Goal: Task Accomplishment & Management: Complete application form

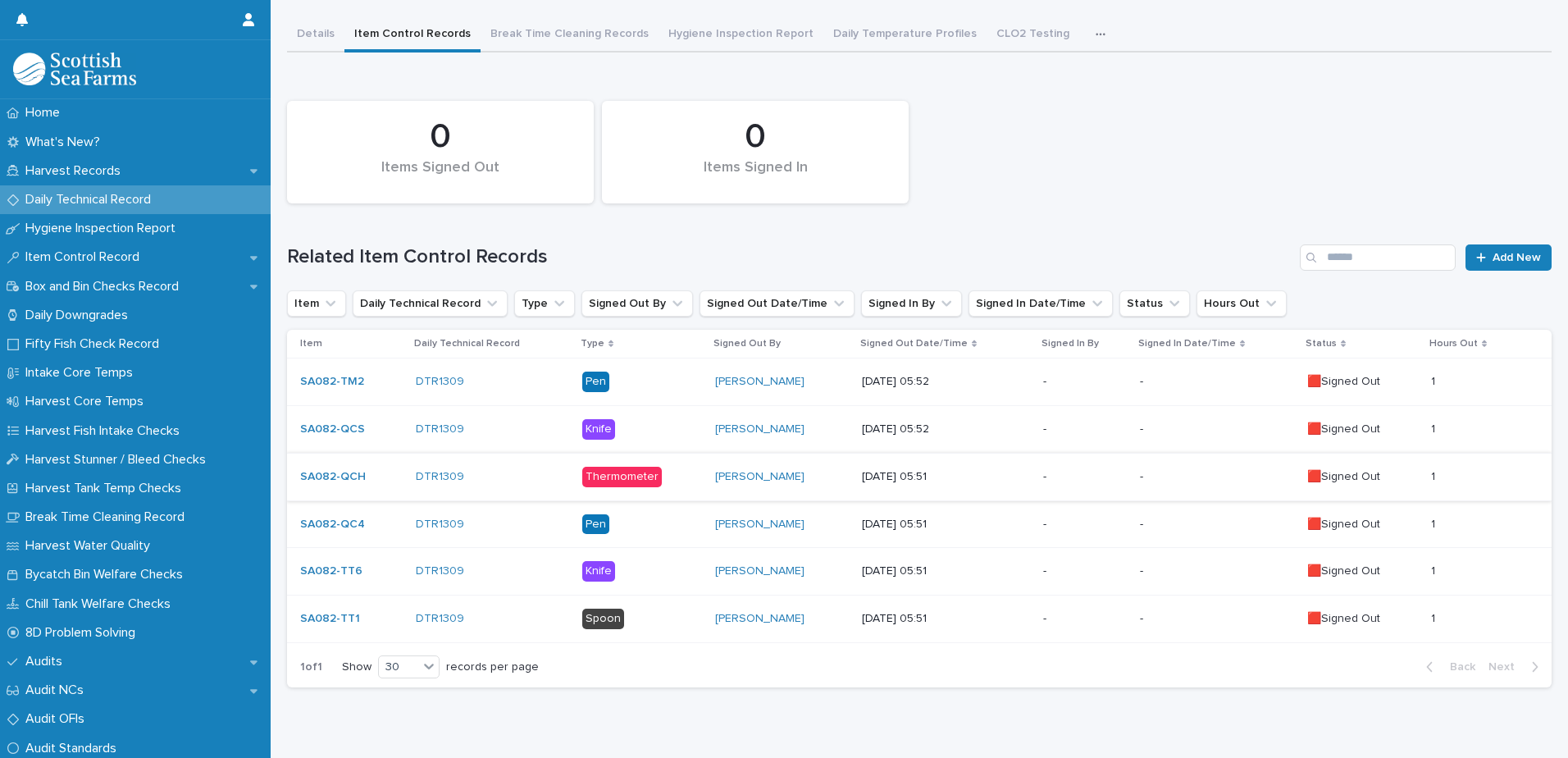
scroll to position [119, 0]
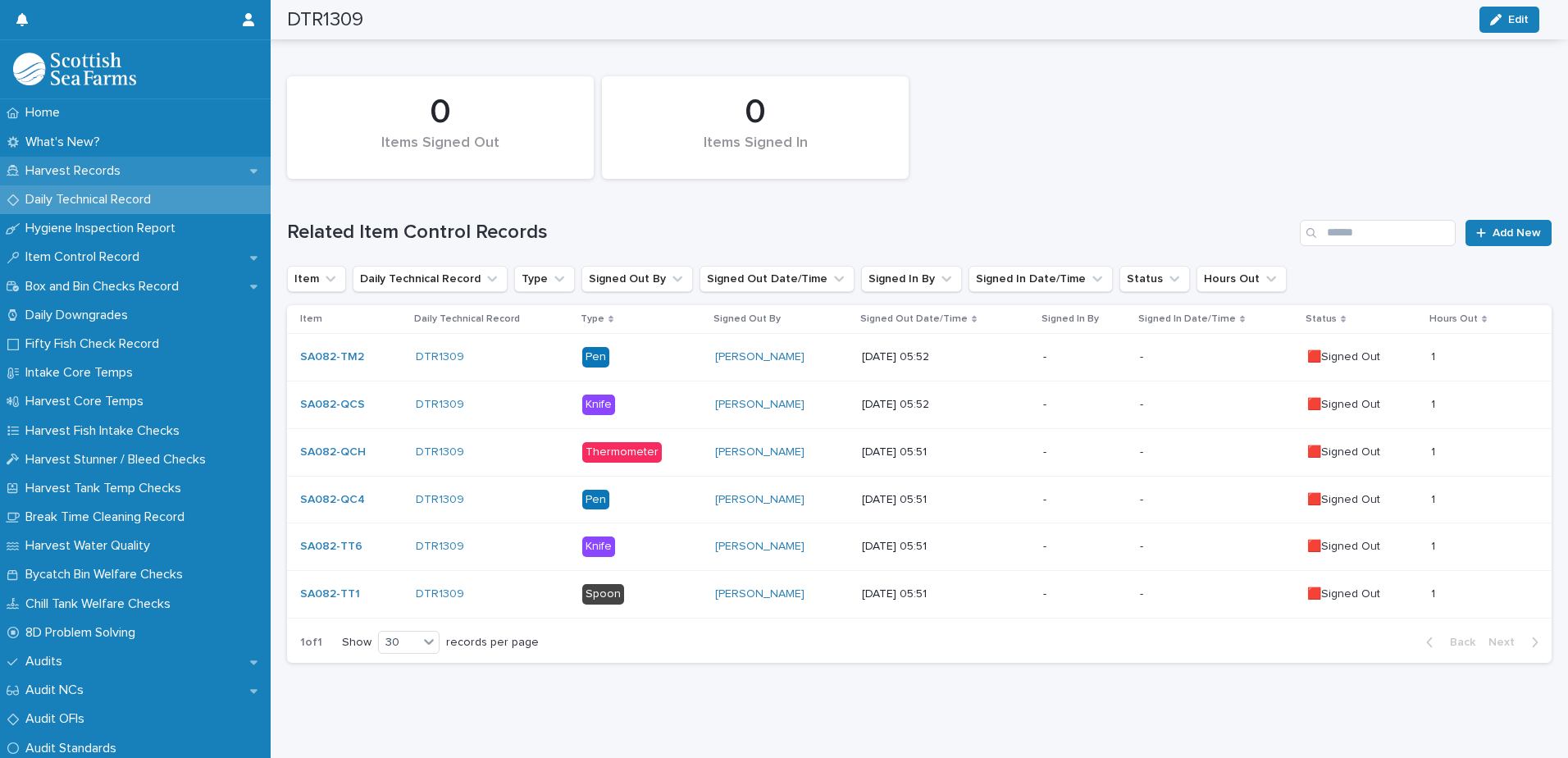
click at [105, 160] on div "Harvest Records" at bounding box center [135, 171] width 270 height 29
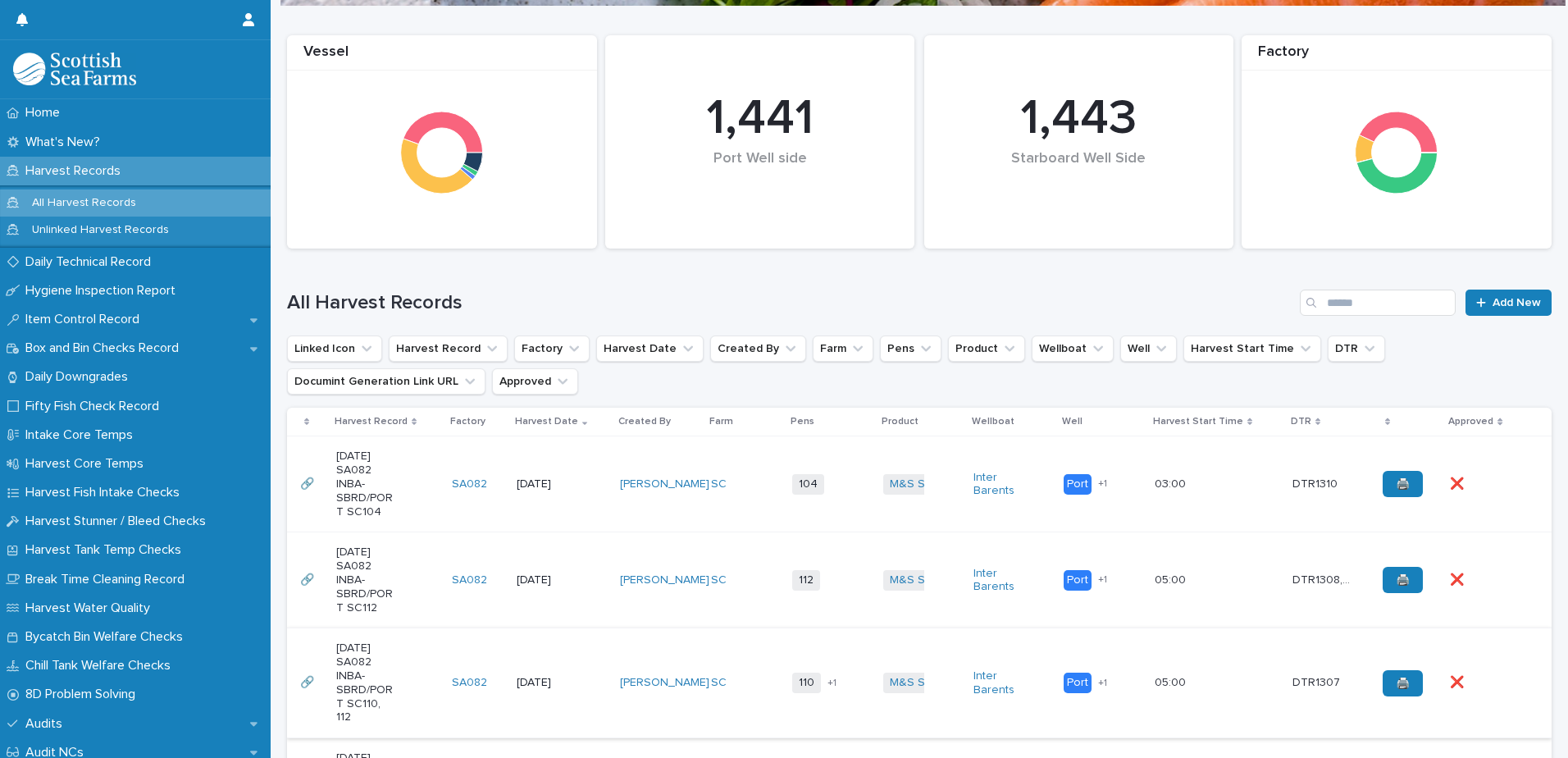
scroll to position [328, 0]
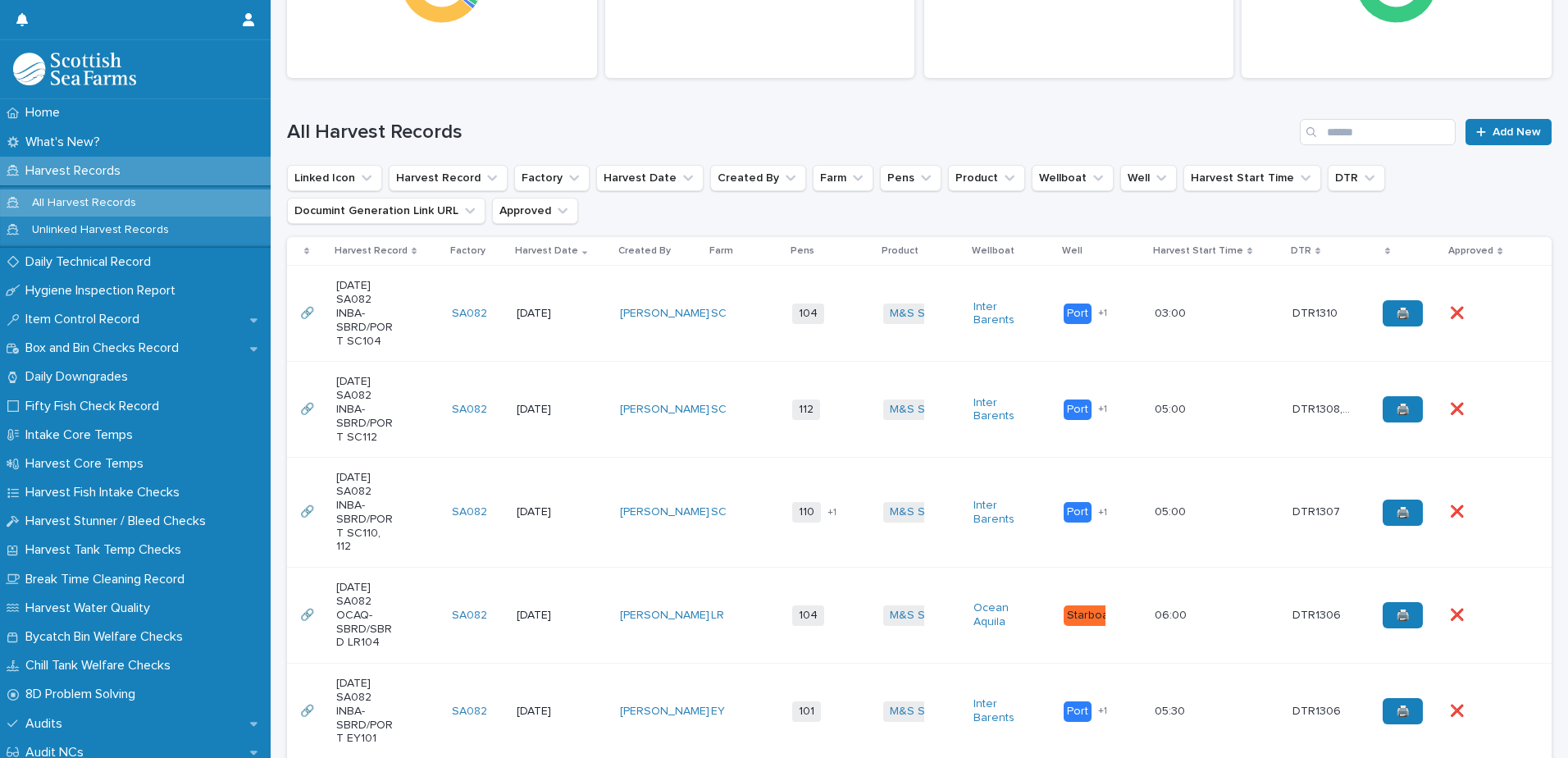
click at [568, 342] on td "[DATE]" at bounding box center [562, 313] width 104 height 96
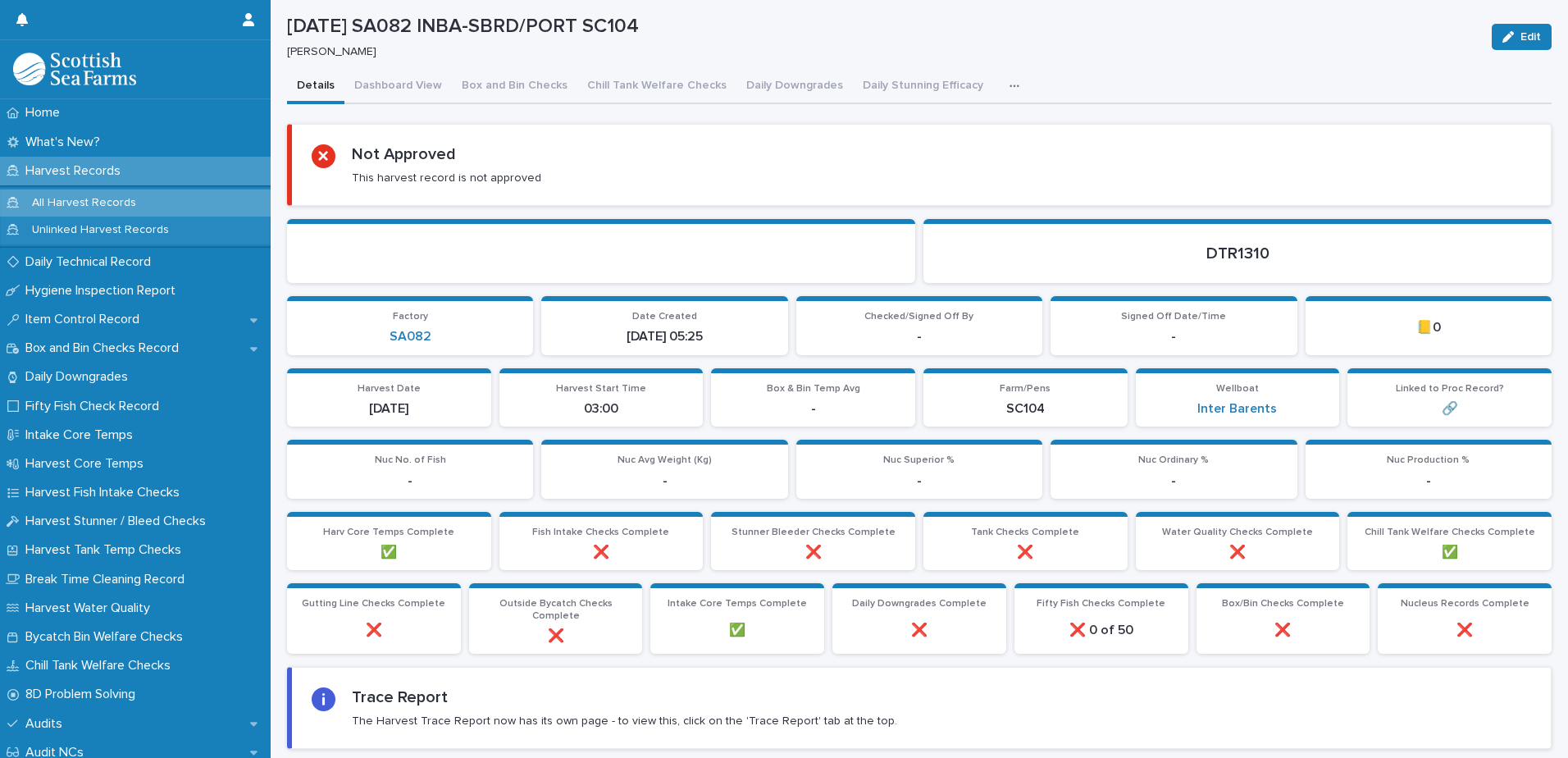
scroll to position [82, 0]
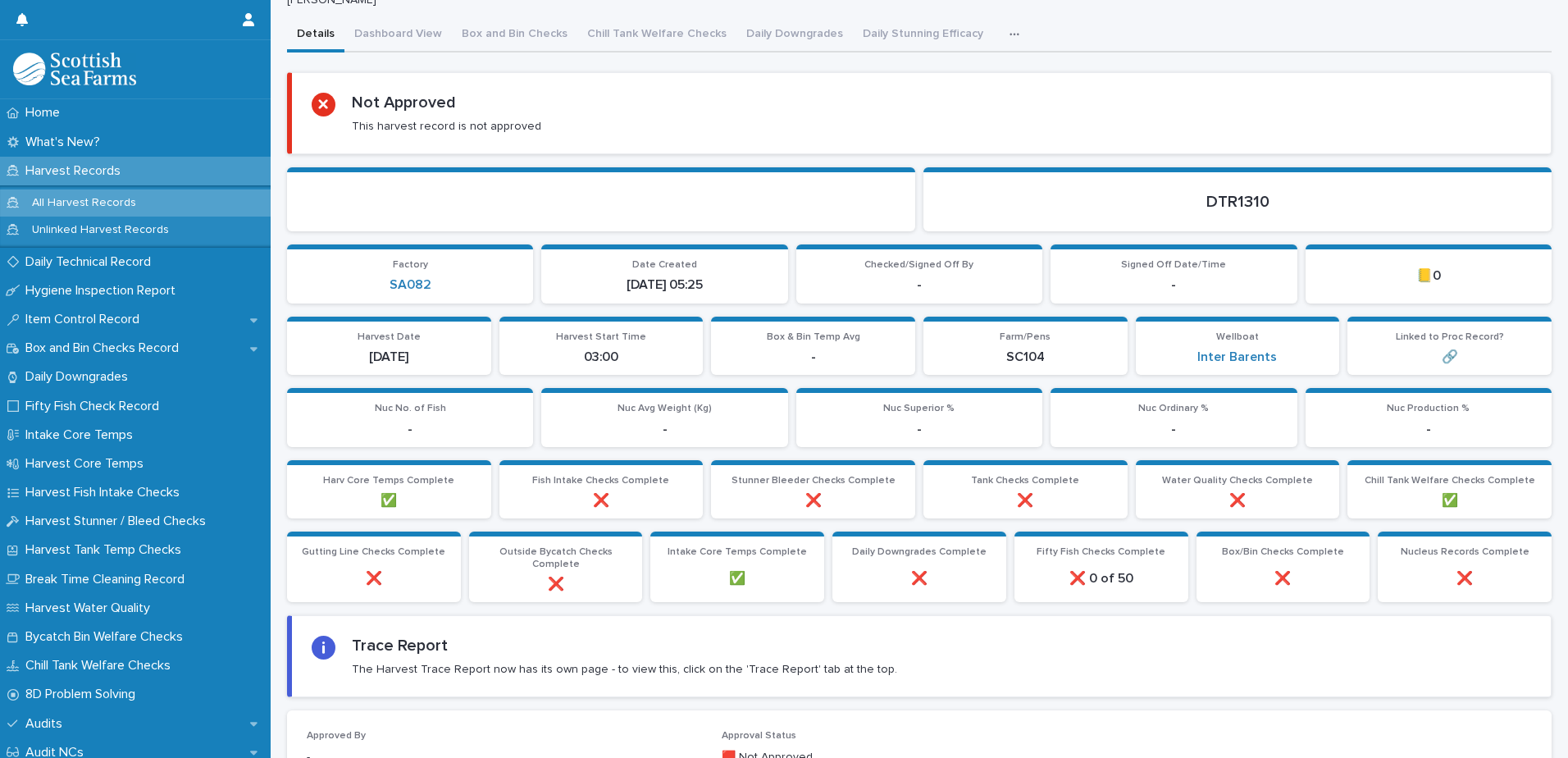
drag, startPoint x: 1017, startPoint y: 65, endPoint x: 1008, endPoint y: 45, distance: 21.9
click at [1005, 38] on button "button" at bounding box center [1017, 34] width 36 height 33
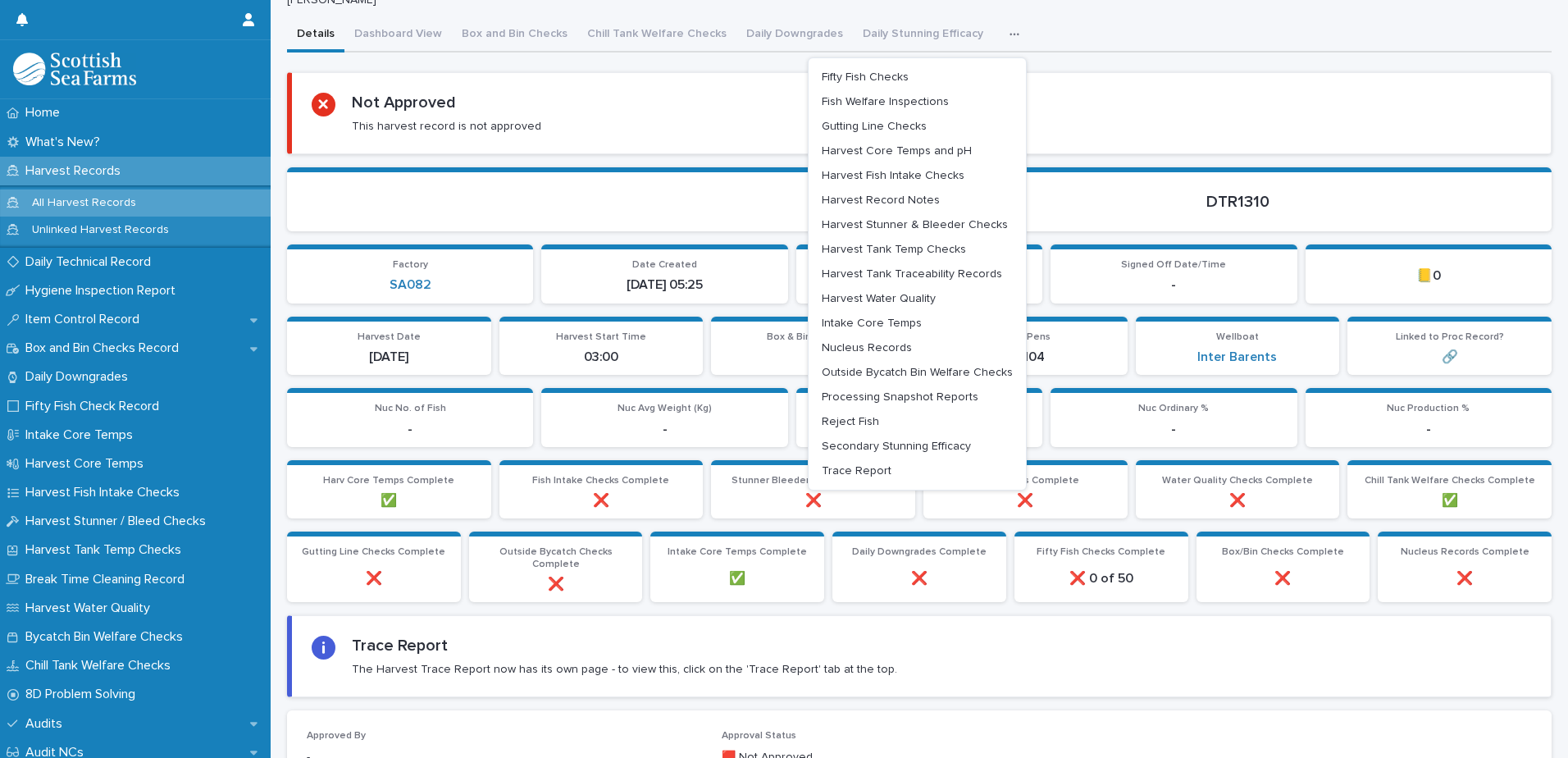
click at [646, 209] on p at bounding box center [602, 202] width 589 height 20
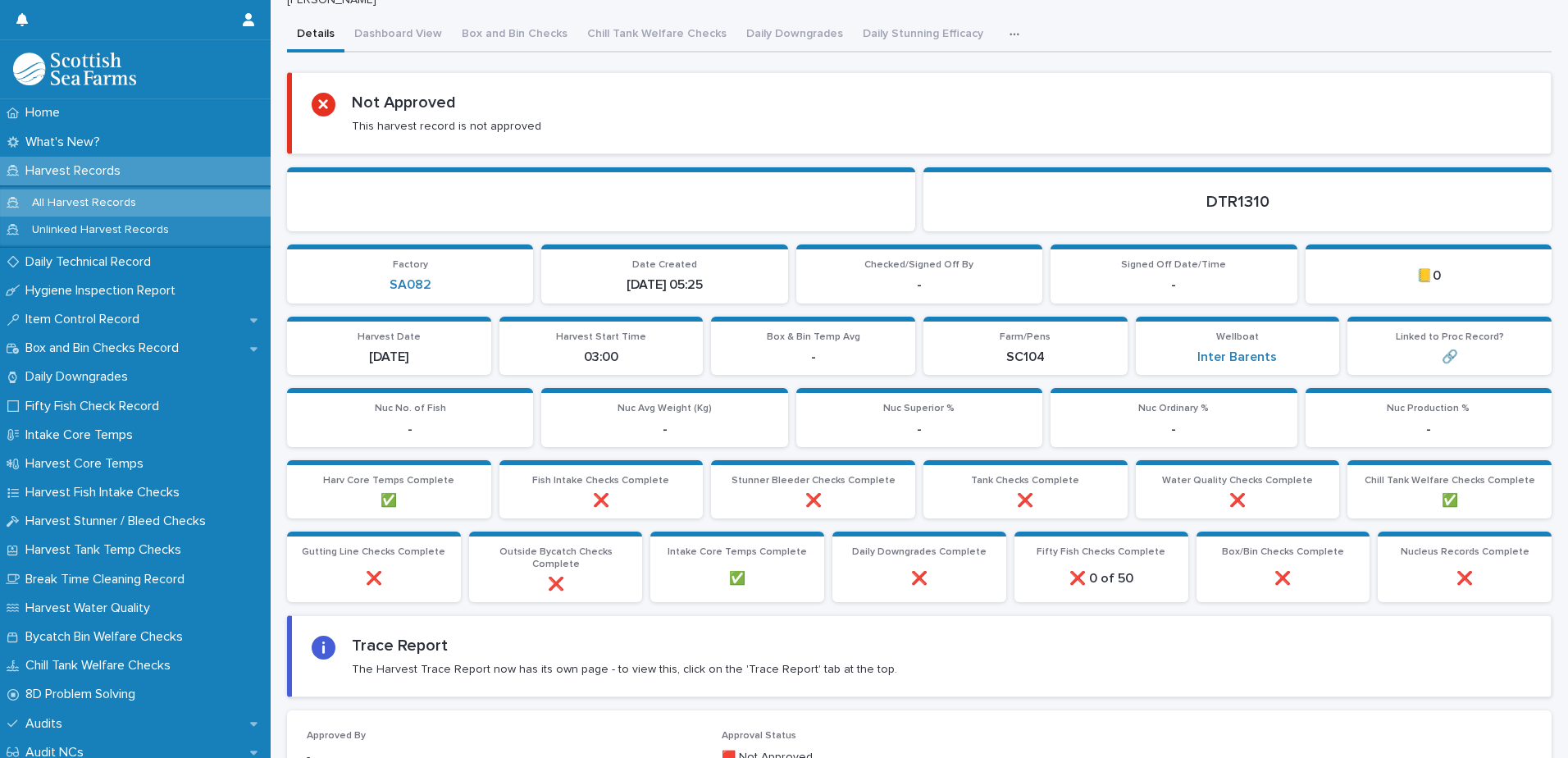
click at [1009, 31] on icon "button" at bounding box center [1014, 34] width 10 height 12
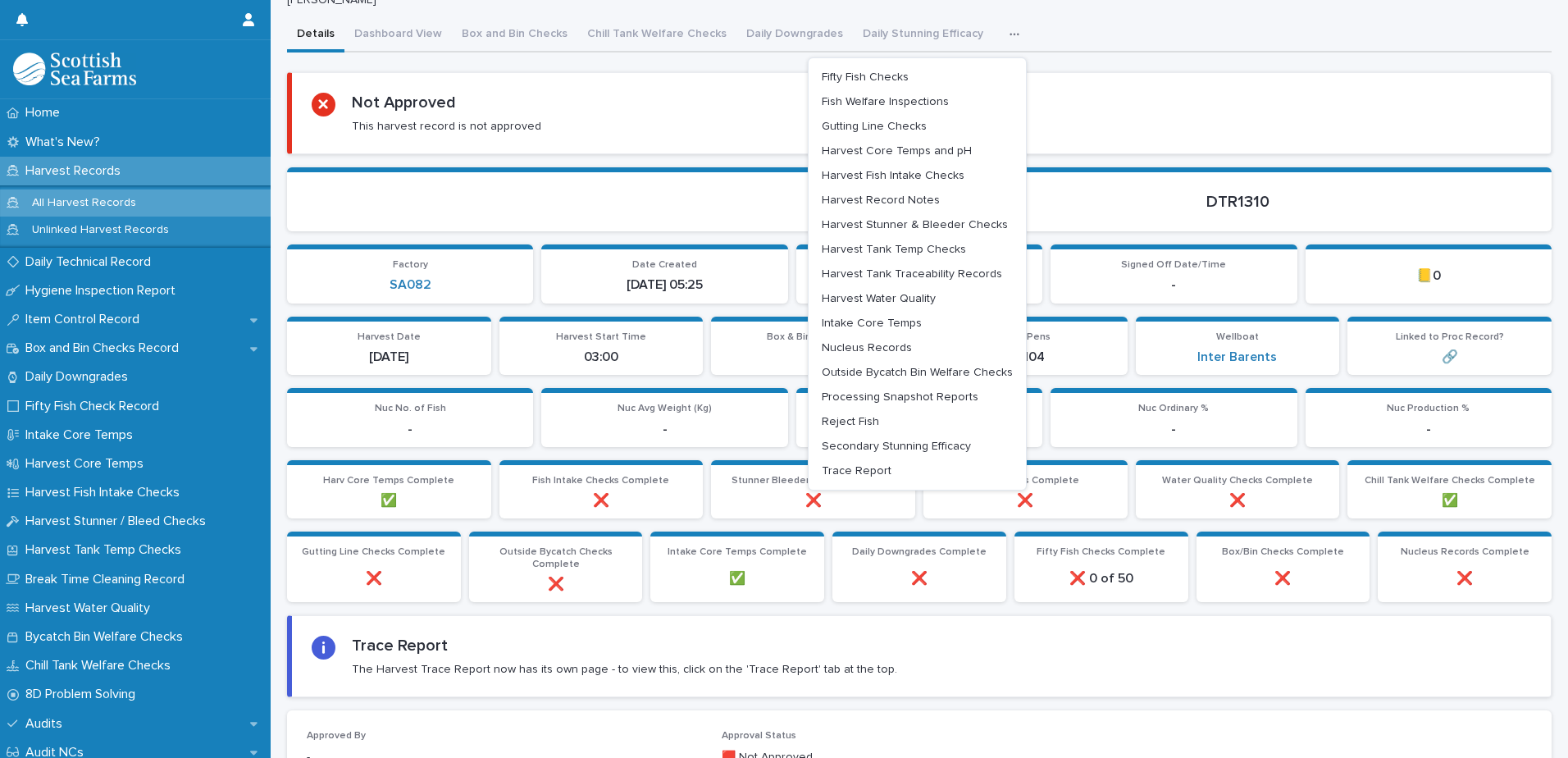
click at [873, 526] on div "Loading... Saving… Harv Core Temps Complete ✅ Fish Intake Checks Complete ❌ Stu…" at bounding box center [920, 496] width 1264 height 72
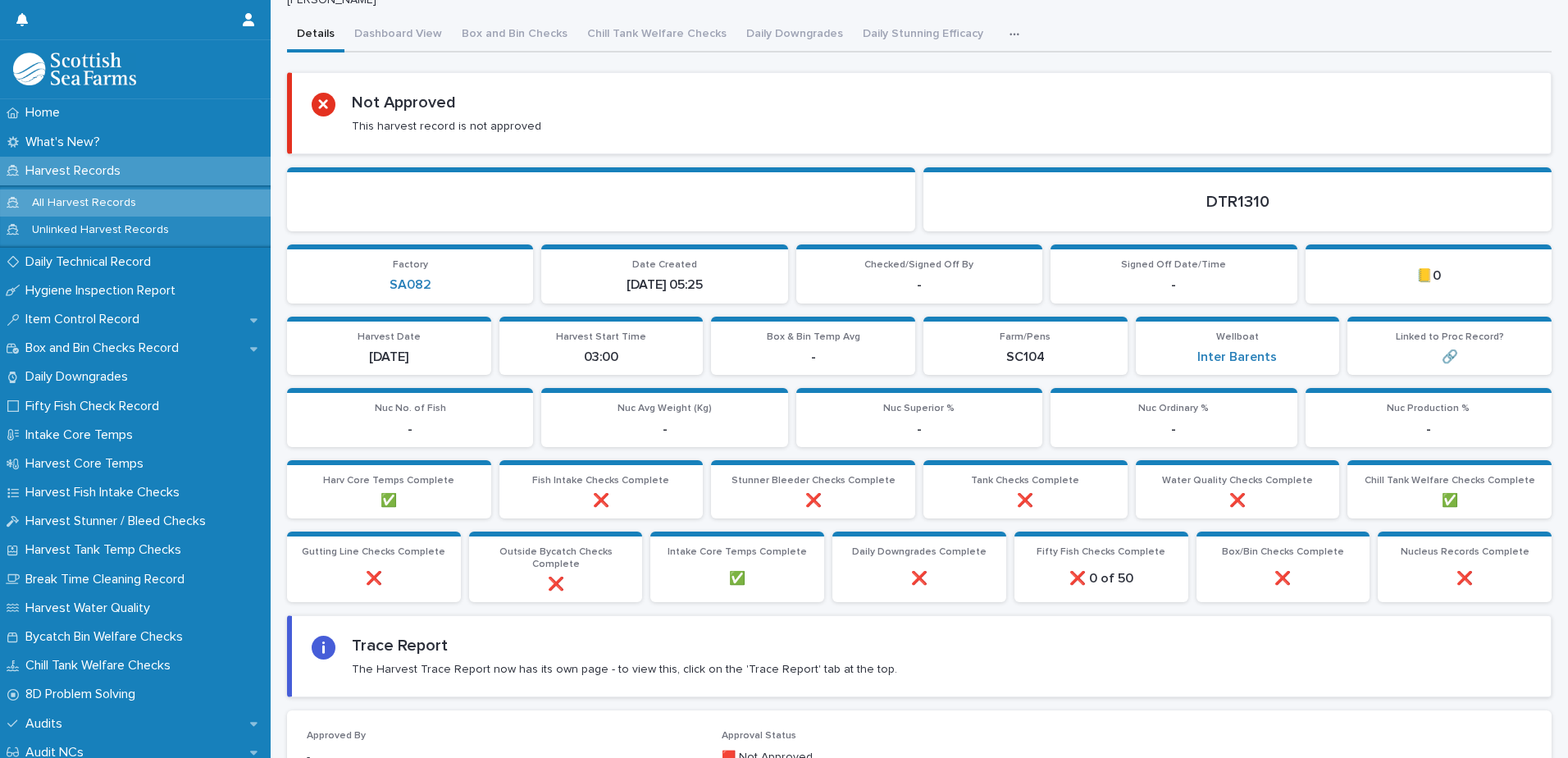
click at [1008, 42] on button "button" at bounding box center [1017, 34] width 36 height 33
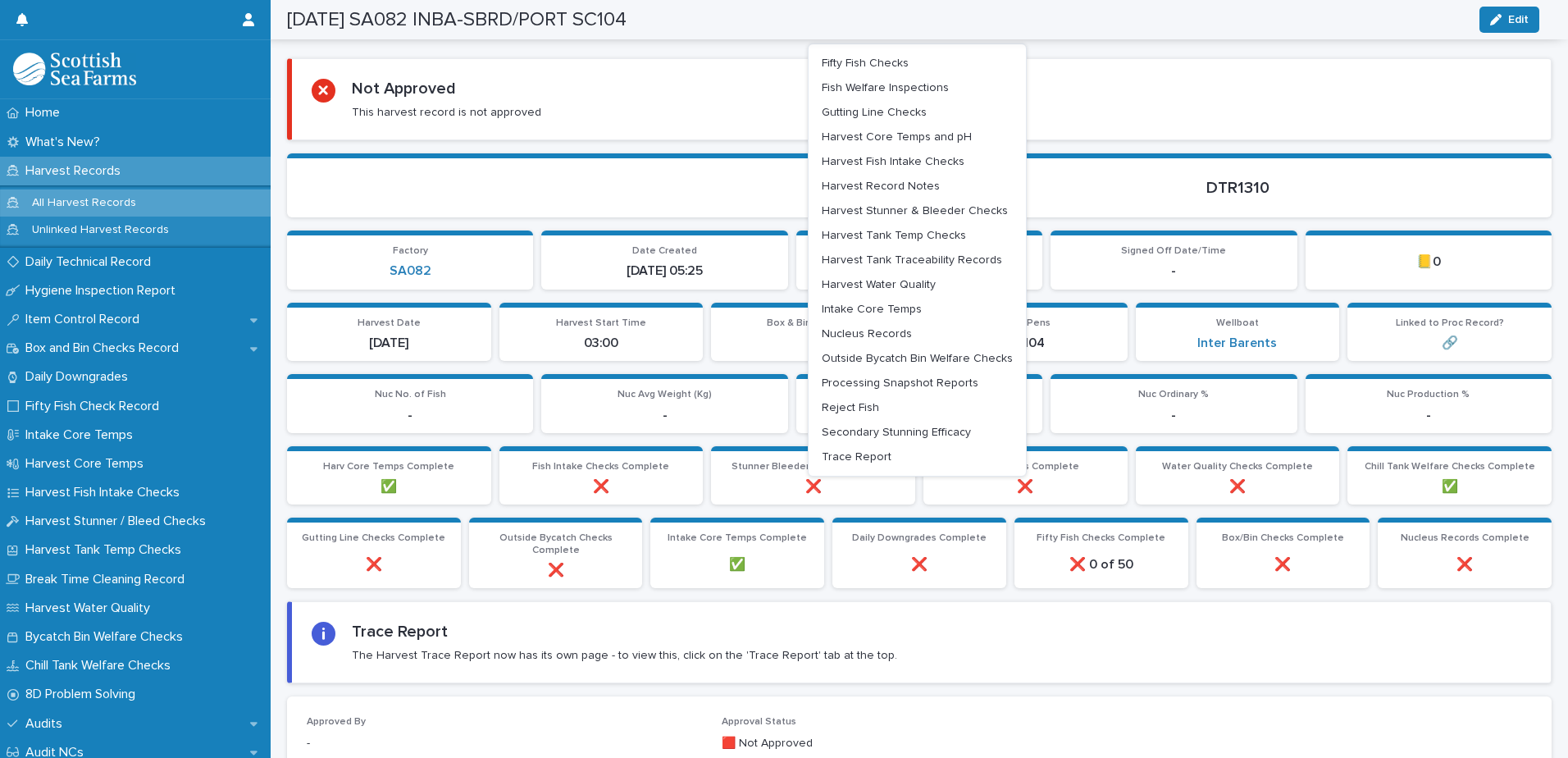
scroll to position [0, 0]
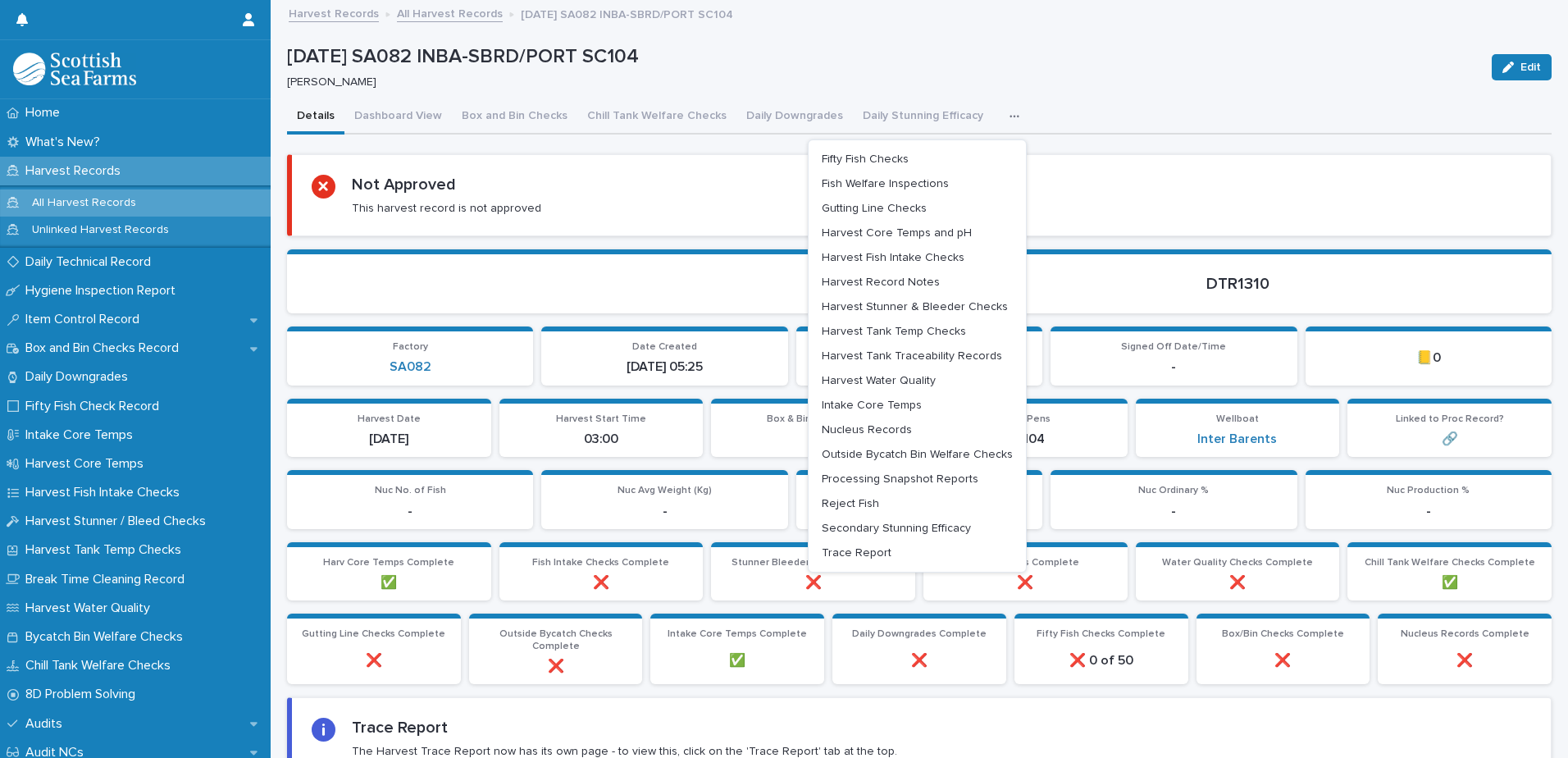
click at [1004, 122] on button "button" at bounding box center [1017, 116] width 36 height 33
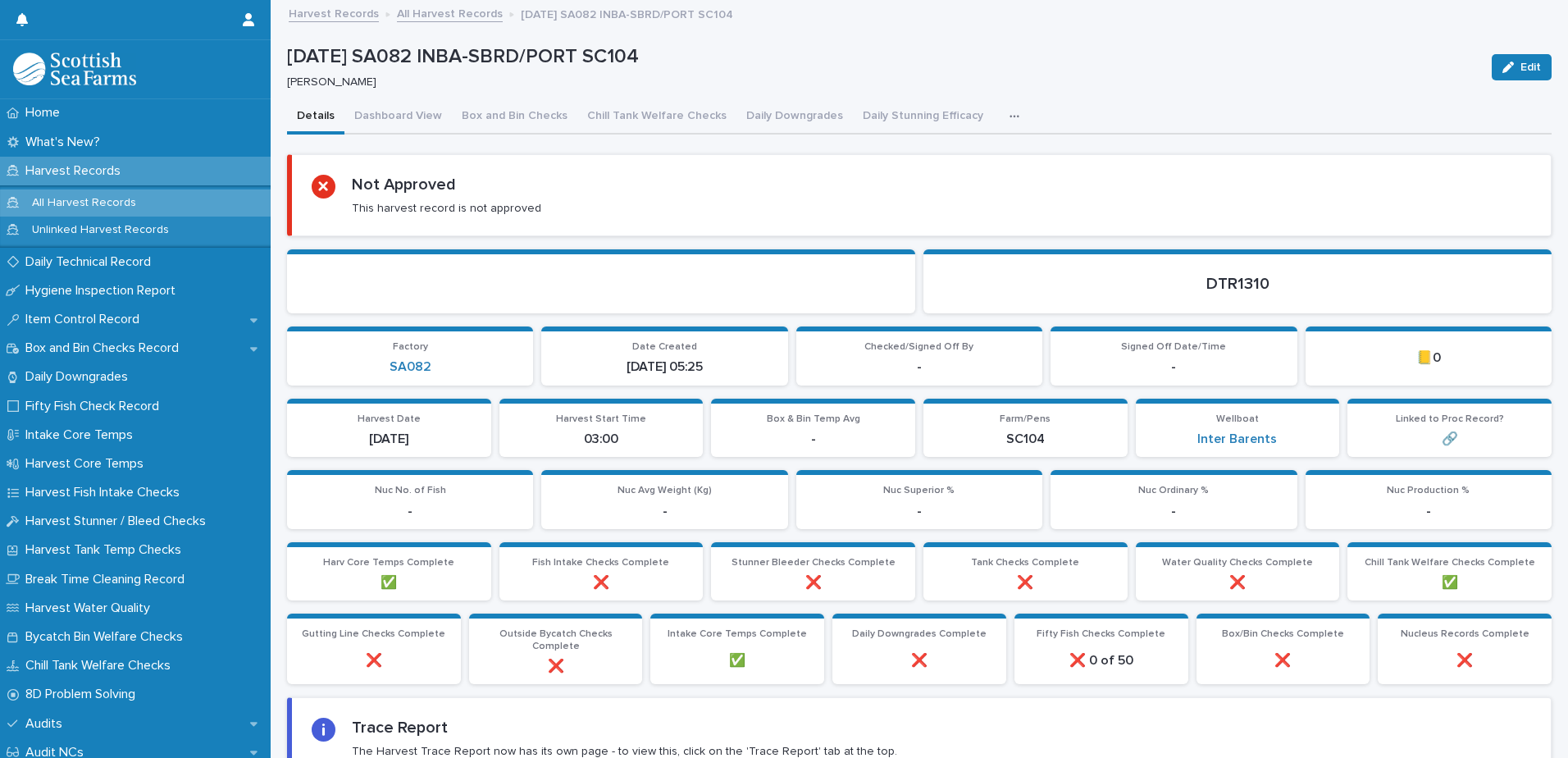
click at [1003, 122] on button "button" at bounding box center [1017, 116] width 36 height 33
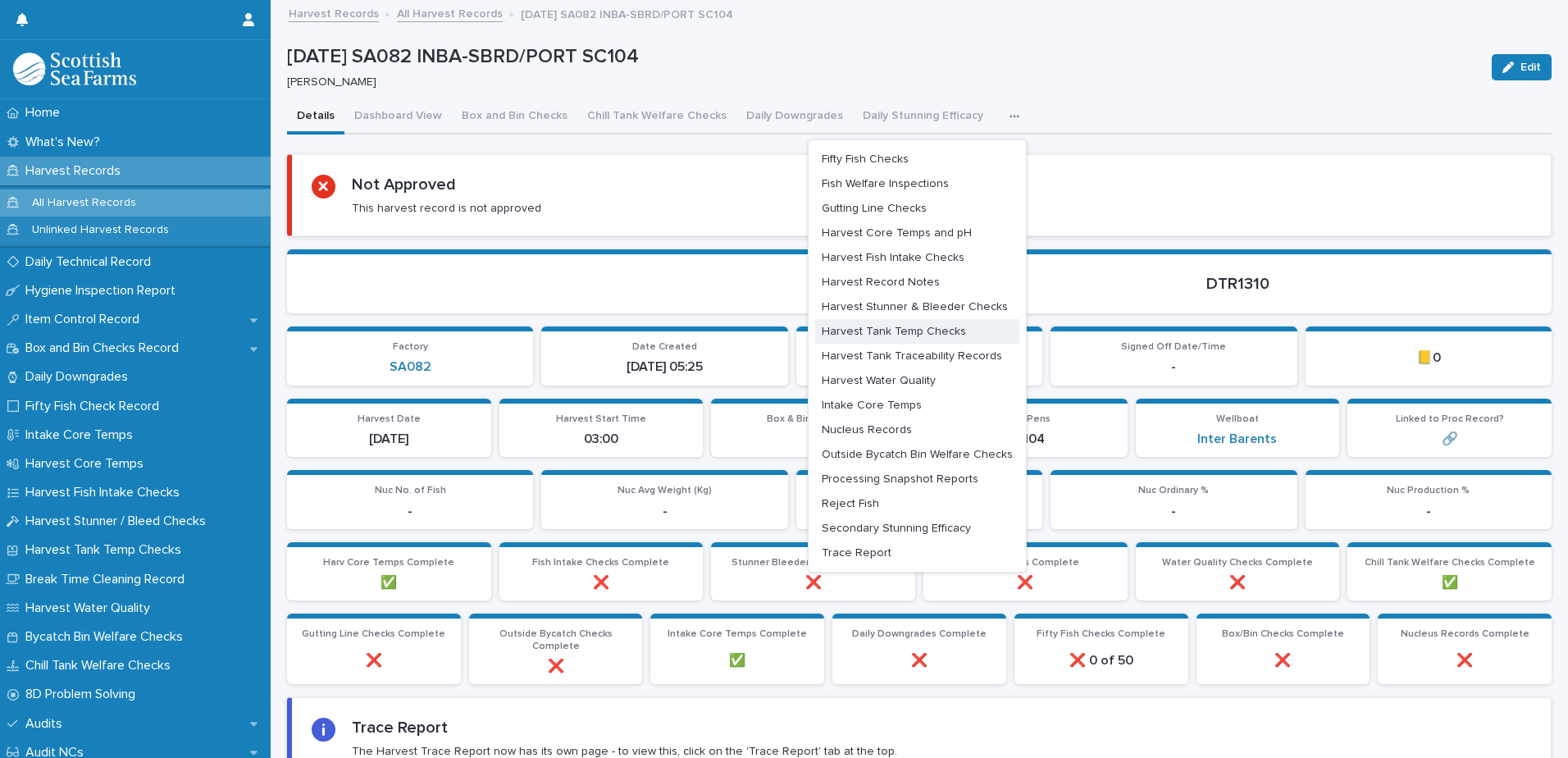
click at [908, 329] on span "Harvest Tank Temp Checks" at bounding box center [894, 331] width 145 height 12
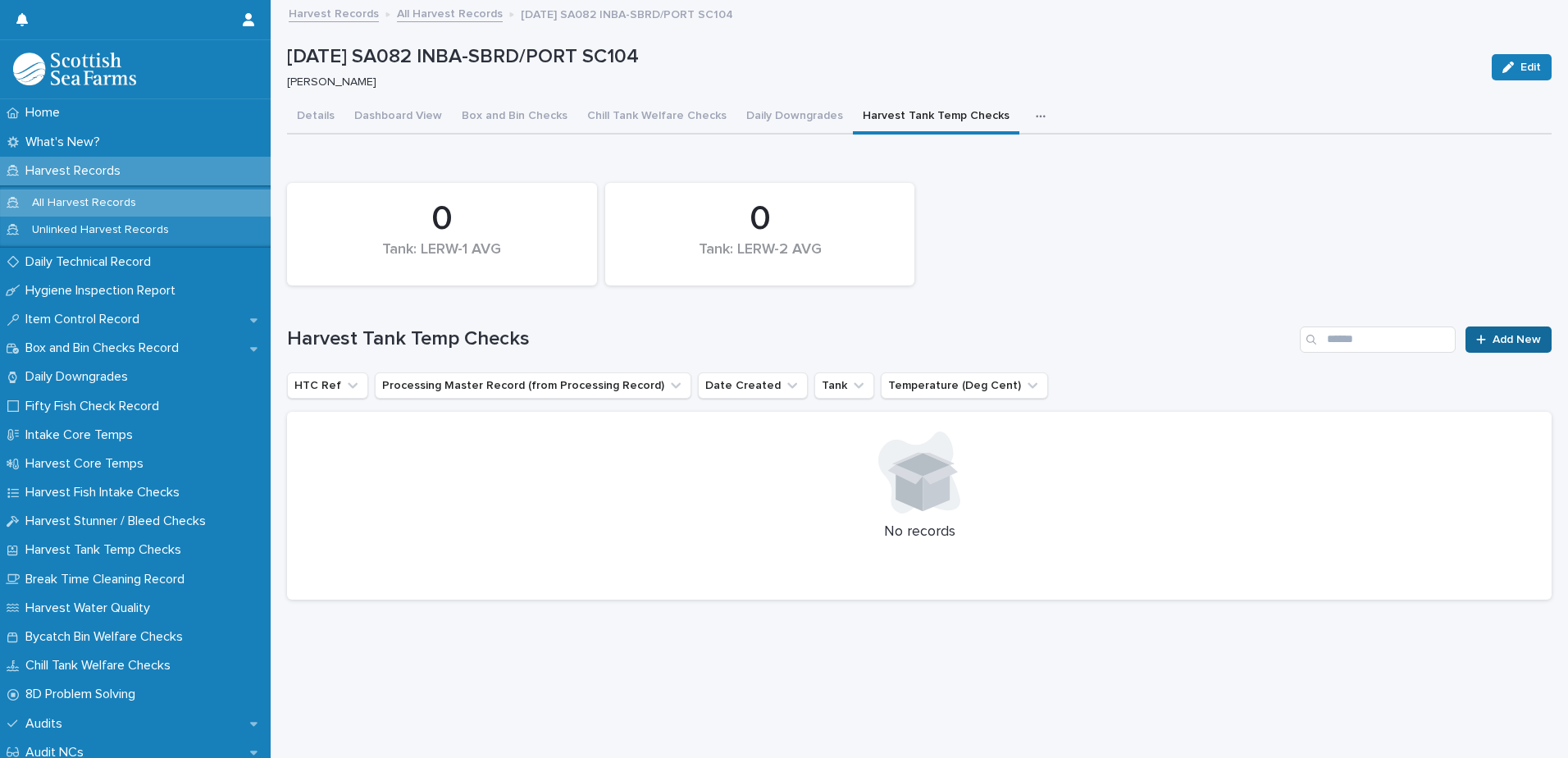
click at [1525, 336] on span "Add New" at bounding box center [1517, 339] width 48 height 12
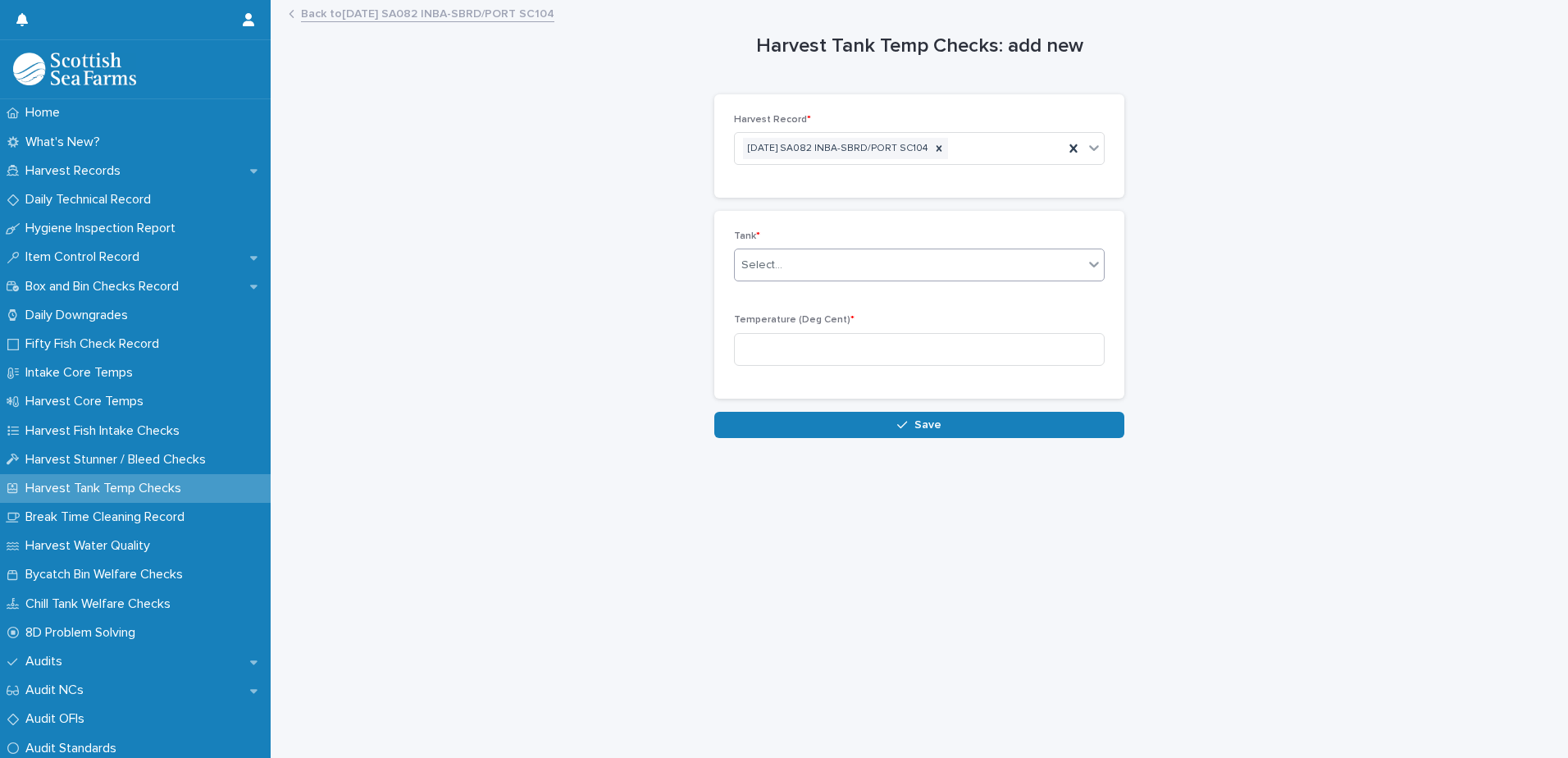
click at [937, 257] on div "Select..." at bounding box center [909, 265] width 348 height 27
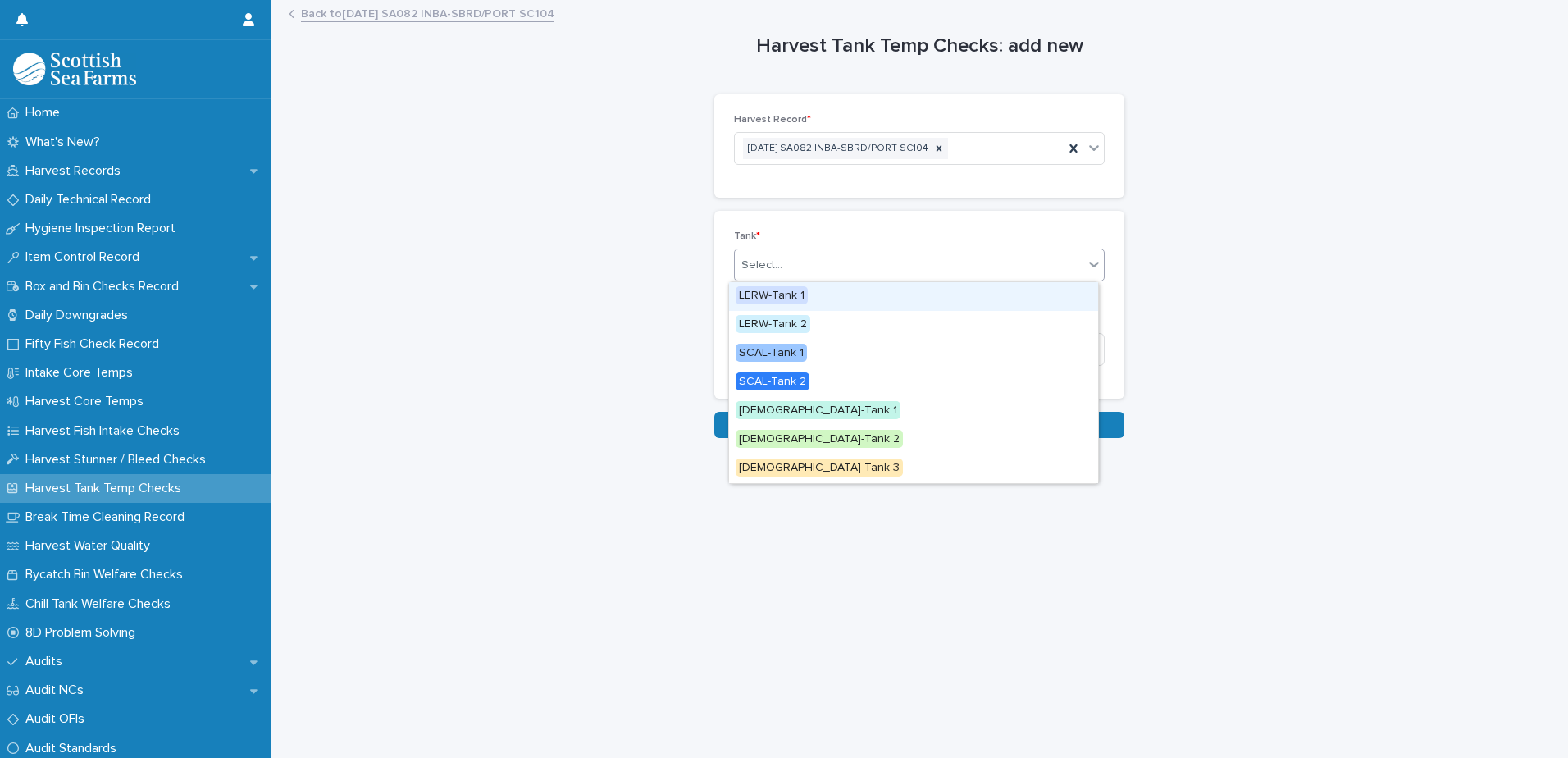
click at [912, 306] on div "LERW-Tank 1" at bounding box center [913, 296] width 369 height 29
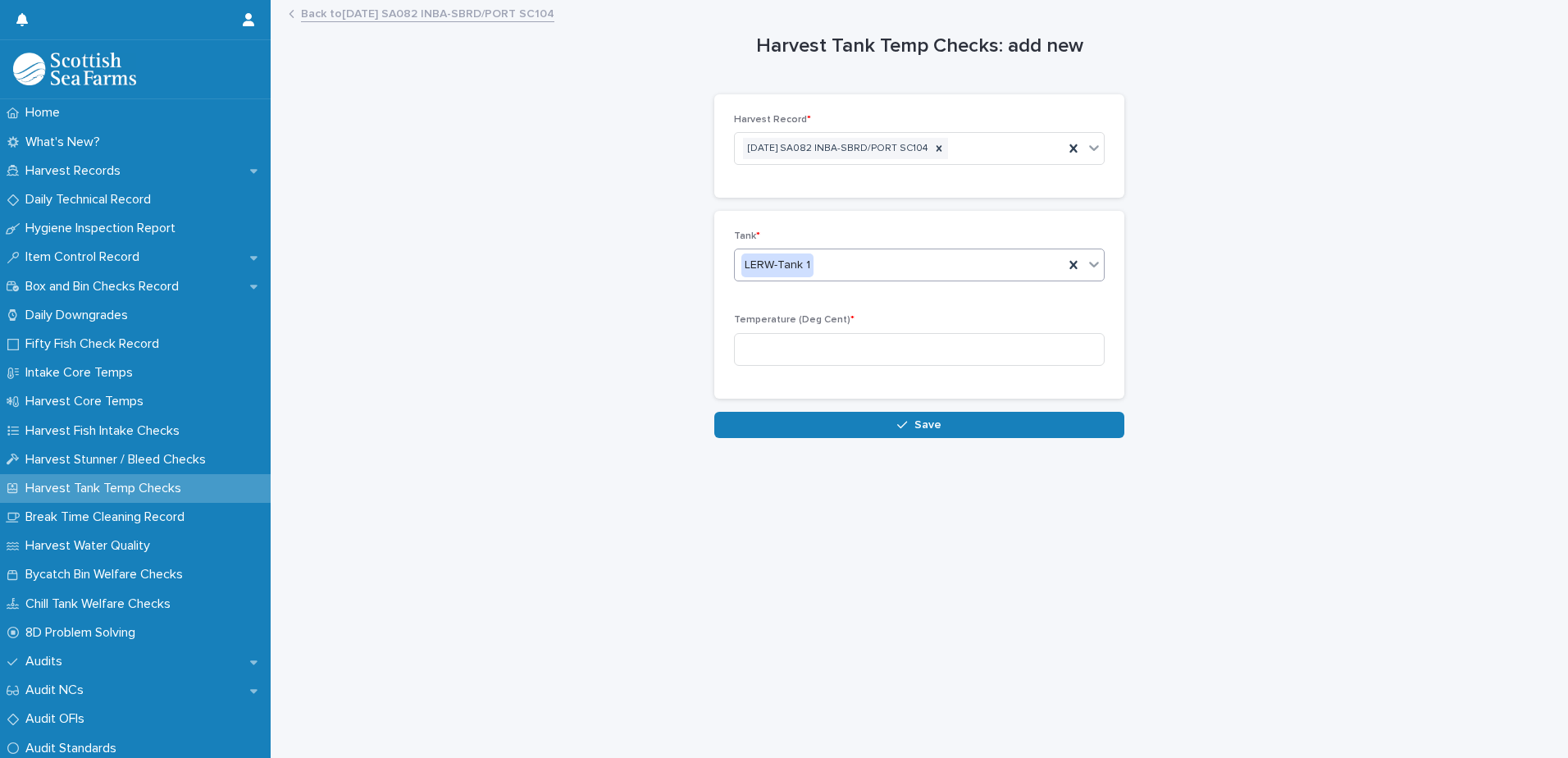
click at [916, 328] on div "Temperature (Deg Cent) *" at bounding box center [919, 346] width 371 height 64
click at [922, 353] on input at bounding box center [919, 349] width 371 height 33
type input "*"
click at [929, 422] on span "Save" at bounding box center [928, 425] width 27 height 12
click at [882, 268] on div "Select..." at bounding box center [909, 265] width 348 height 27
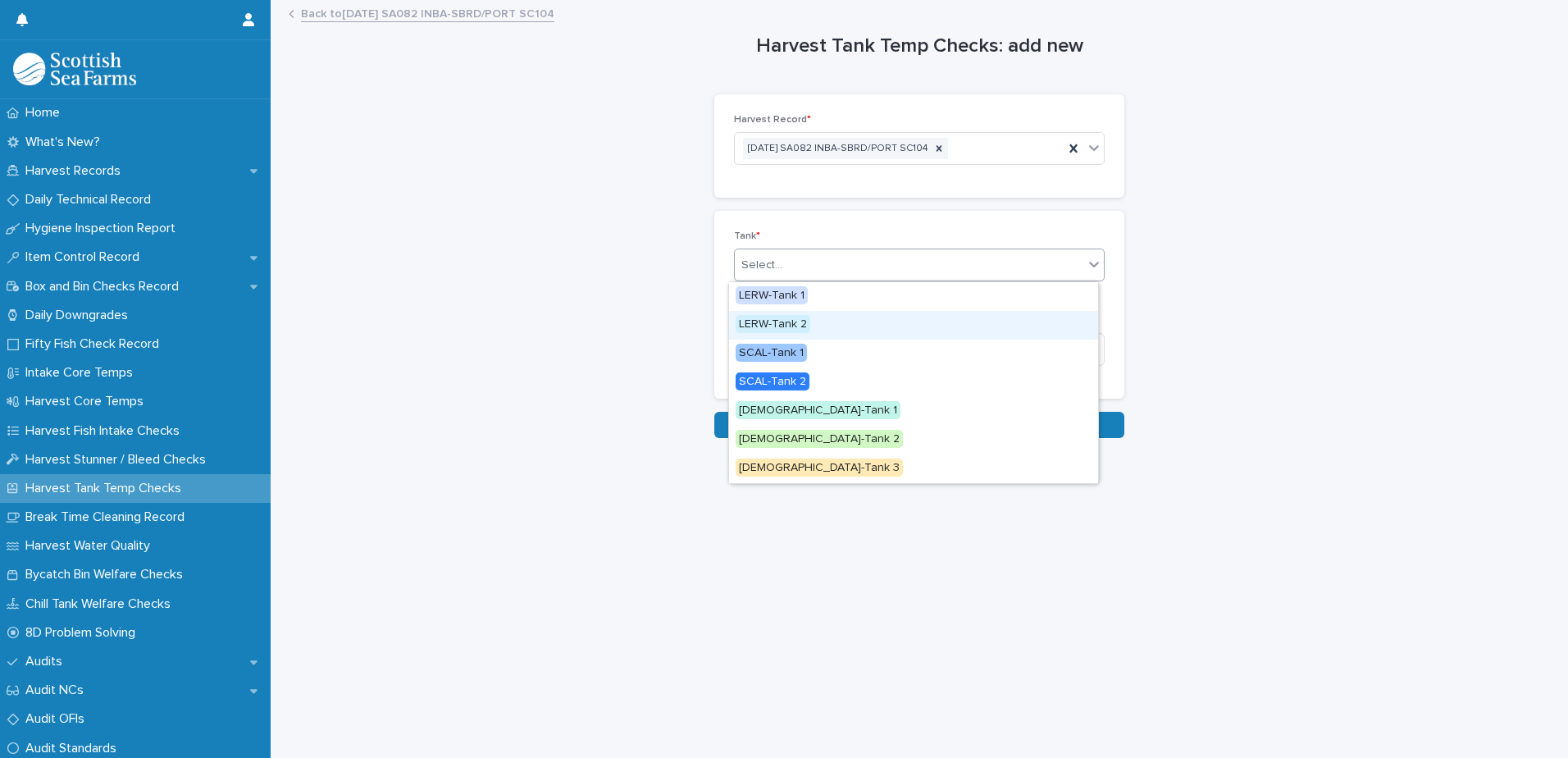
click at [780, 321] on span "LERW-Tank 2" at bounding box center [772, 324] width 75 height 18
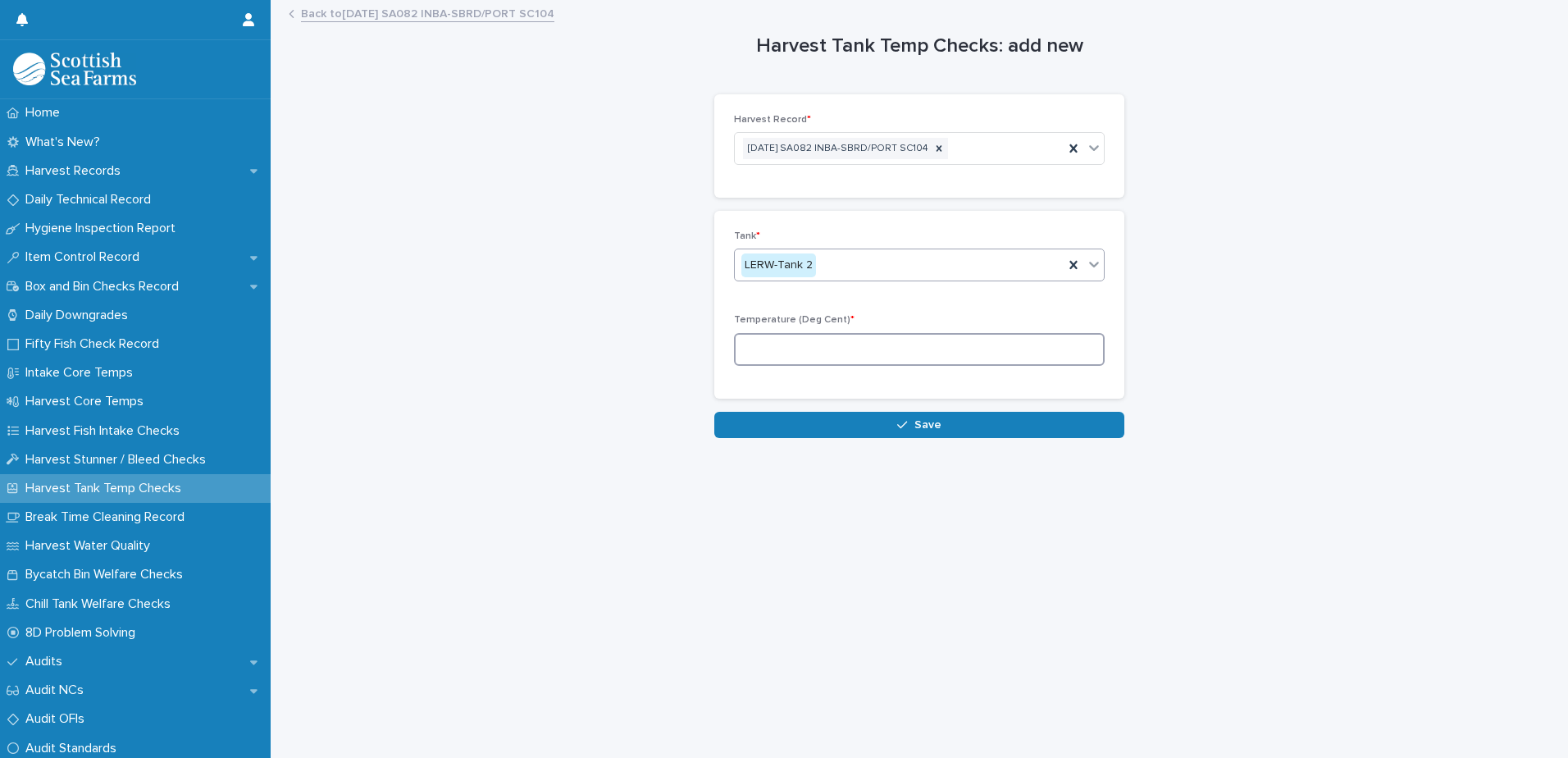
click at [802, 352] on input at bounding box center [919, 349] width 371 height 33
type input "*"
drag, startPoint x: 931, startPoint y: 425, endPoint x: 941, endPoint y: 427, distance: 10.2
click at [932, 429] on span "Save" at bounding box center [928, 425] width 27 height 12
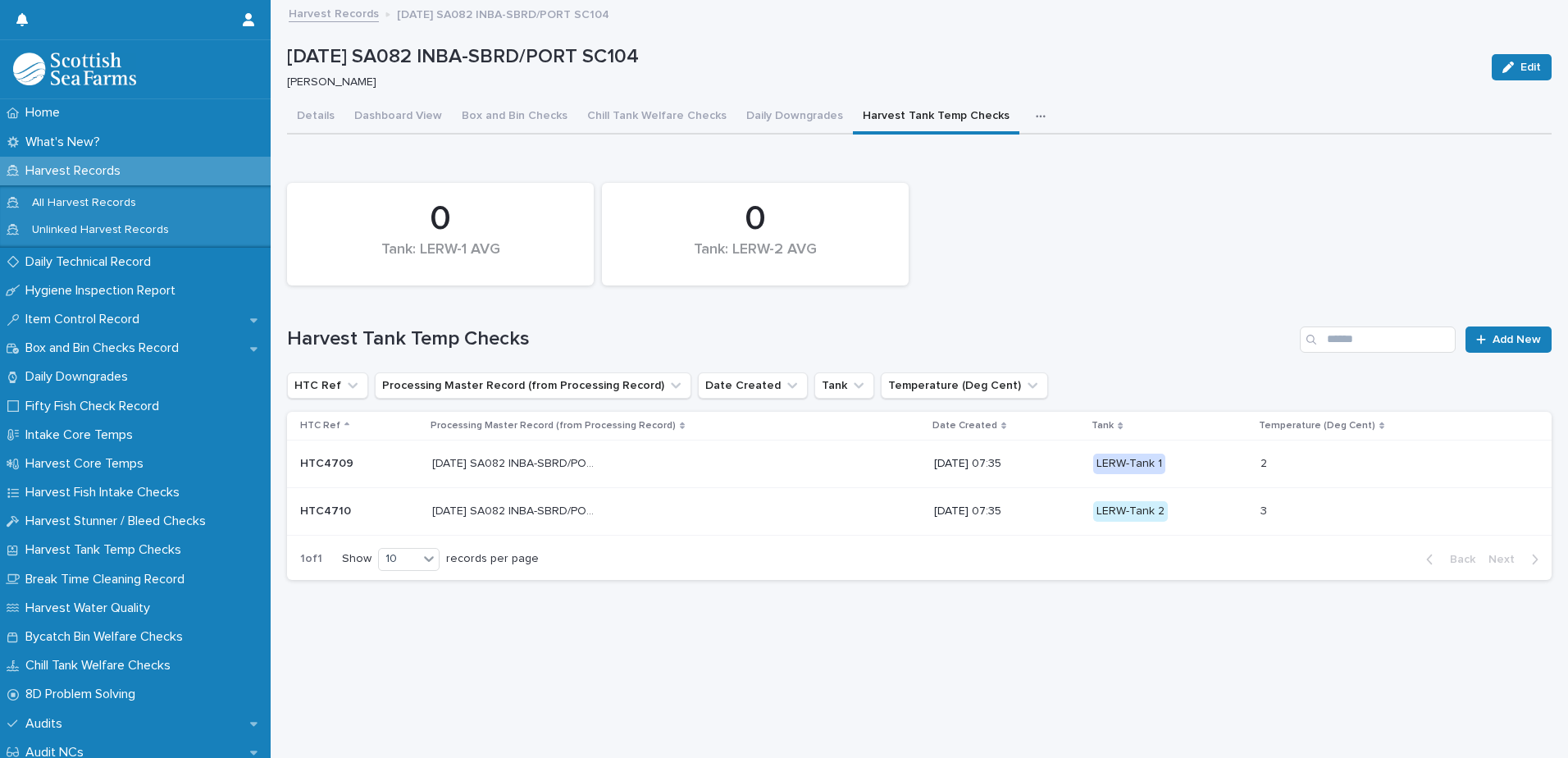
click at [1035, 117] on icon "button" at bounding box center [1040, 116] width 10 height 12
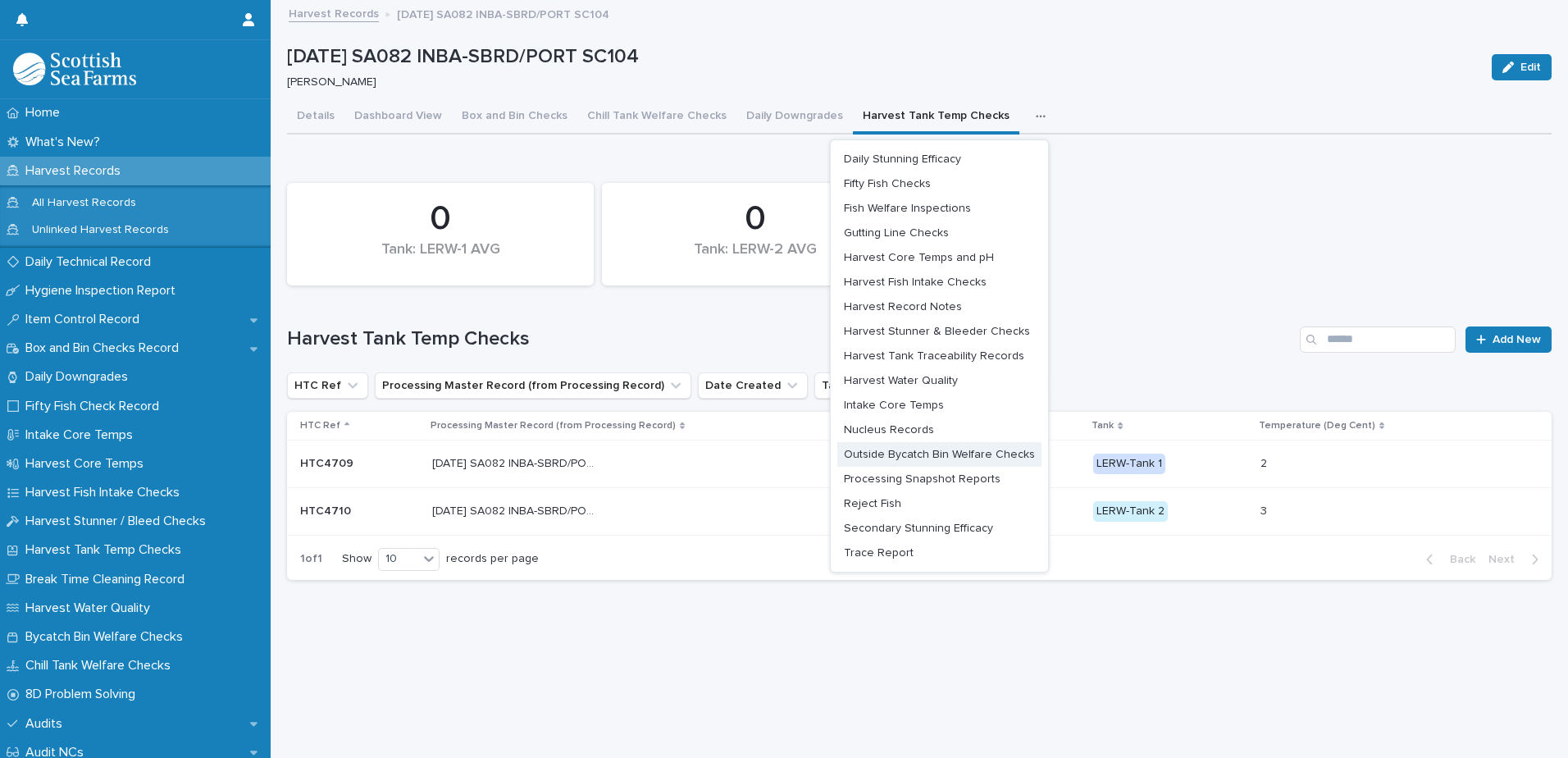
click at [975, 457] on span "Outside Bycatch Bin Welfare Checks" at bounding box center [939, 454] width 191 height 12
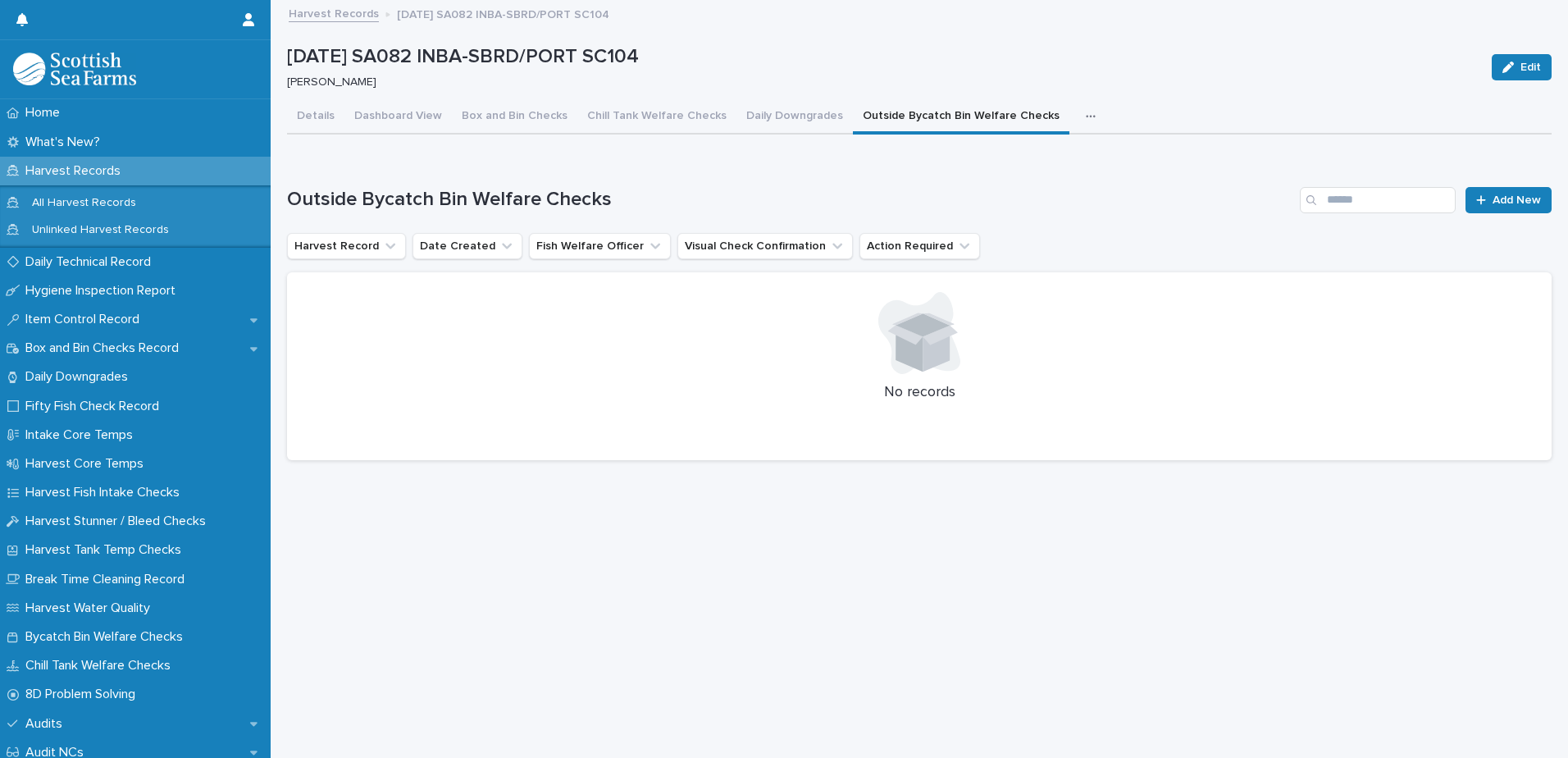
scroll to position [1, 0]
click at [1504, 216] on div "Outside Bycatch Bin Welfare Checks Add New Harvest Record Date Created Fish Wel…" at bounding box center [920, 323] width 1264 height 274
click at [1502, 209] on link "Add New" at bounding box center [1509, 199] width 86 height 26
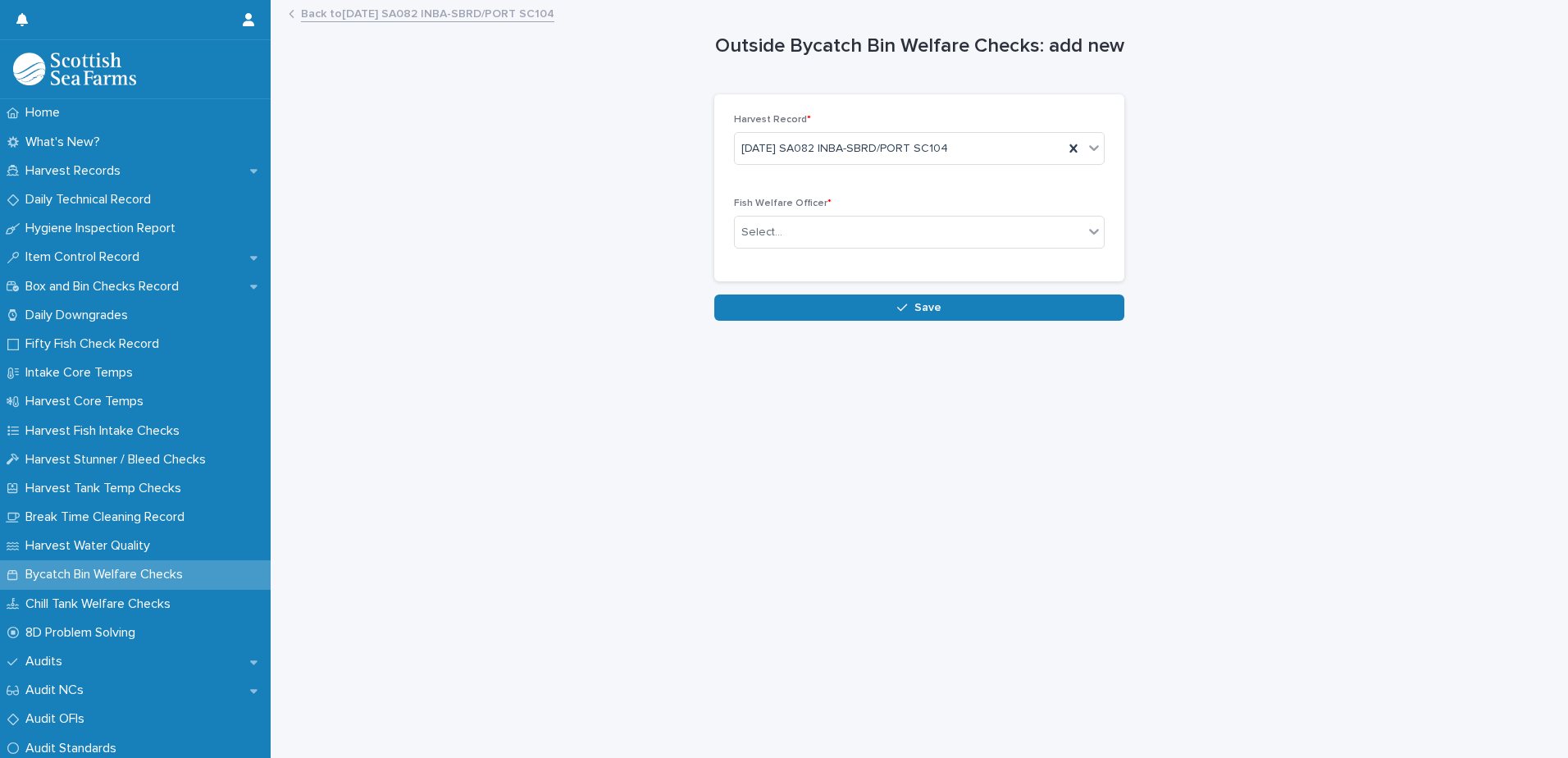
click at [902, 211] on div "Fish Welfare Officer * Select..." at bounding box center [919, 229] width 371 height 64
click at [906, 220] on div "Select..." at bounding box center [909, 233] width 348 height 27
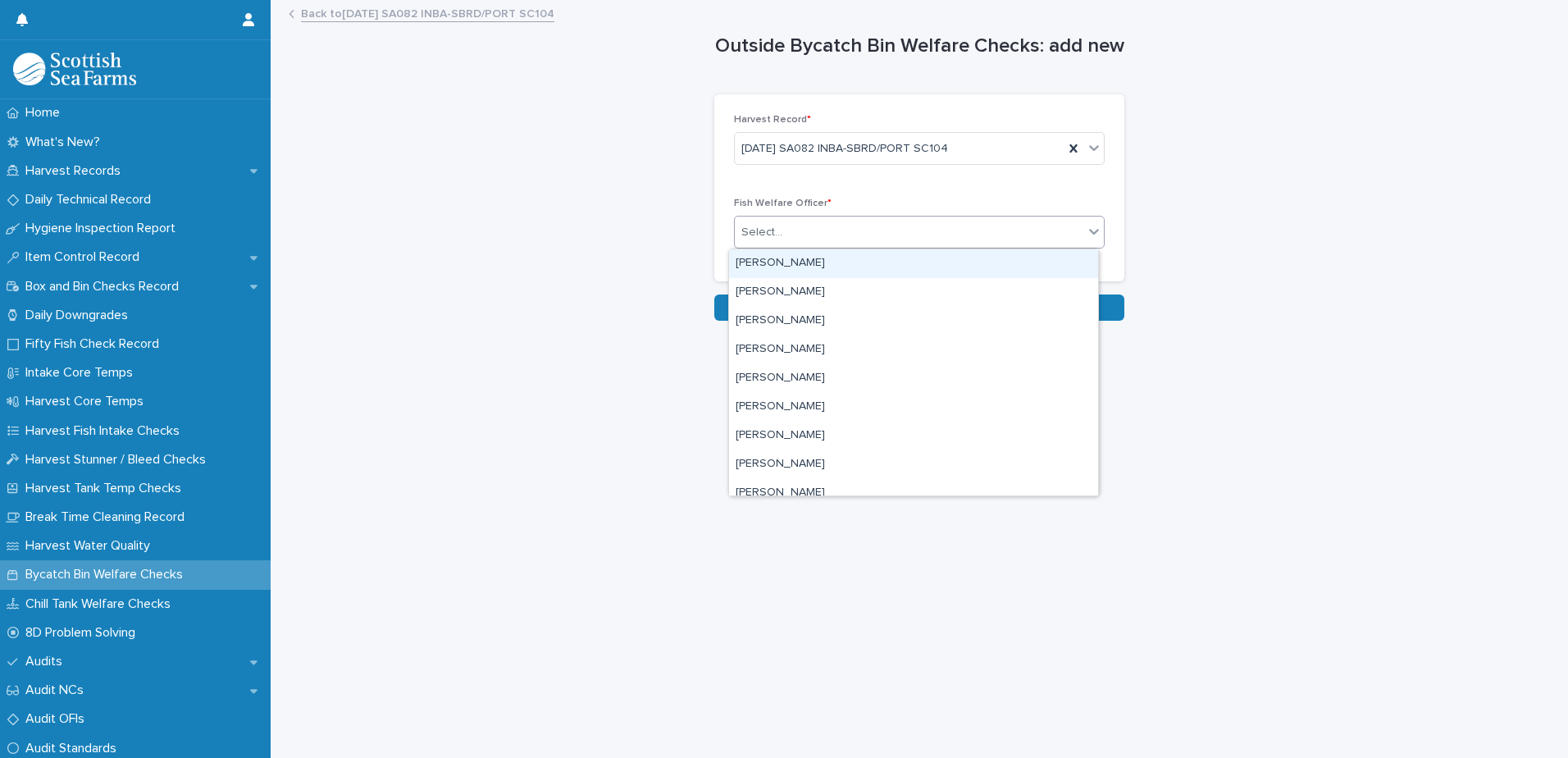
click at [907, 220] on div "Select..." at bounding box center [909, 233] width 348 height 27
type input "***"
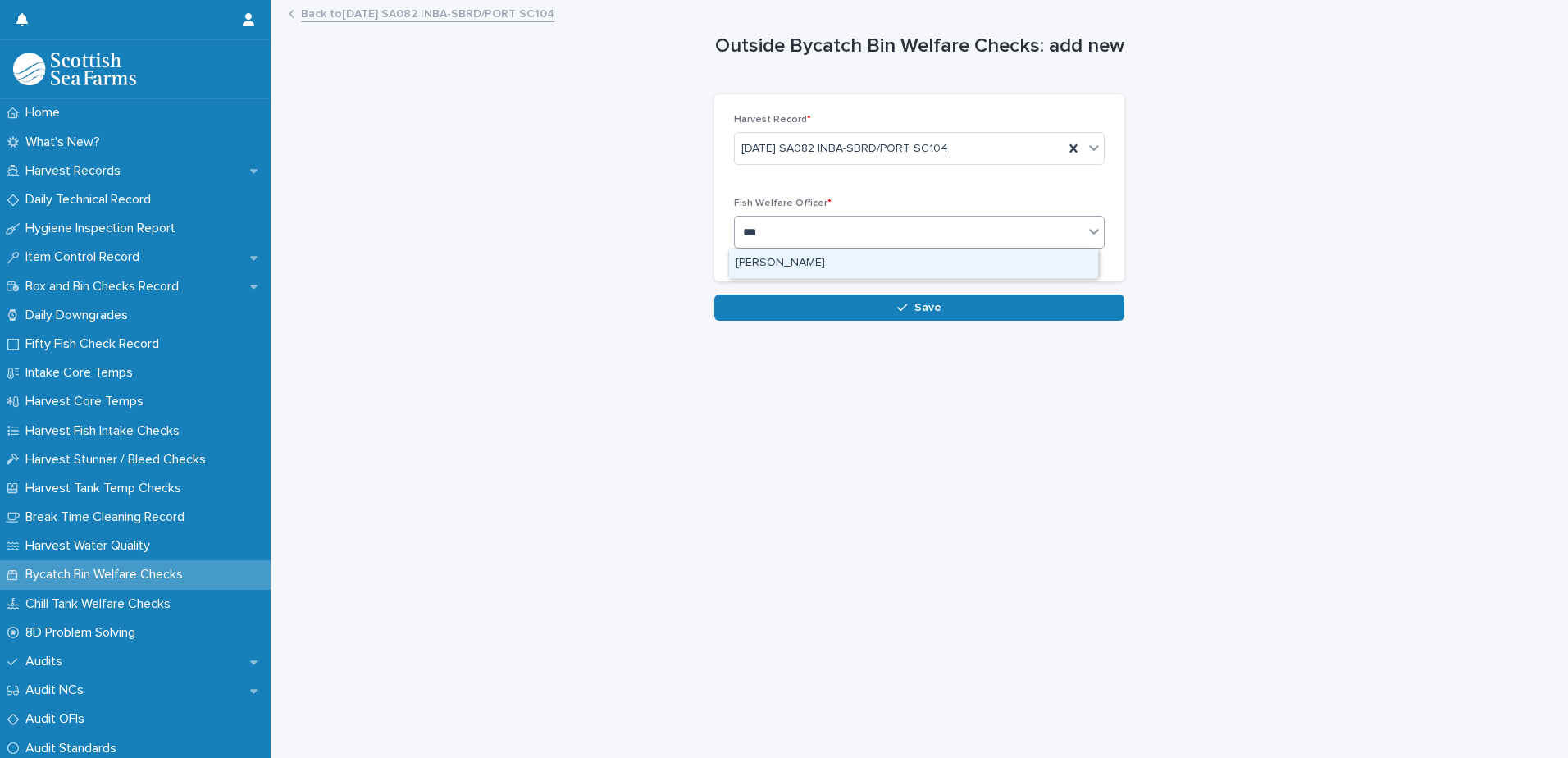
click at [943, 260] on div "[PERSON_NAME]" at bounding box center [913, 264] width 369 height 29
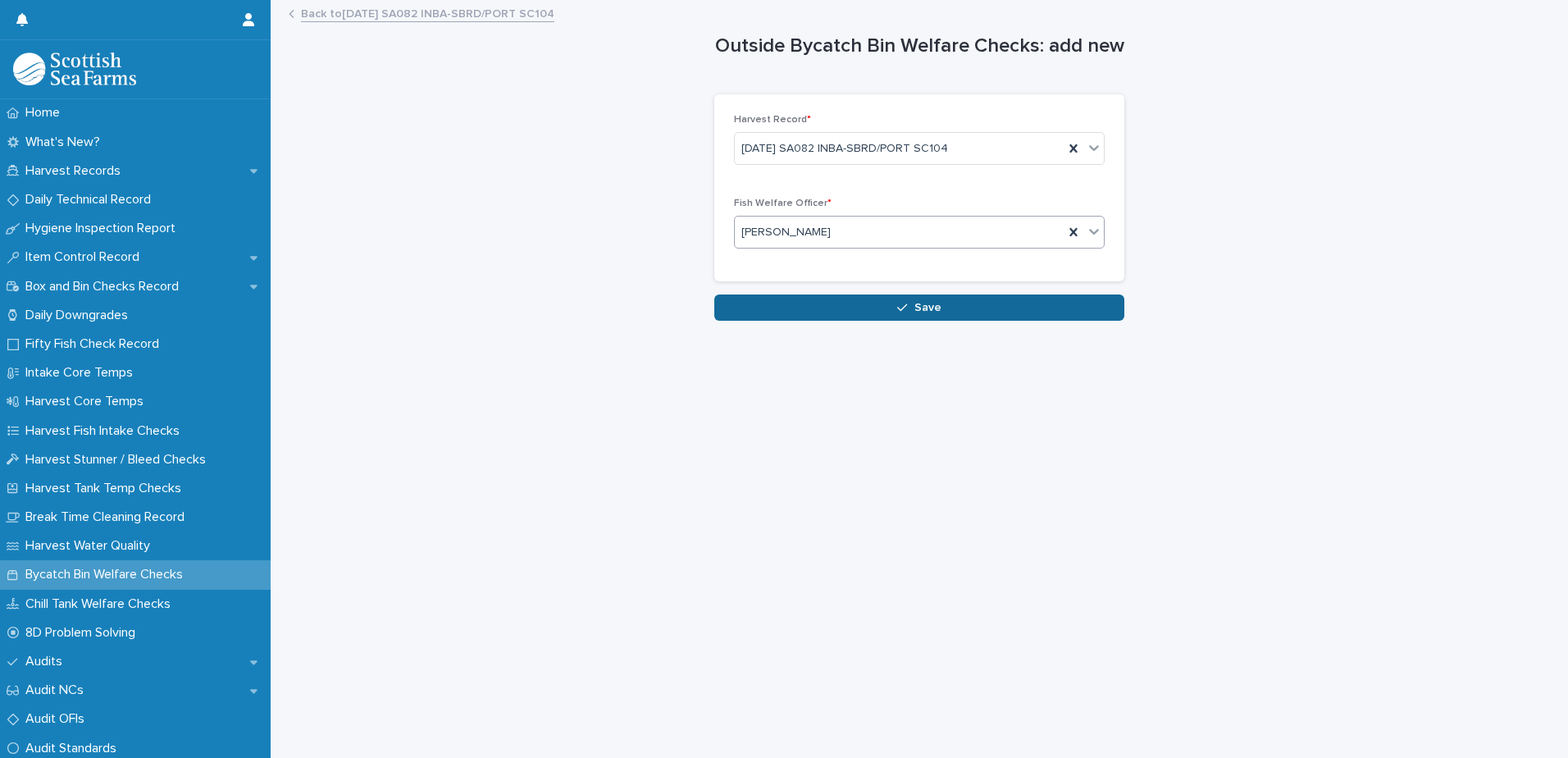
click at [946, 311] on button "Save" at bounding box center [919, 307] width 410 height 26
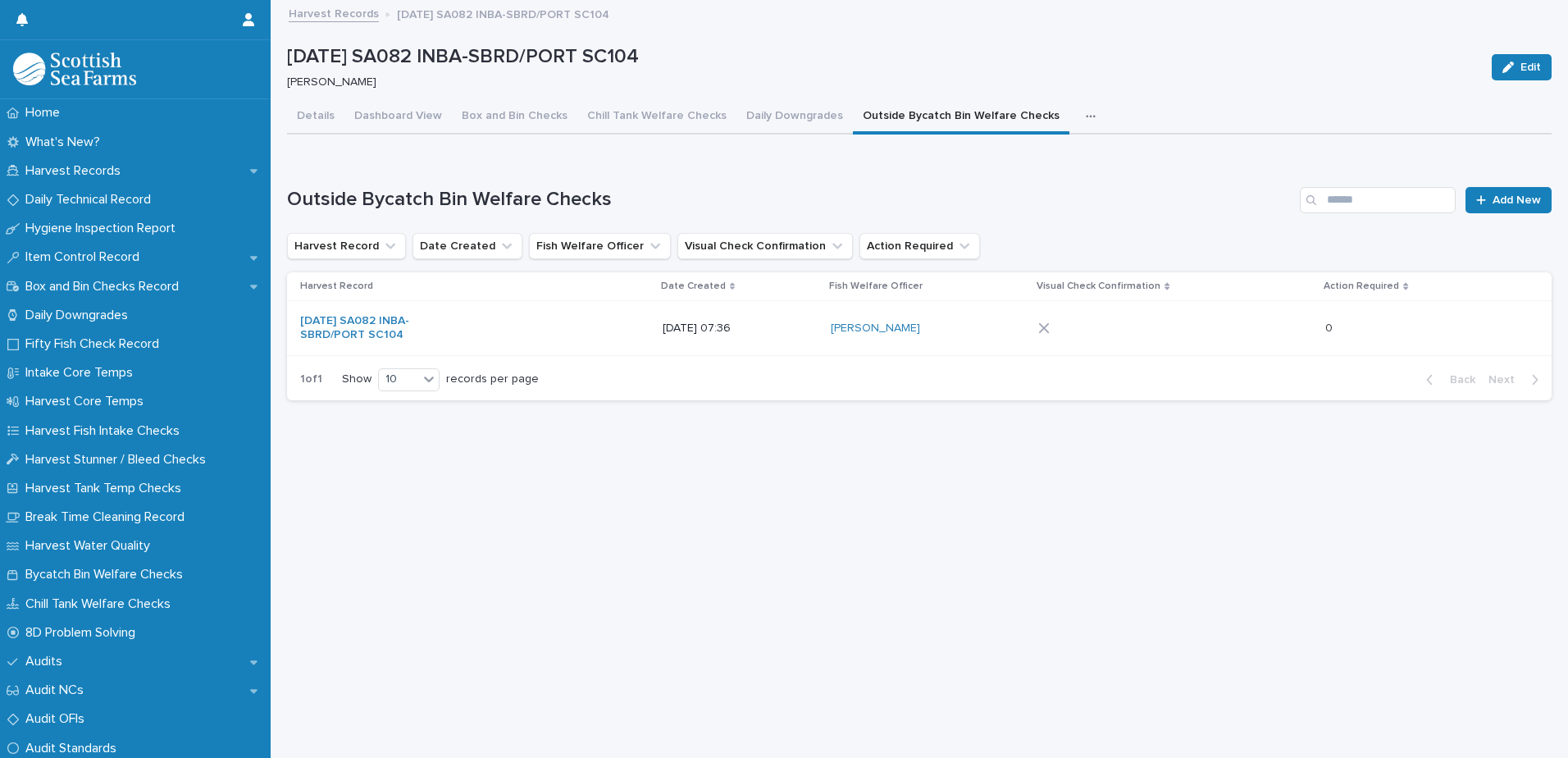
click at [956, 337] on div "[PERSON_NAME]" at bounding box center [928, 329] width 194 height 27
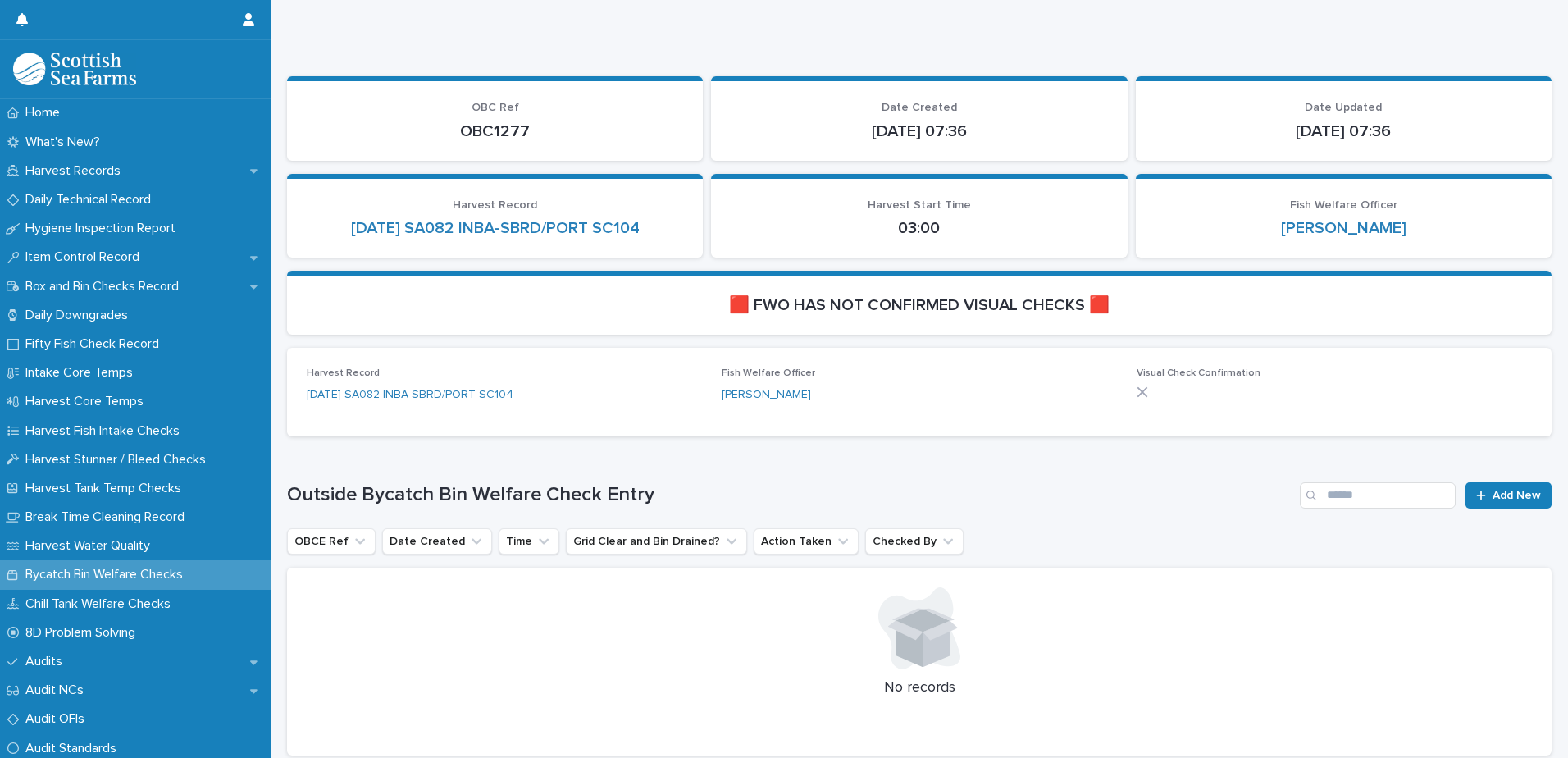
scroll to position [190, 0]
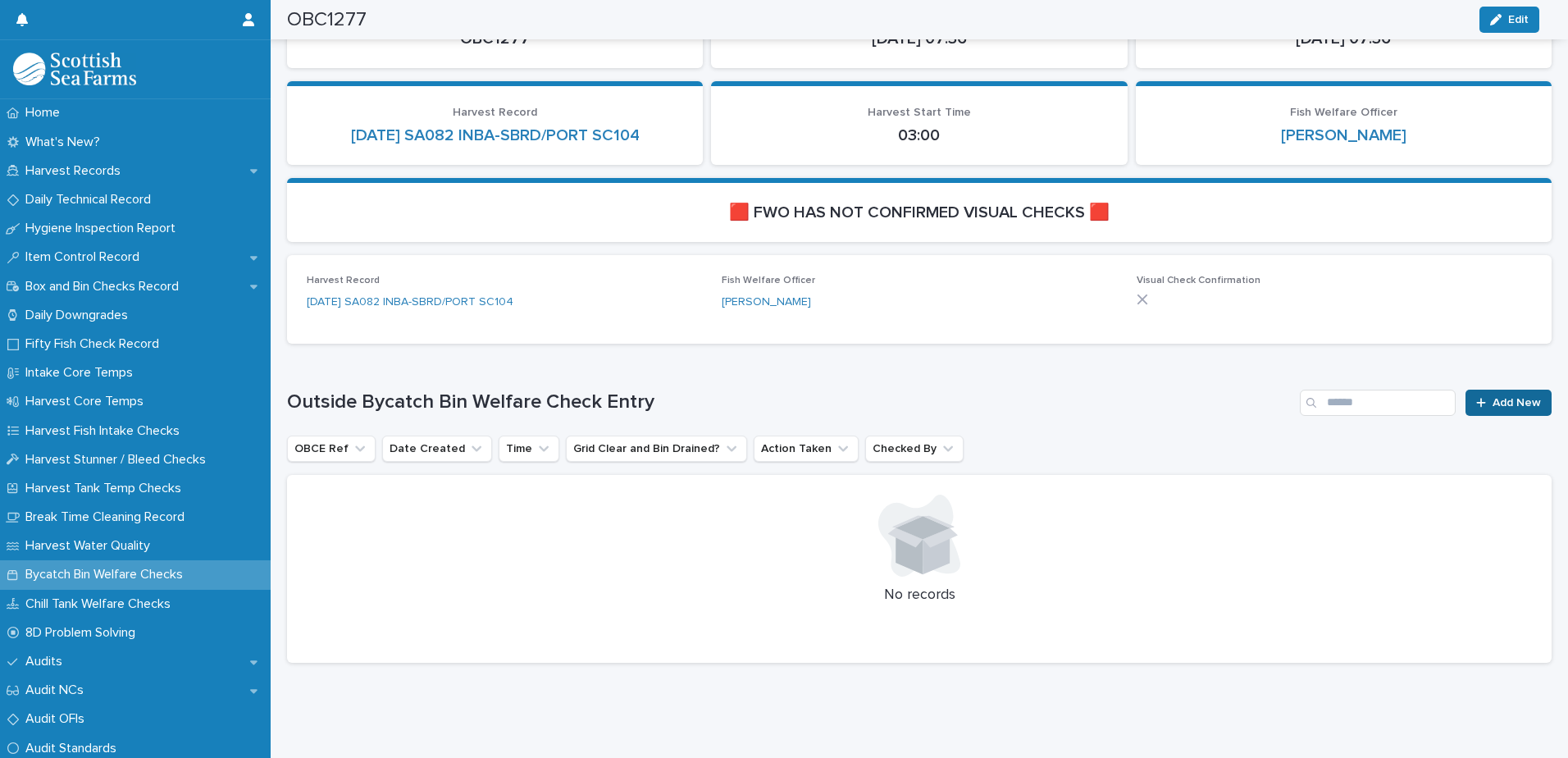
click at [1502, 390] on link "Add New" at bounding box center [1509, 402] width 86 height 26
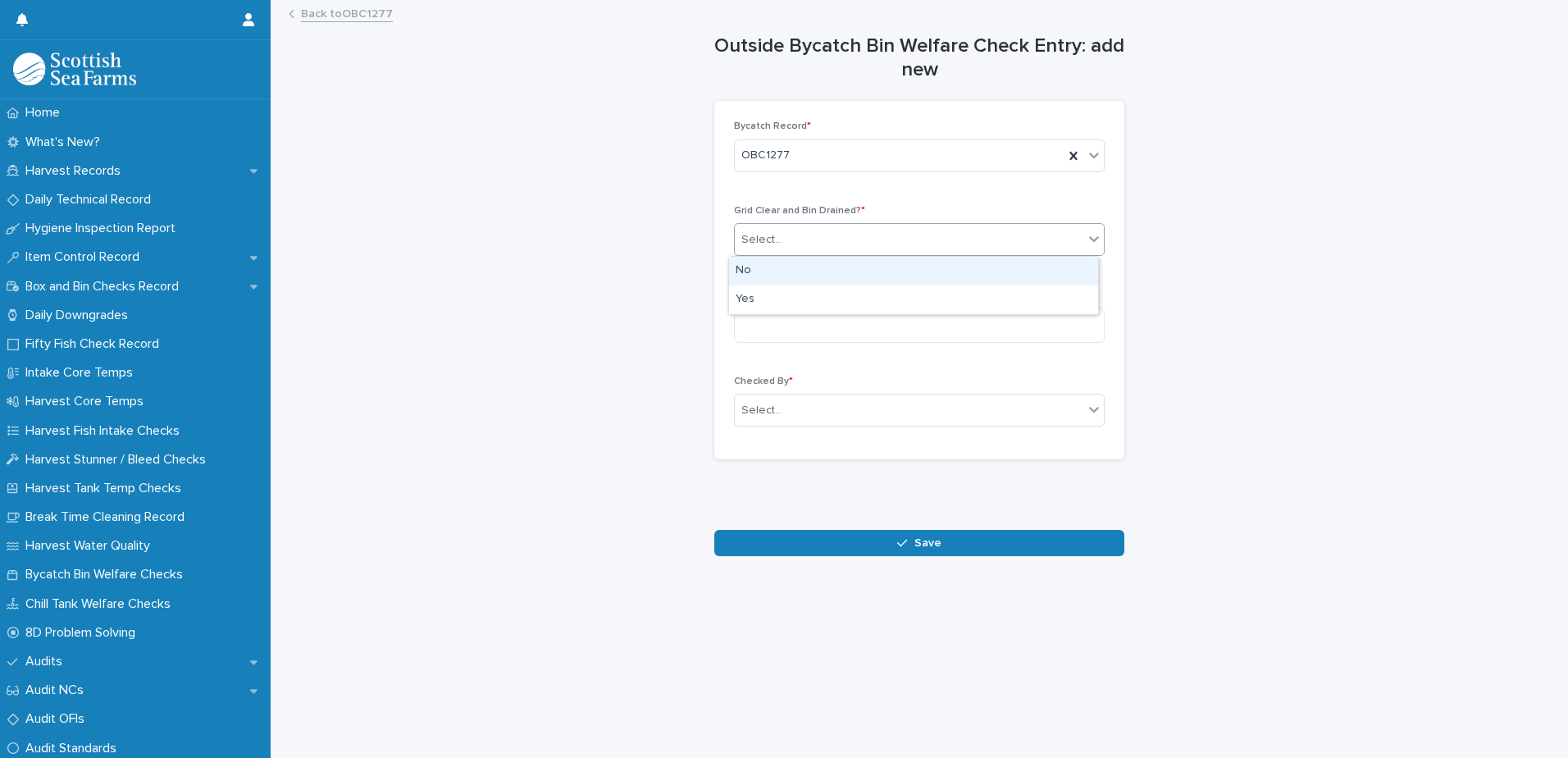
click at [836, 245] on div "Select..." at bounding box center [909, 240] width 348 height 27
click at [811, 297] on div "Yes" at bounding box center [913, 300] width 369 height 29
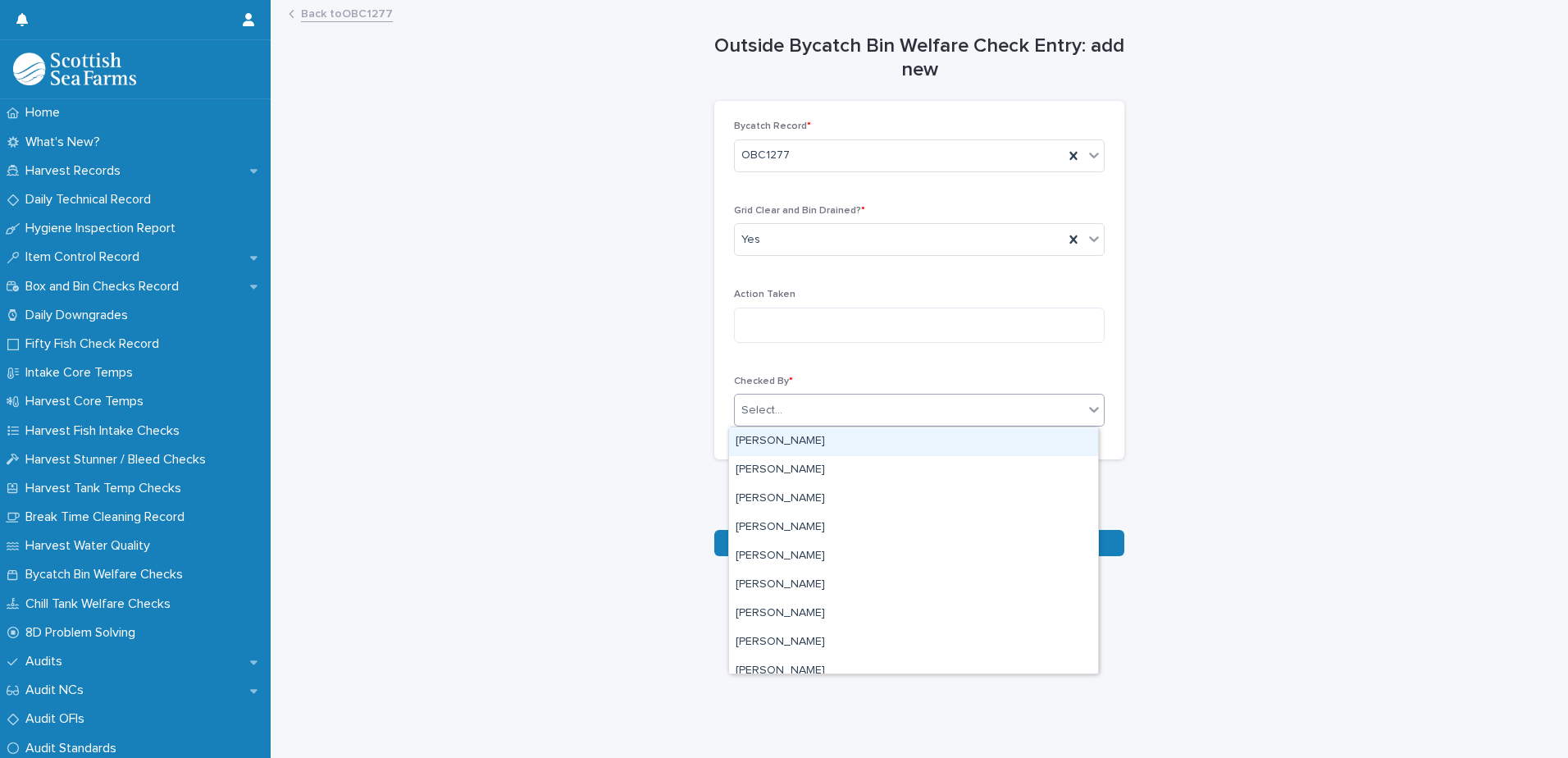
click at [835, 410] on div "Select..." at bounding box center [909, 410] width 348 height 27
type input "***"
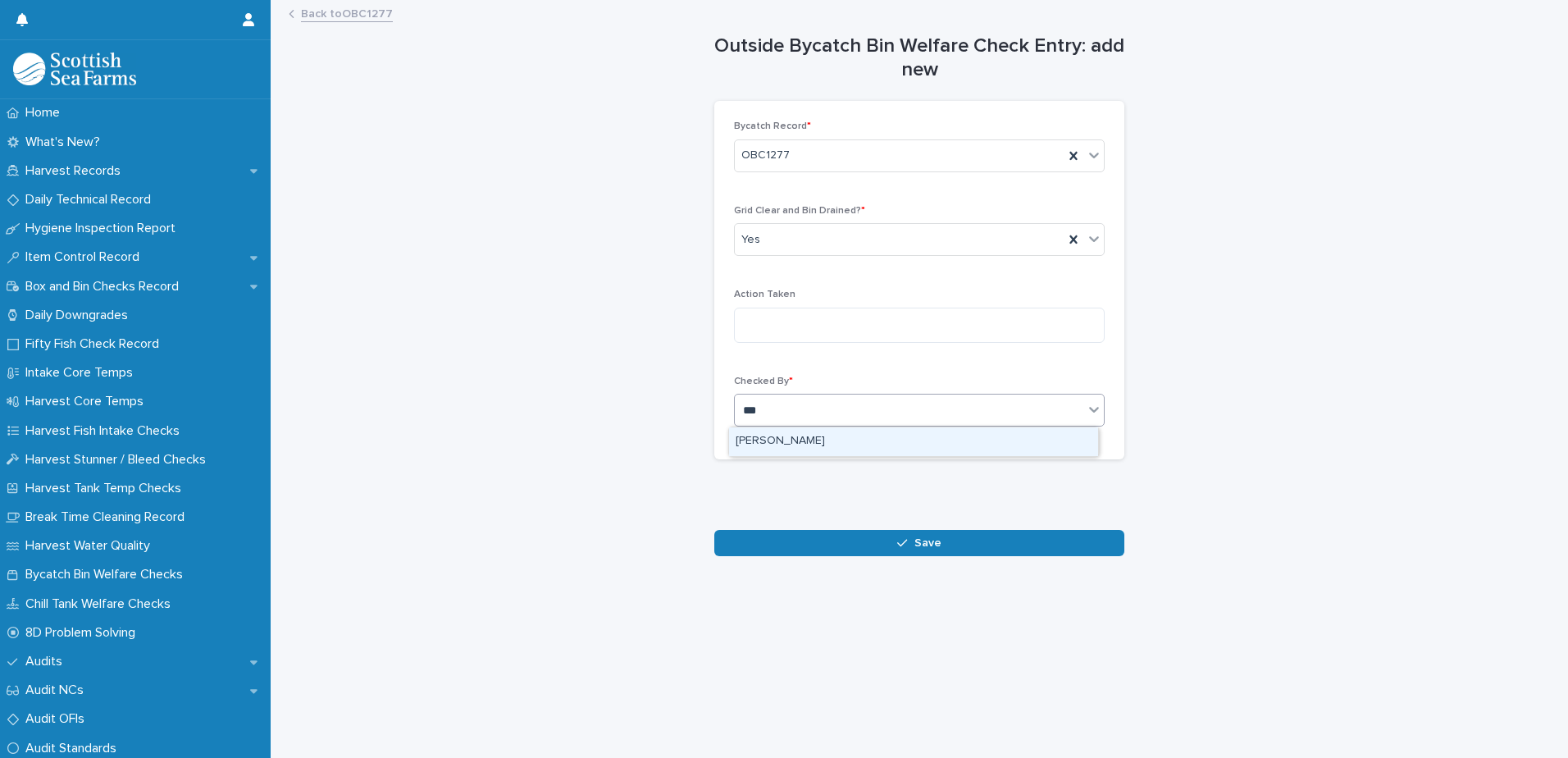
click at [851, 450] on div "[PERSON_NAME]" at bounding box center [913, 442] width 369 height 29
click at [894, 514] on div at bounding box center [919, 509] width 401 height 33
click at [894, 535] on button "Save" at bounding box center [919, 542] width 410 height 26
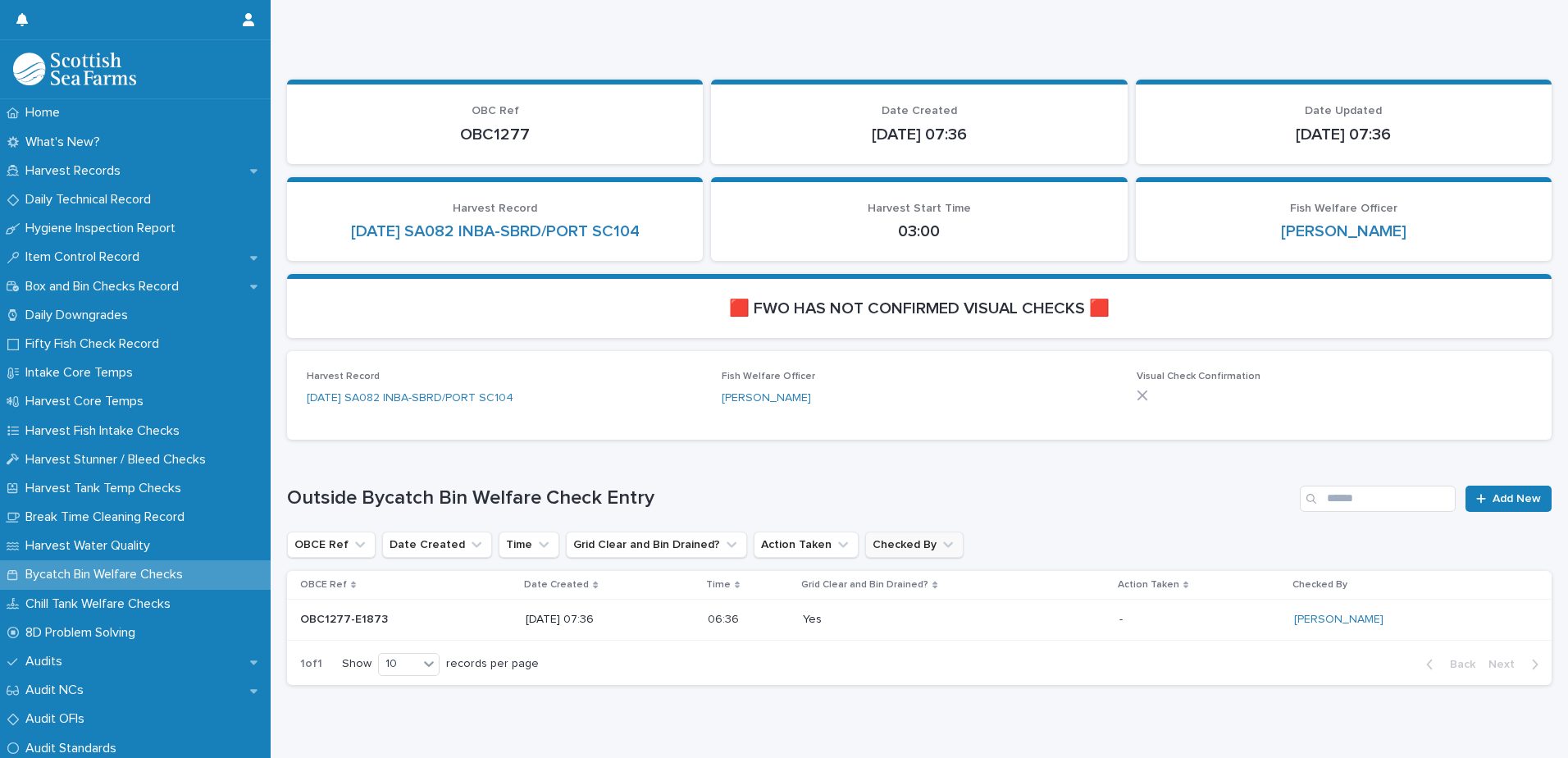
scroll to position [116, 0]
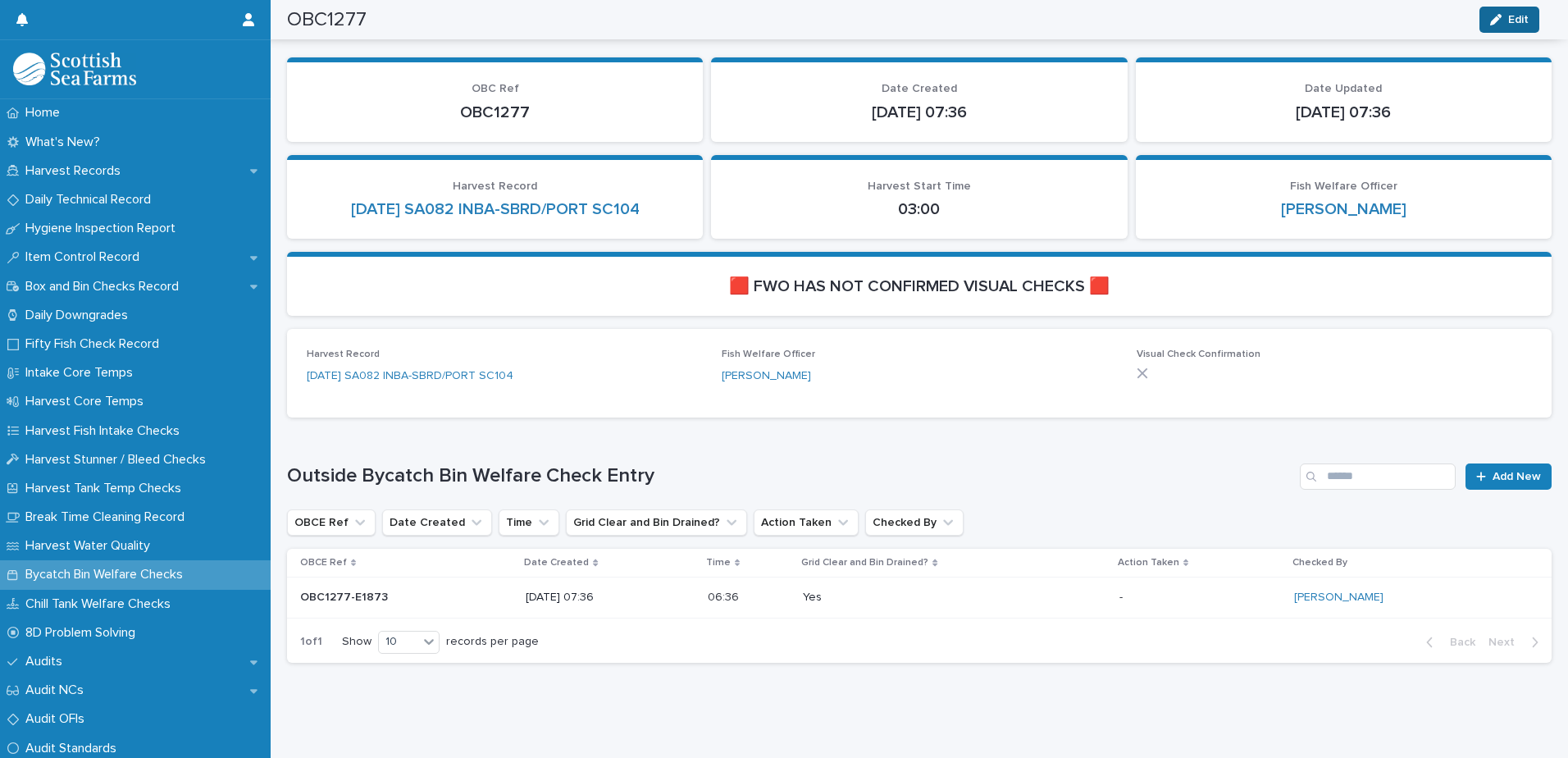
click at [1498, 19] on icon "button" at bounding box center [1495, 20] width 12 height 12
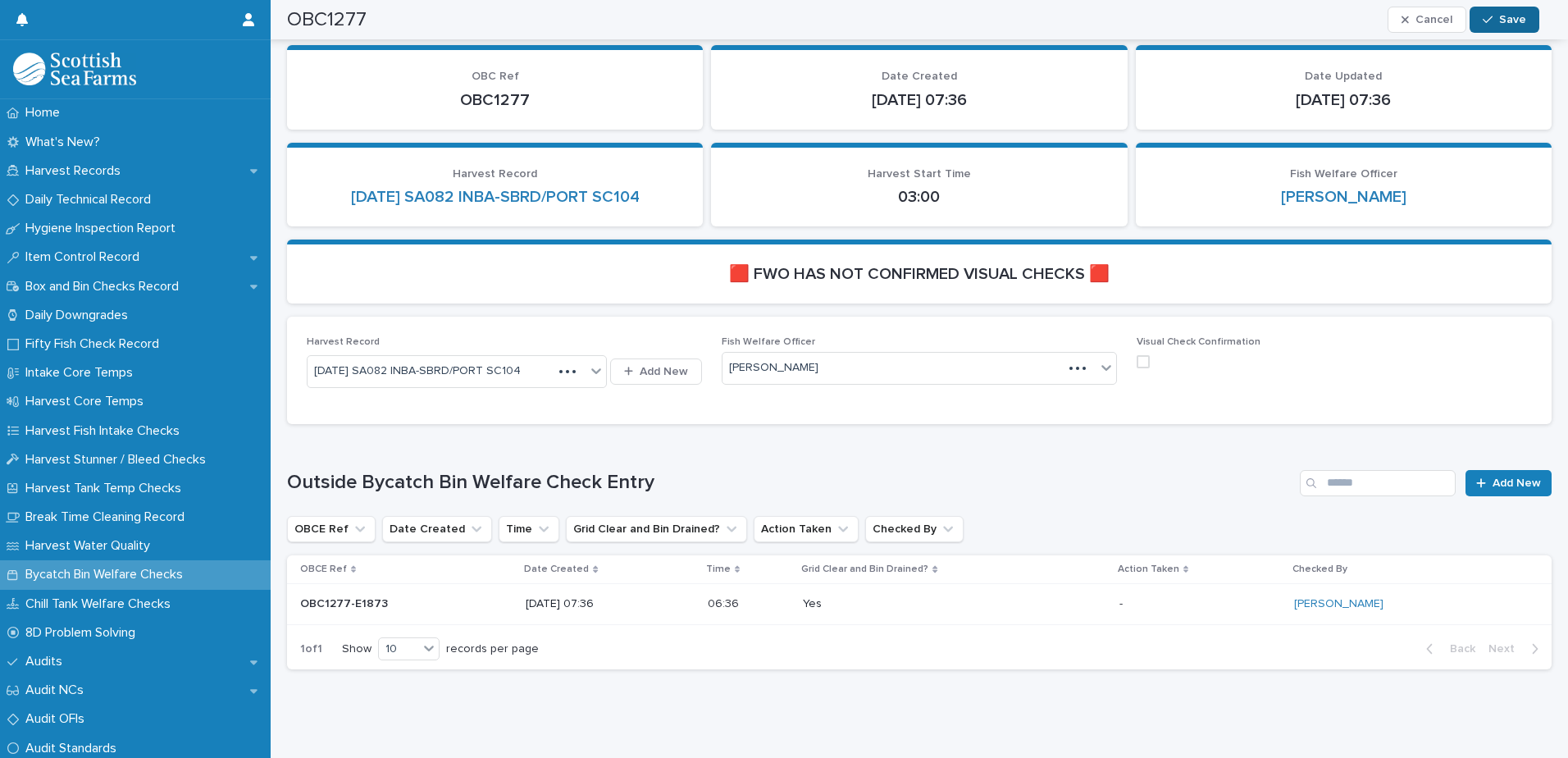
scroll to position [126, 0]
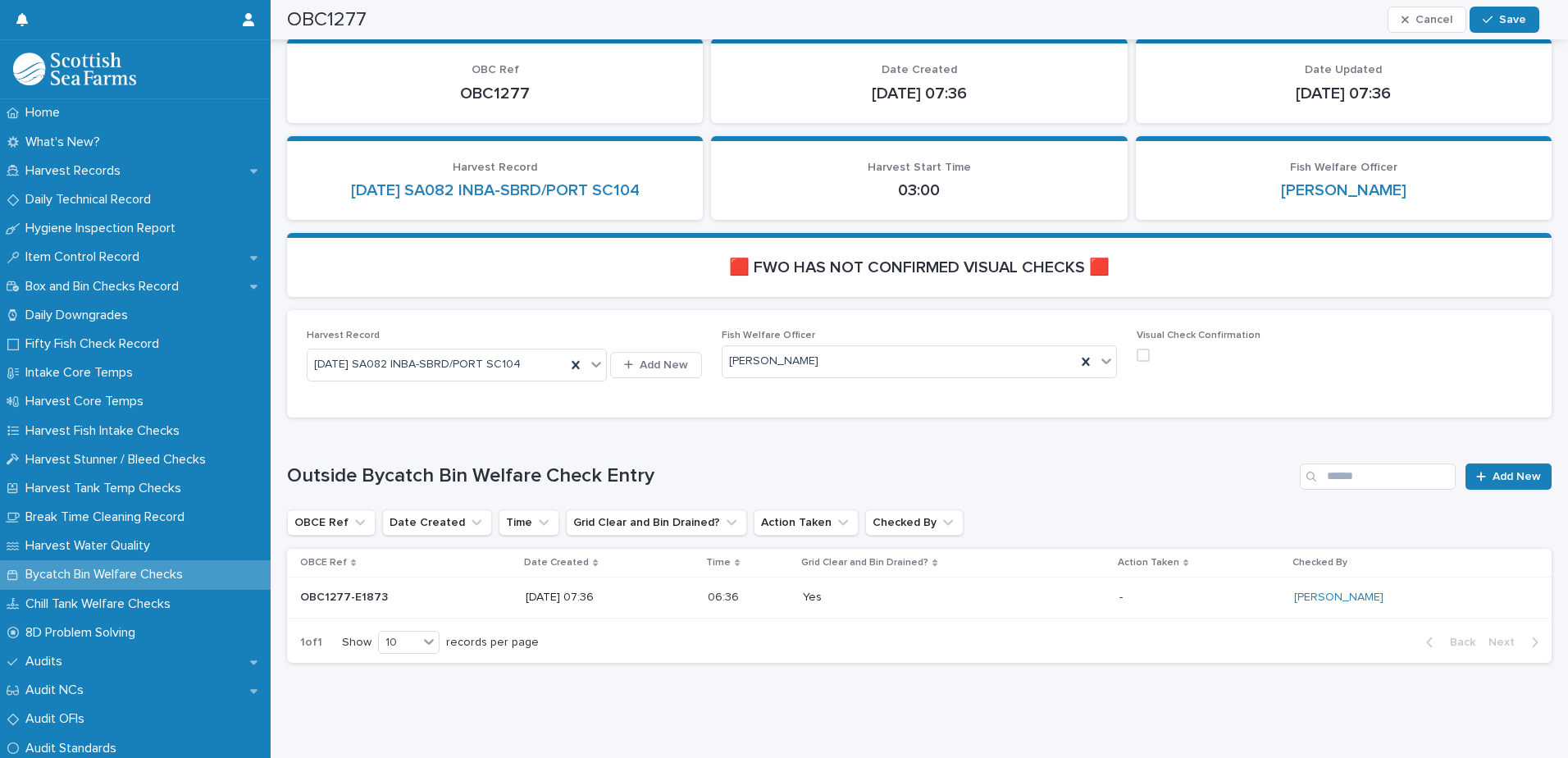
click at [1137, 352] on span at bounding box center [1143, 355] width 13 height 13
click at [1500, 24] on button "Save" at bounding box center [1505, 19] width 70 height 26
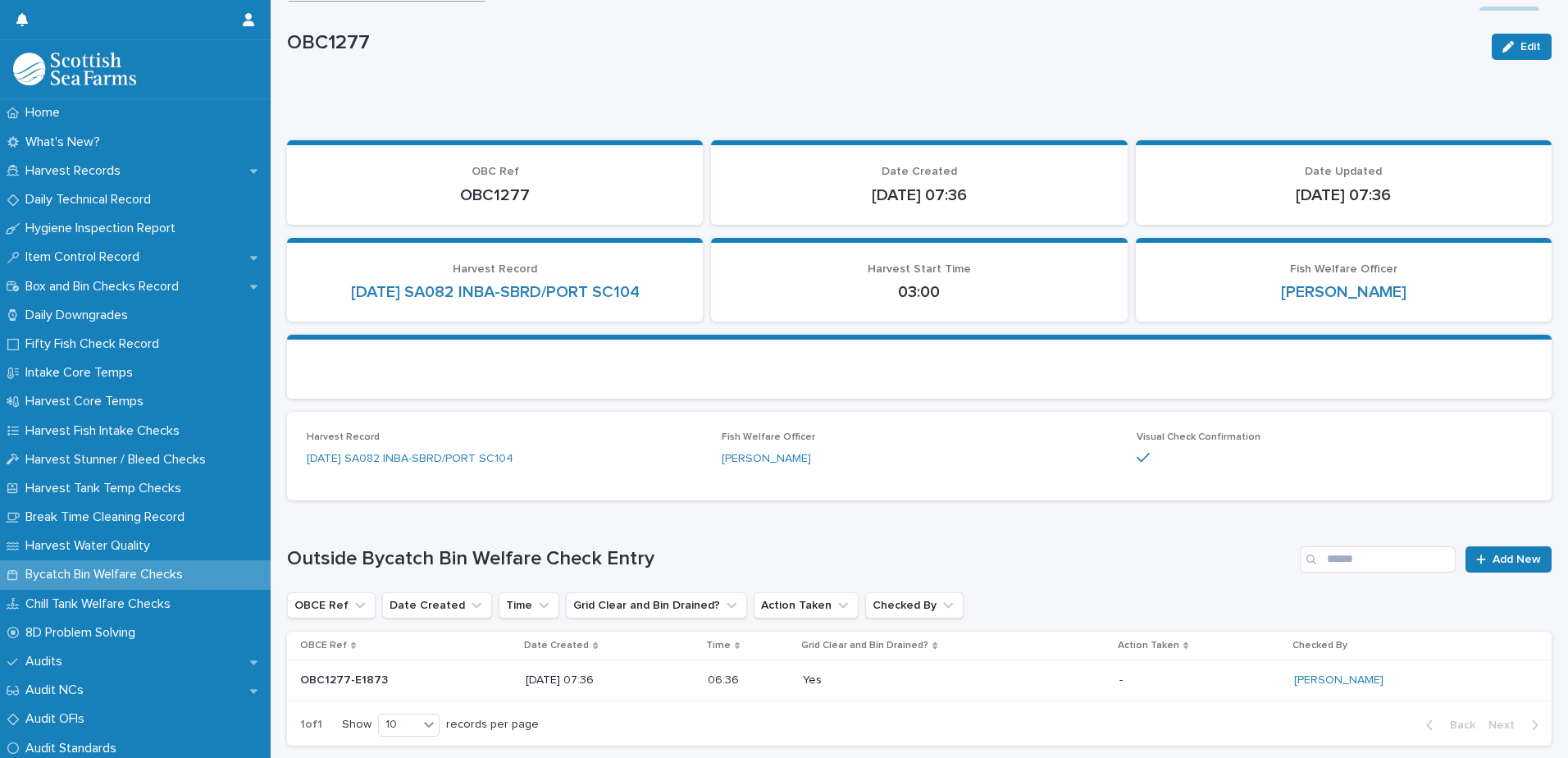
scroll to position [0, 0]
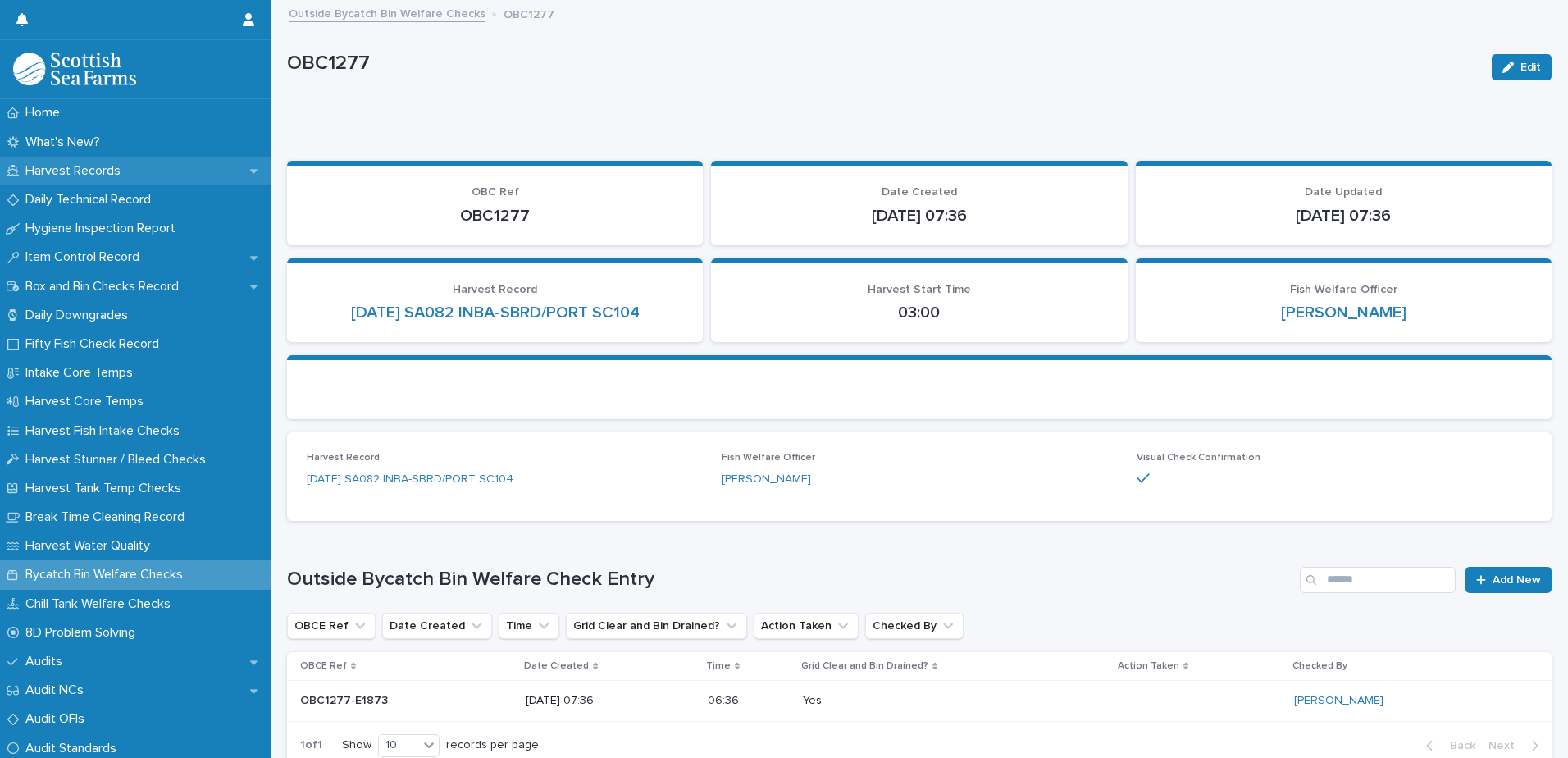
click at [110, 175] on p "Harvest Records" at bounding box center [76, 171] width 115 height 15
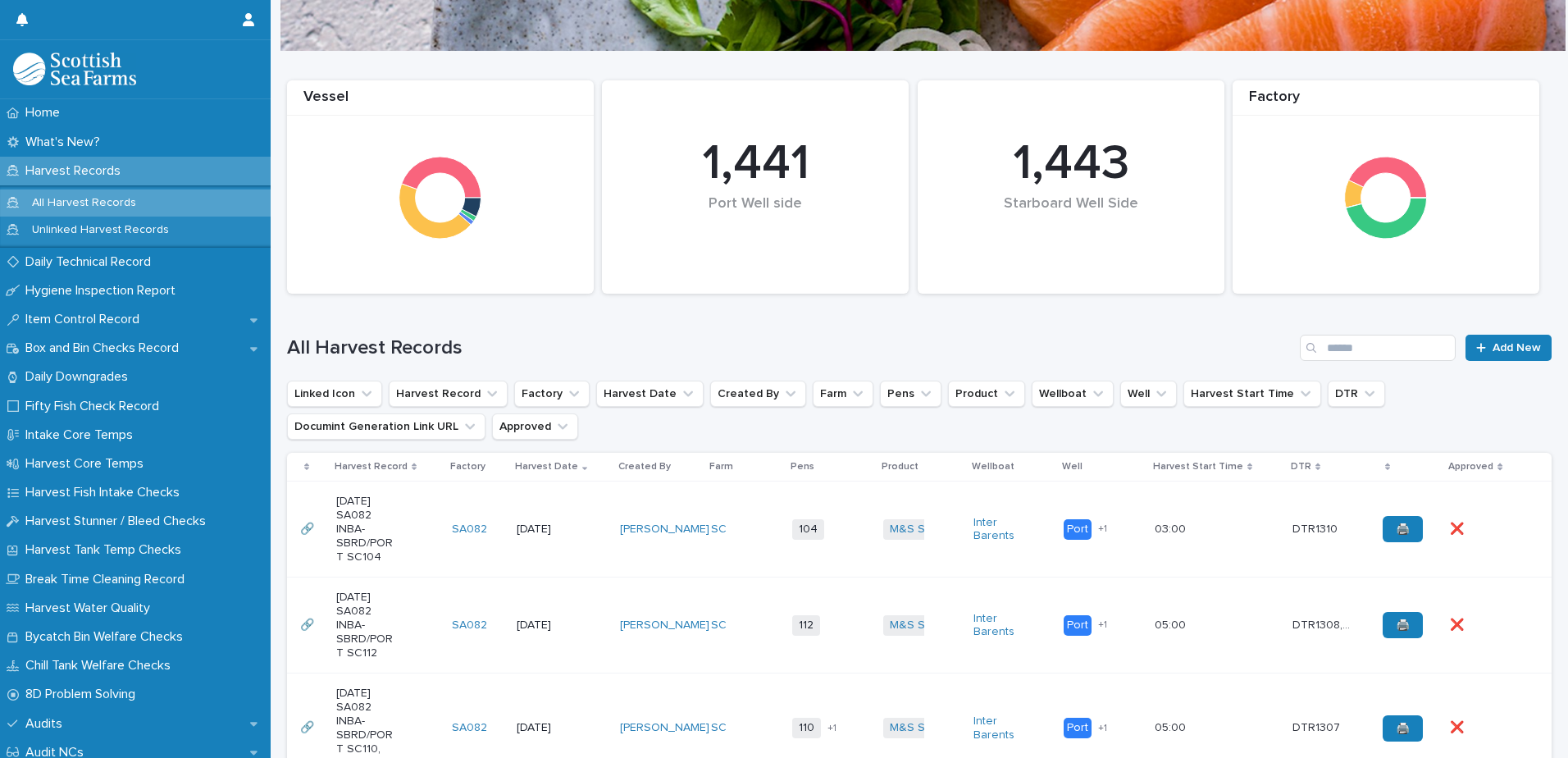
scroll to position [82, 0]
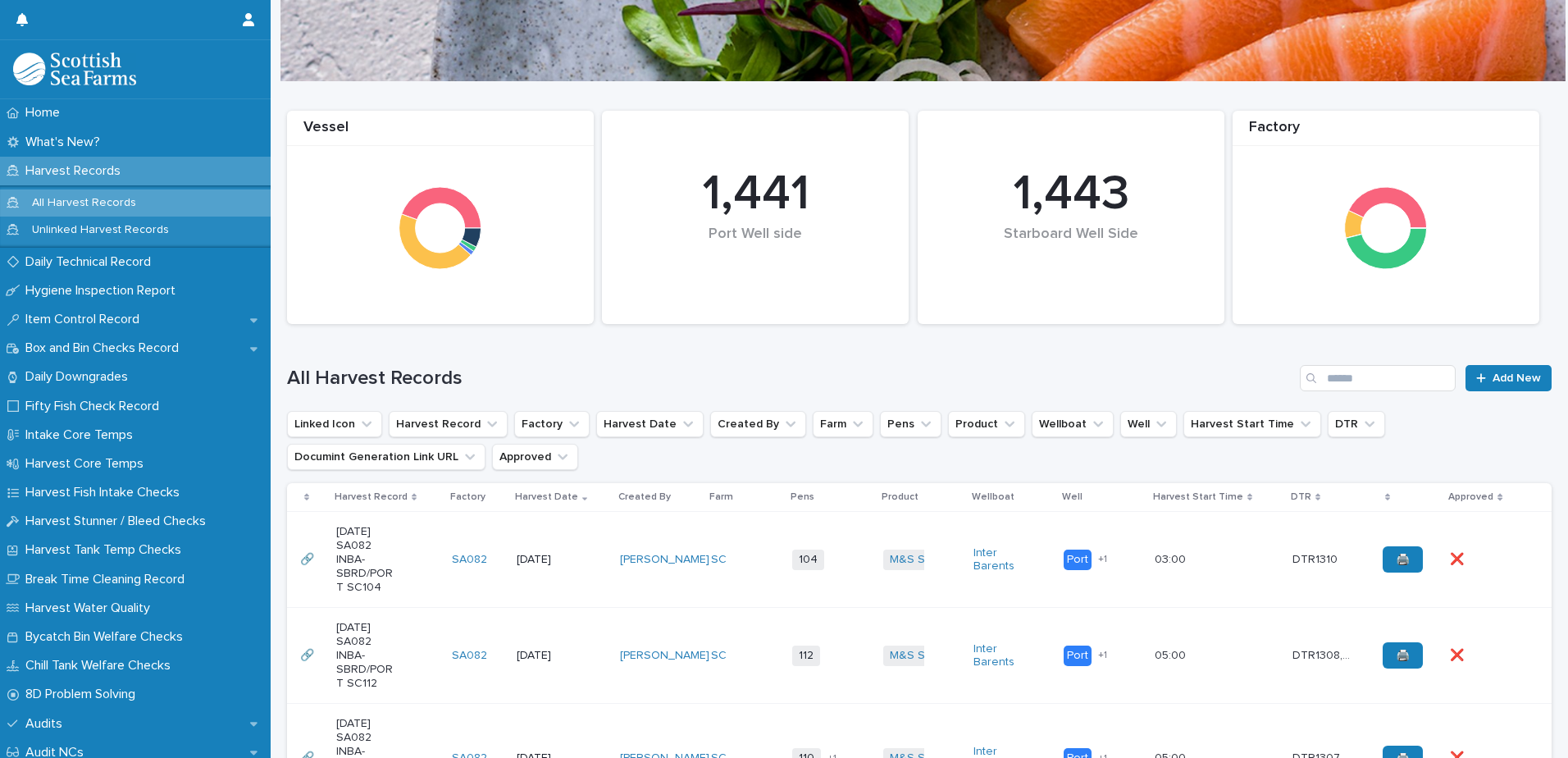
click at [98, 165] on p "Harvest Records" at bounding box center [76, 171] width 115 height 15
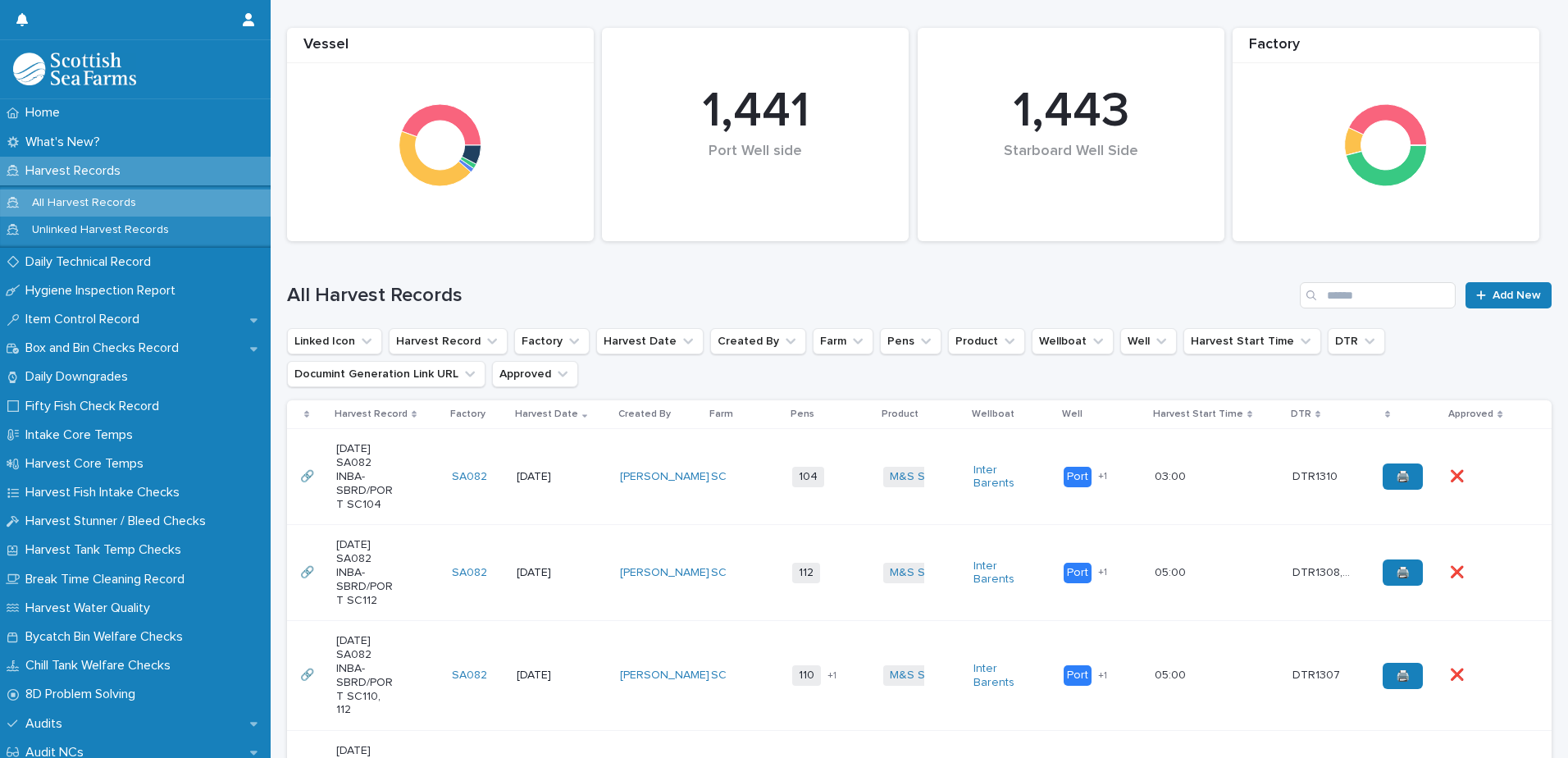
scroll to position [0, 0]
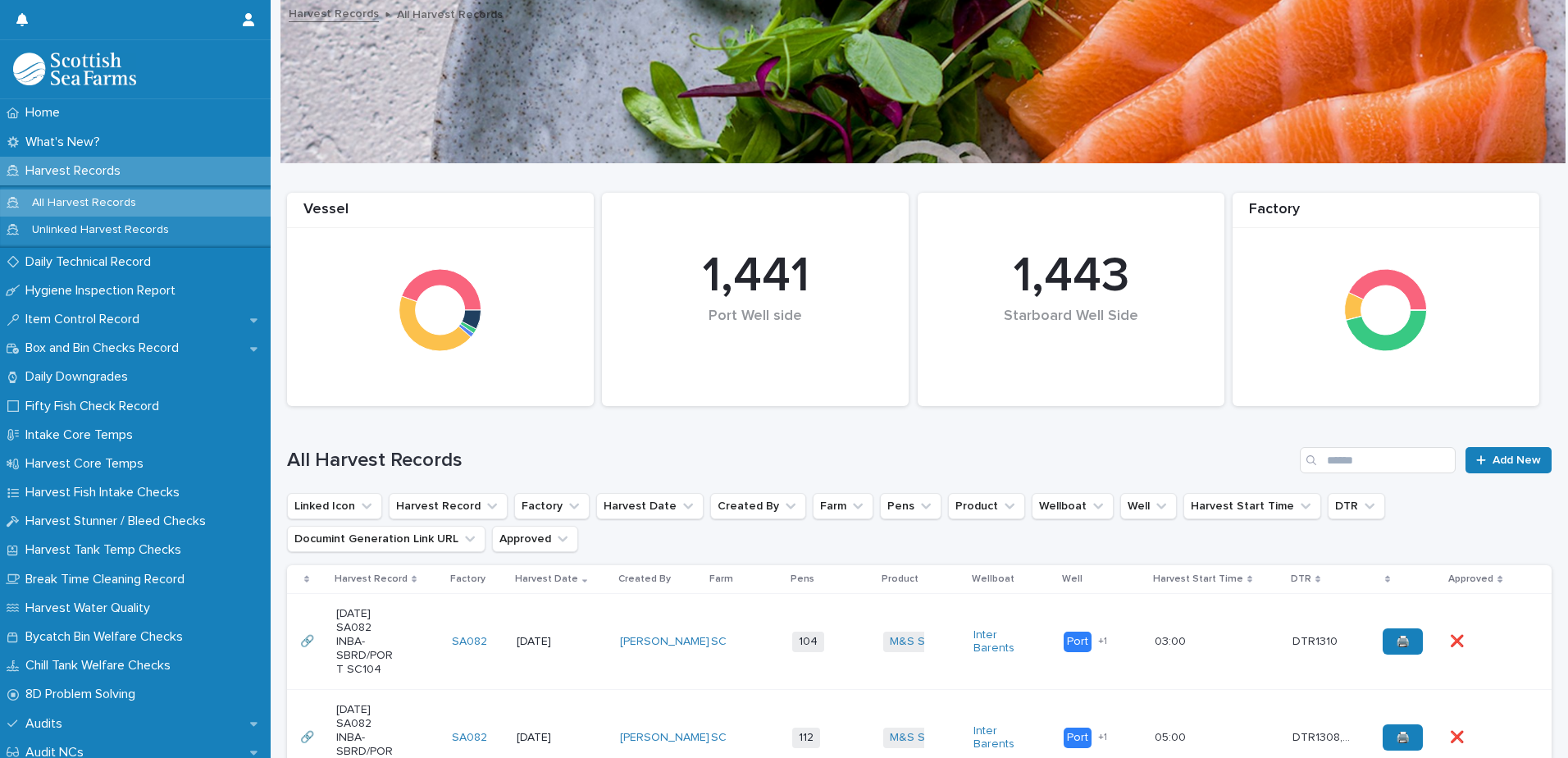
click at [100, 174] on p "Harvest Records" at bounding box center [76, 171] width 115 height 15
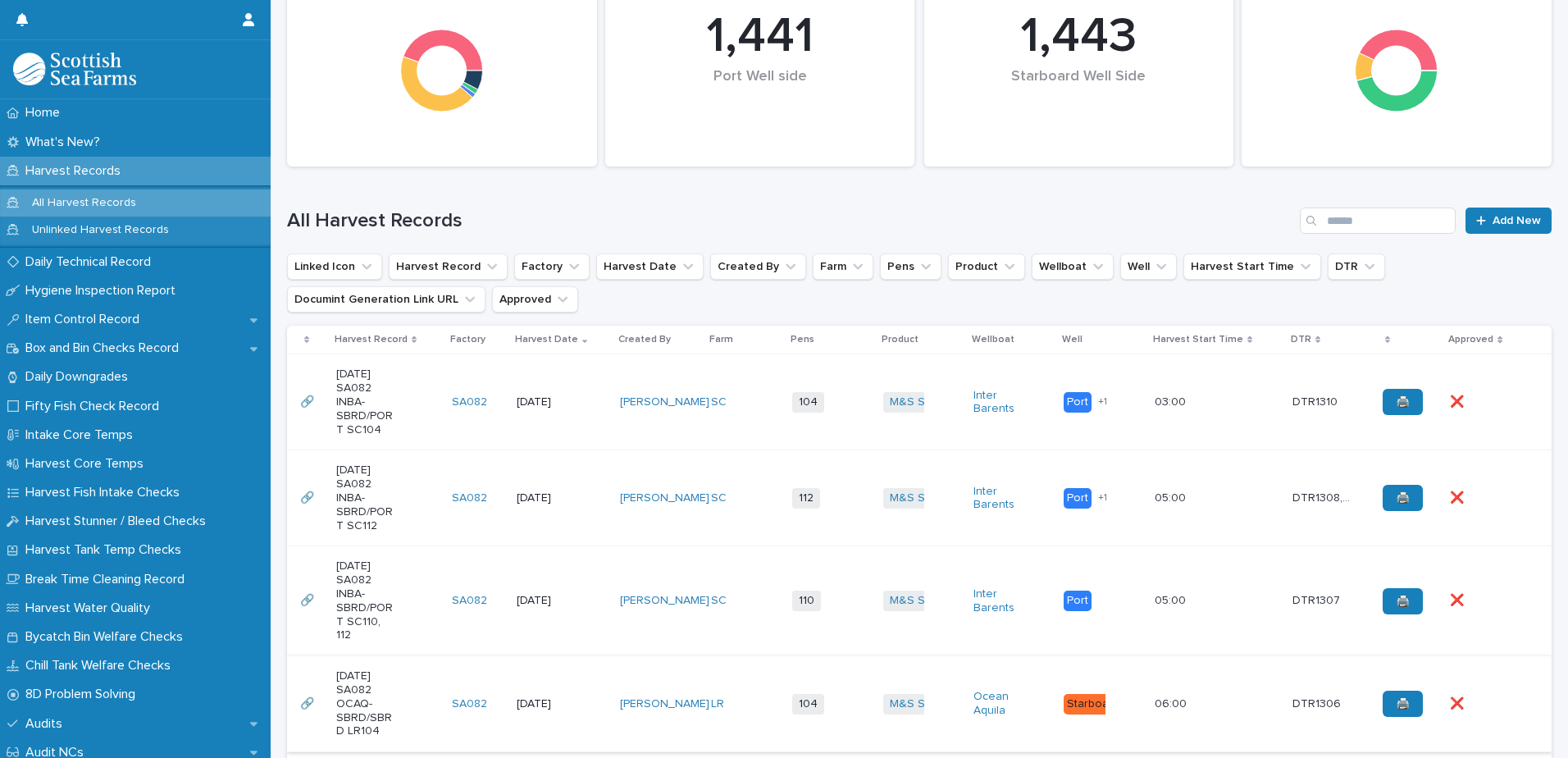
scroll to position [246, 0]
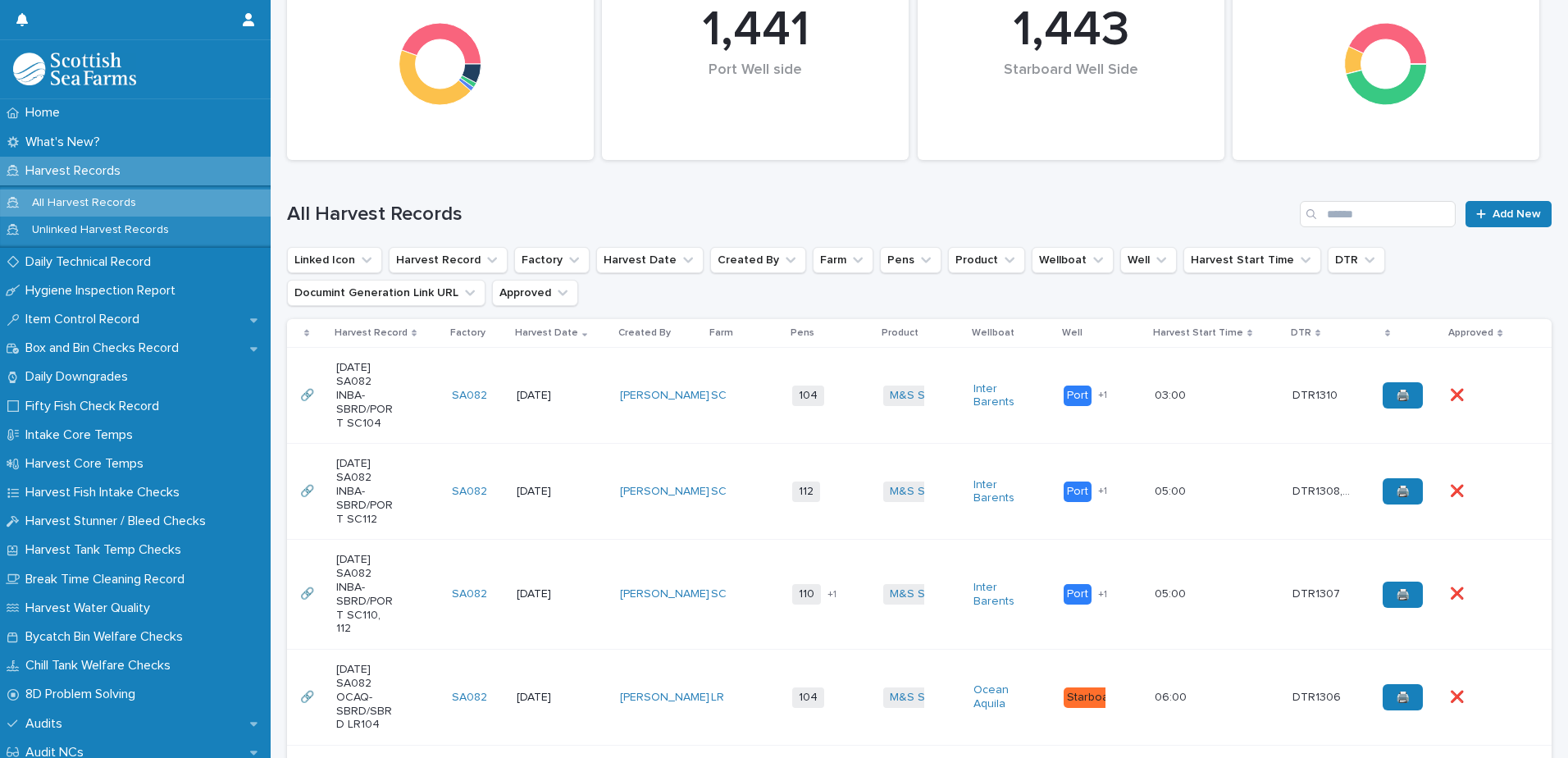
click at [704, 417] on td "SC" at bounding box center [744, 395] width 82 height 96
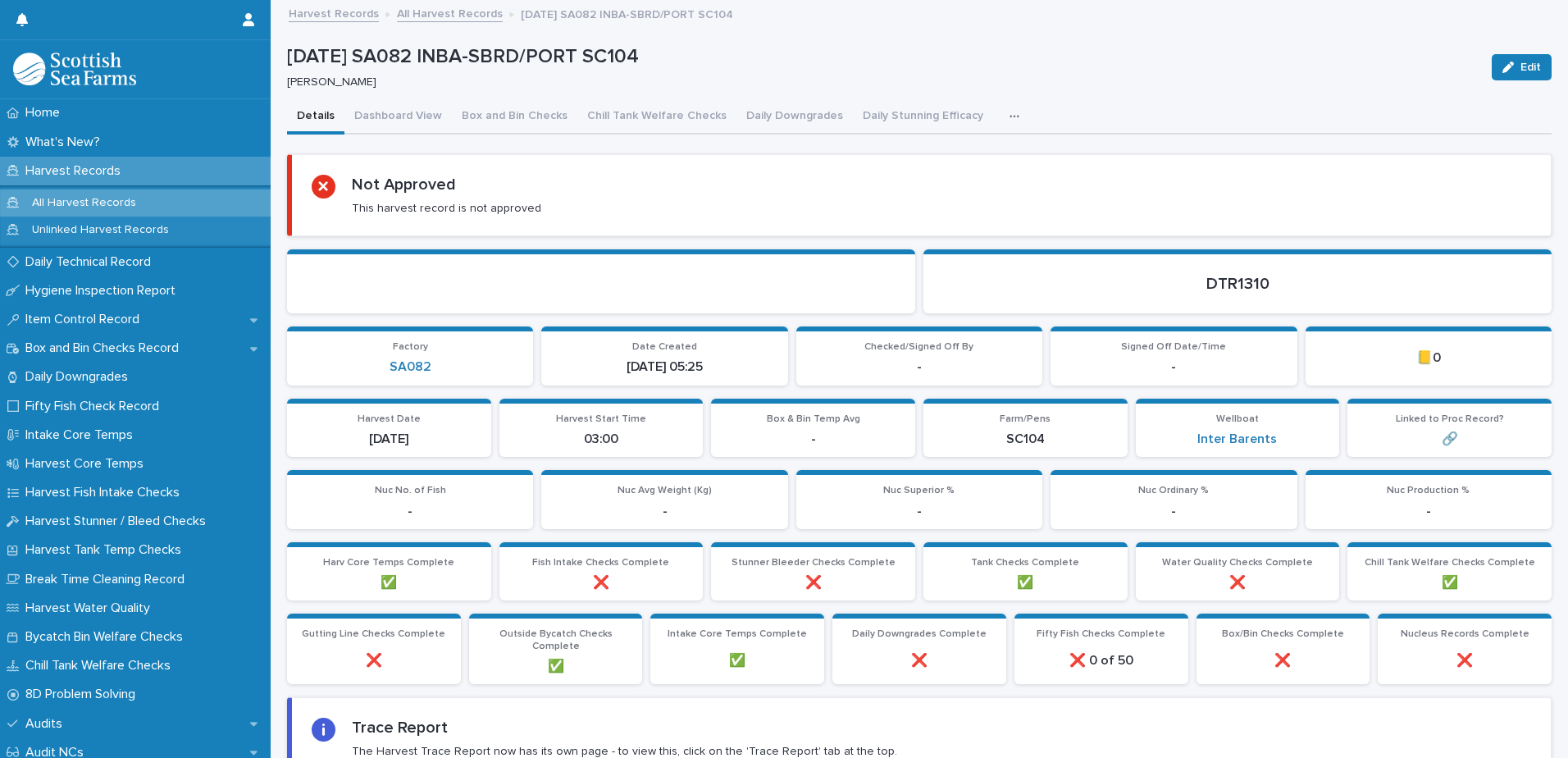
click at [1025, 118] on div "Details Dashboard View Box and Bin Checks Chill Tank Welfare Checks Daily Downg…" at bounding box center [920, 117] width 1264 height 34
click at [1000, 114] on button "button" at bounding box center [1017, 116] width 36 height 33
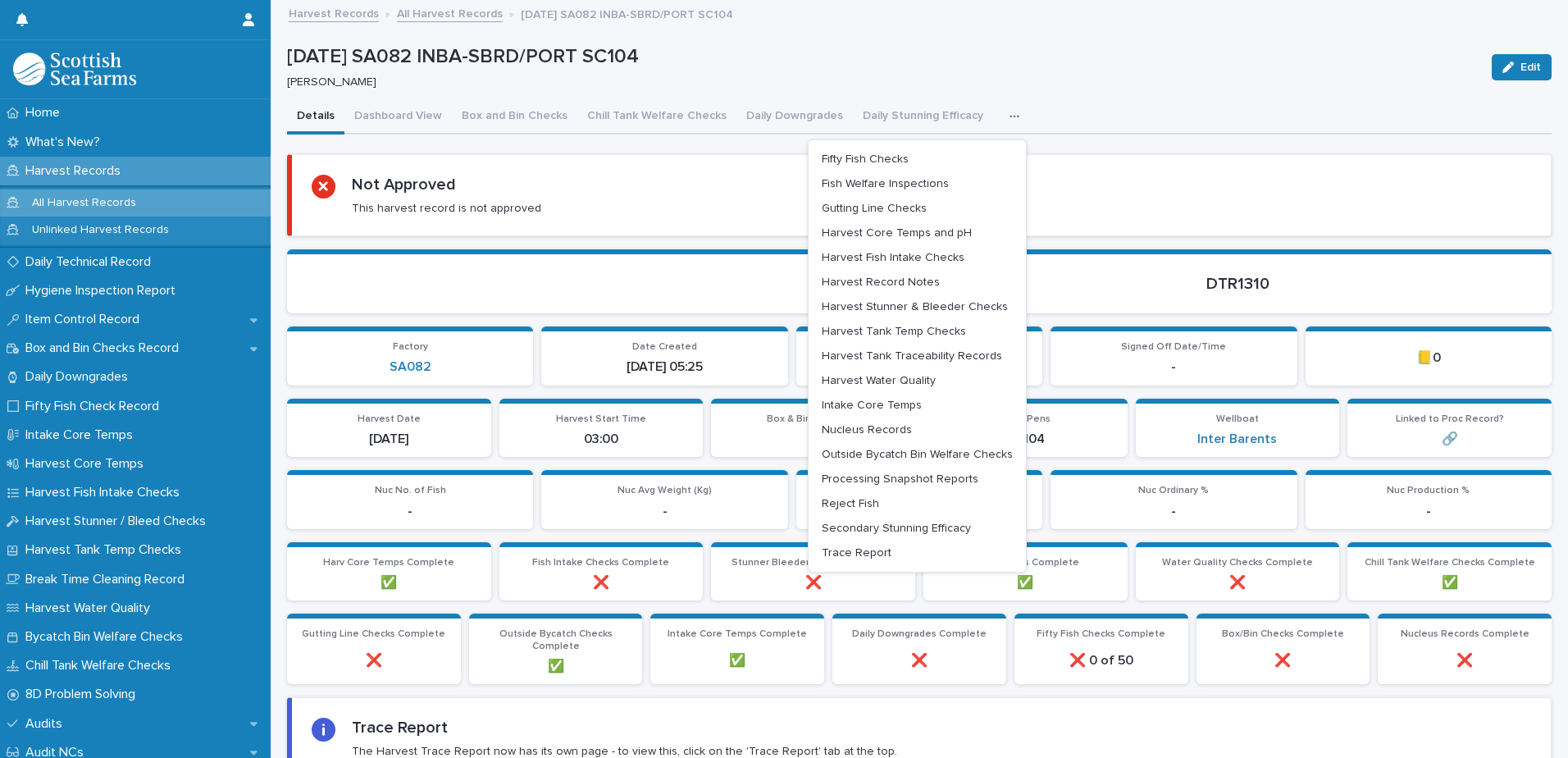
click at [727, 302] on section at bounding box center [602, 281] width 629 height 64
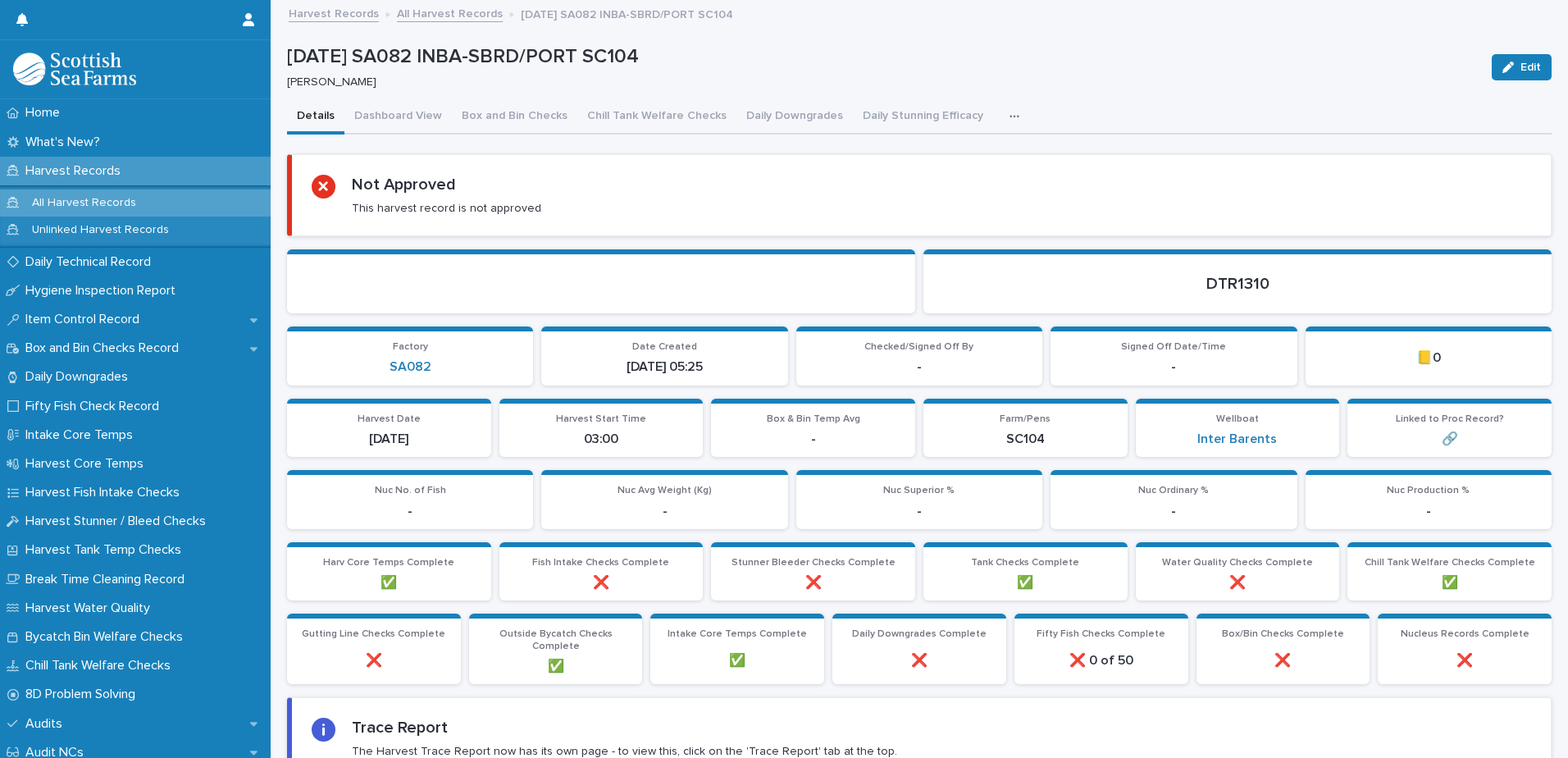
click at [1000, 112] on button "button" at bounding box center [1017, 116] width 36 height 33
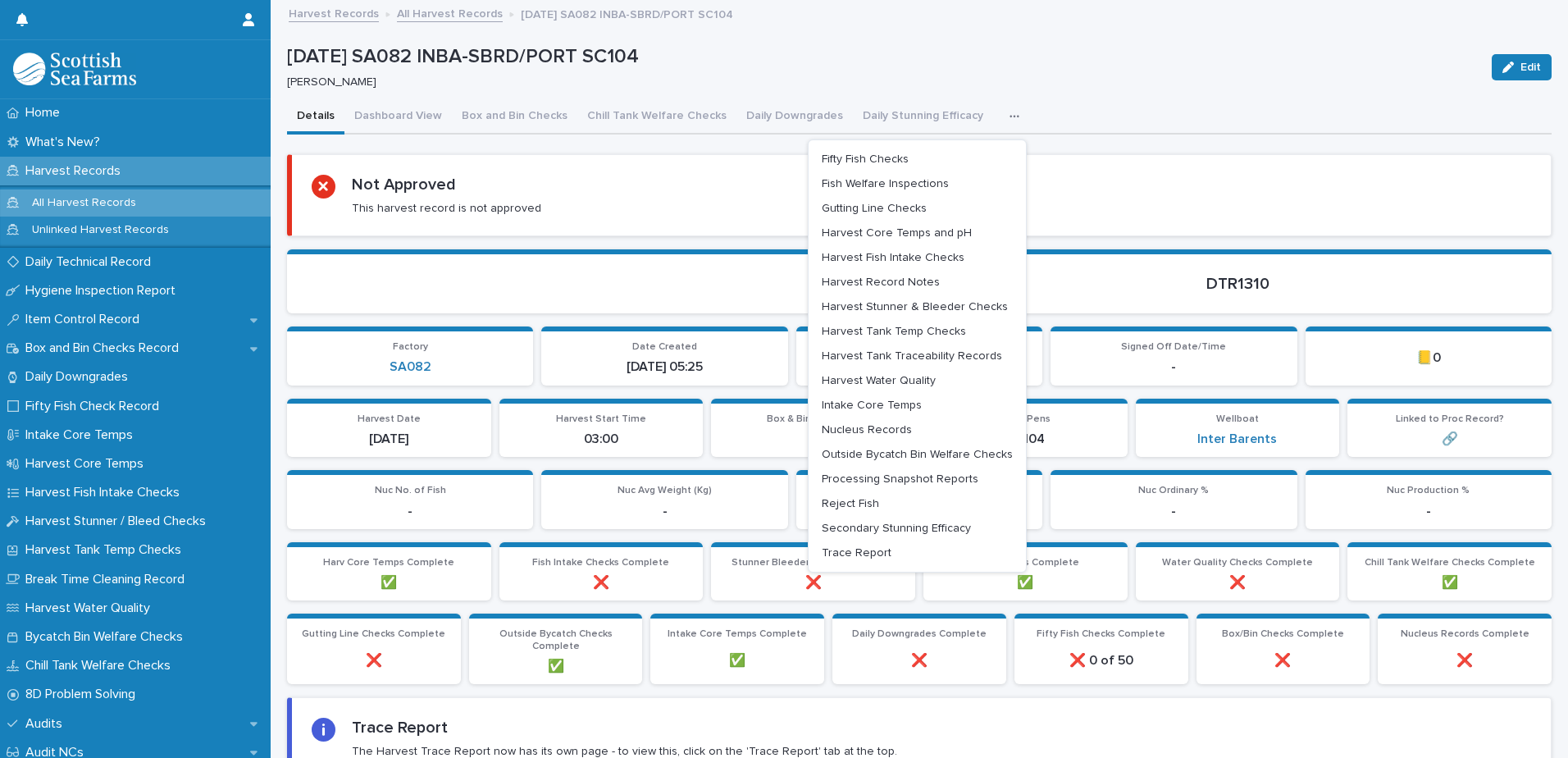
drag, startPoint x: 633, startPoint y: 251, endPoint x: 654, endPoint y: 242, distance: 22.8
click at [636, 251] on section at bounding box center [602, 281] width 629 height 64
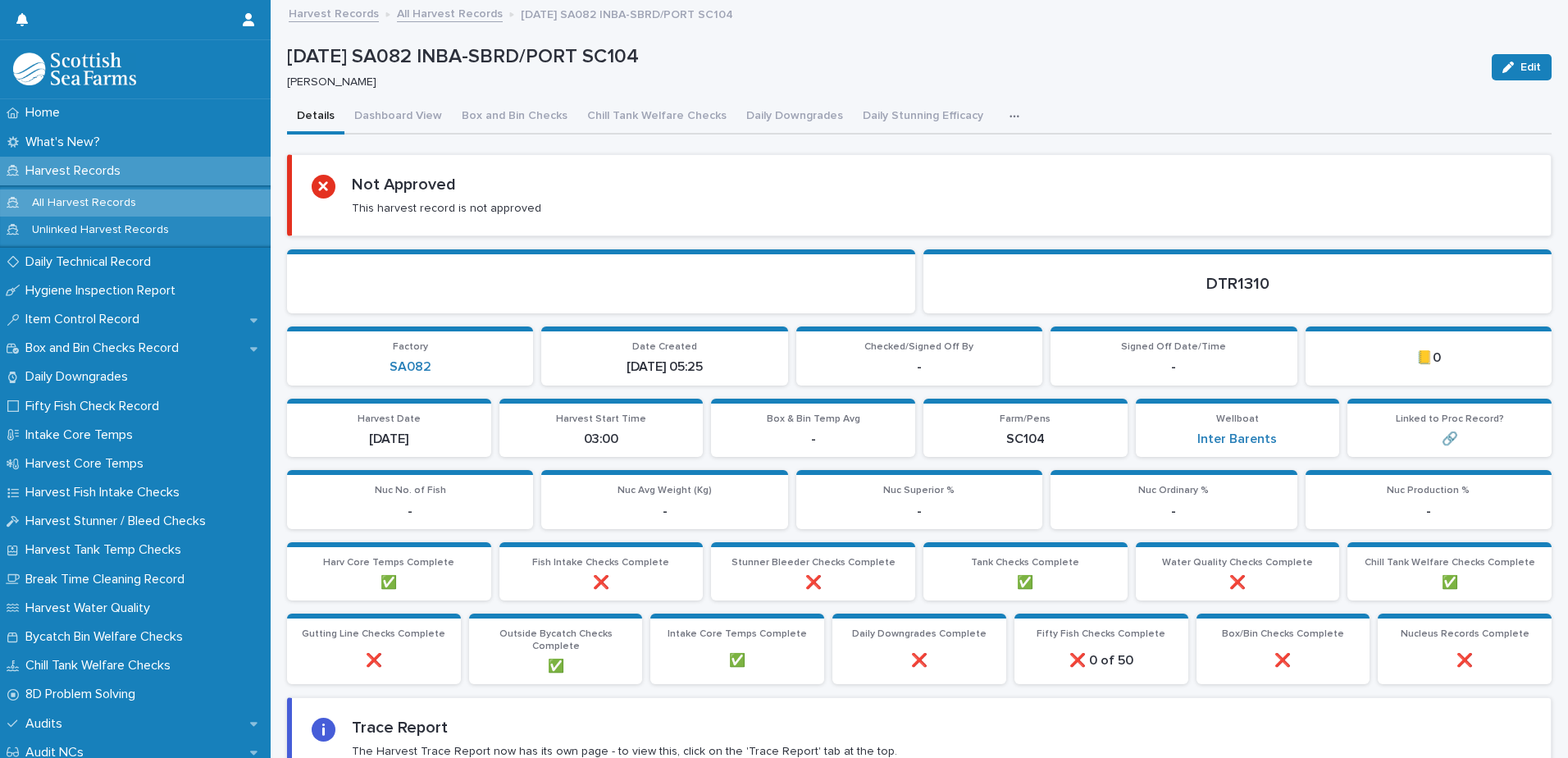
click at [1009, 116] on icon "button" at bounding box center [1014, 116] width 10 height 12
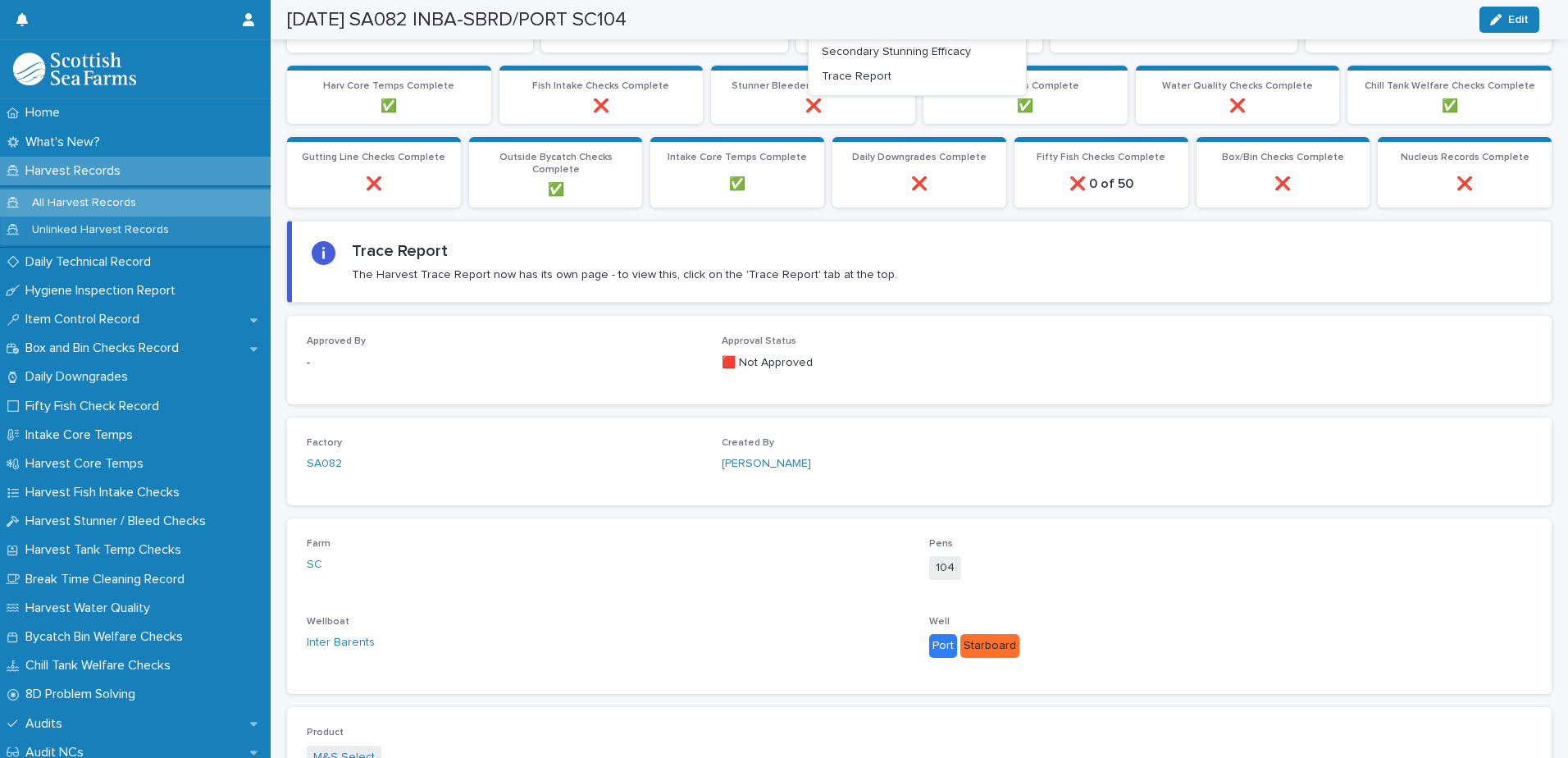
scroll to position [492, 0]
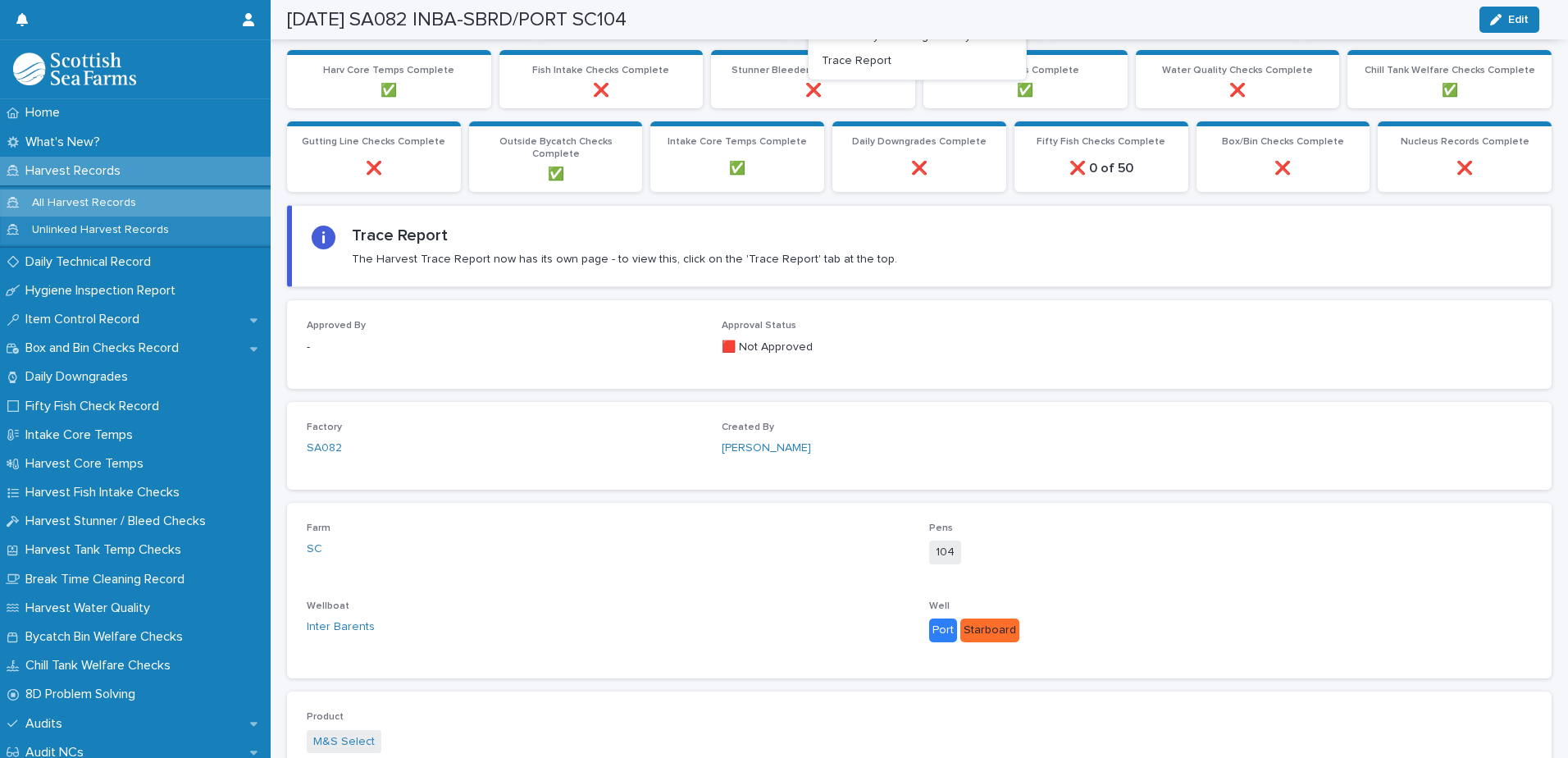
click at [971, 453] on div "[PERSON_NAME]" at bounding box center [920, 448] width 395 height 17
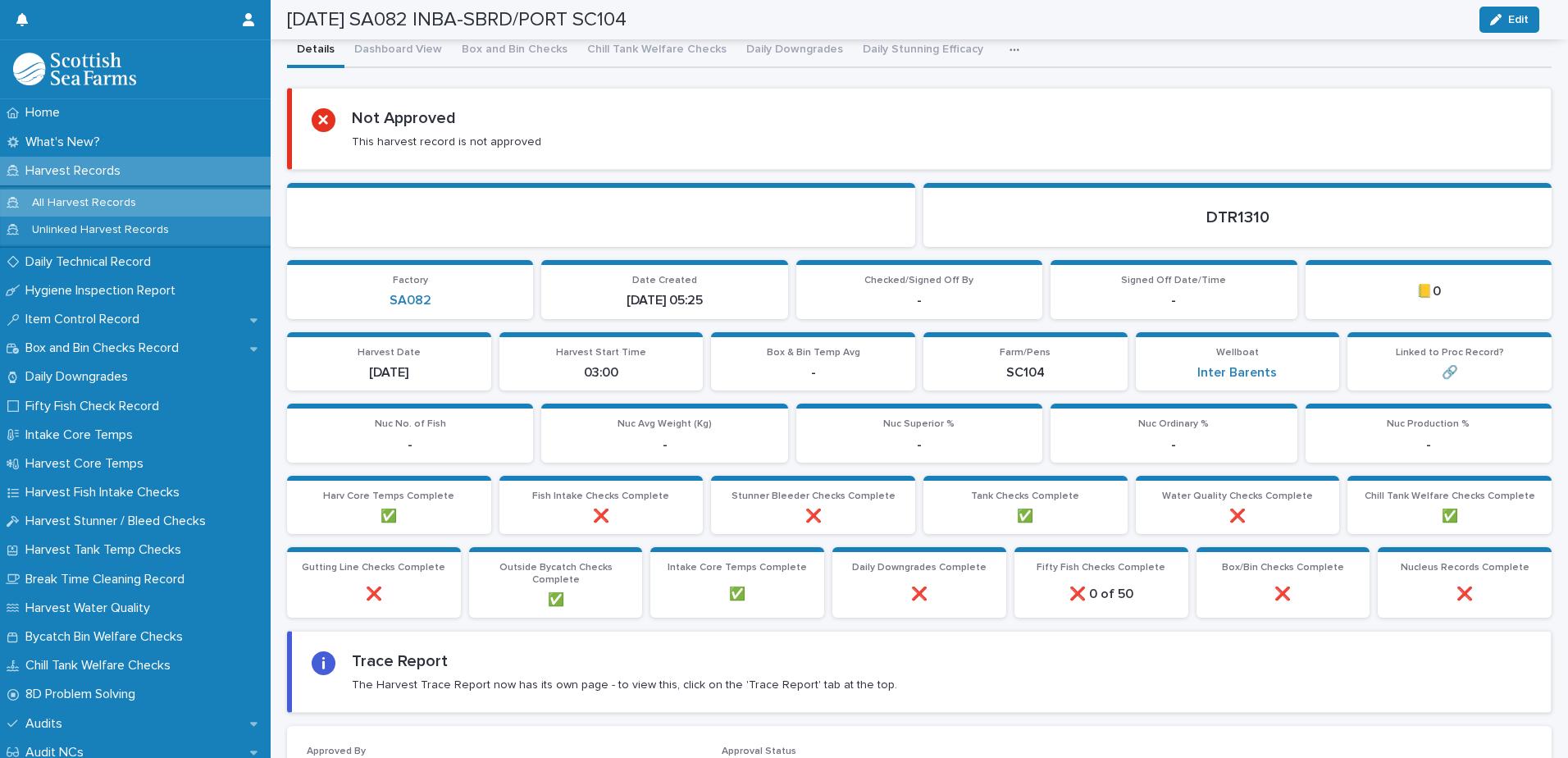
scroll to position [0, 0]
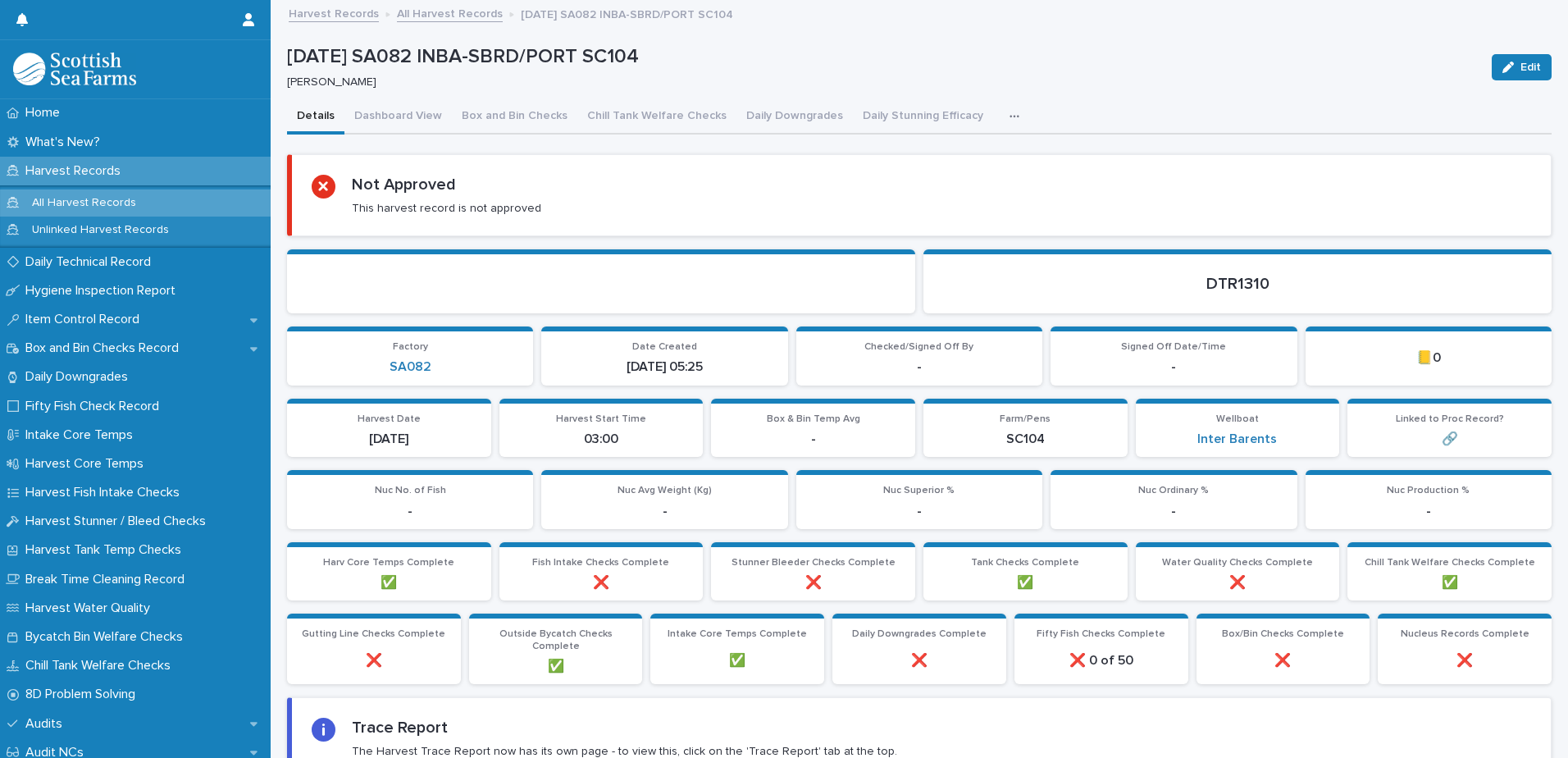
click at [1007, 119] on button "button" at bounding box center [1017, 116] width 36 height 33
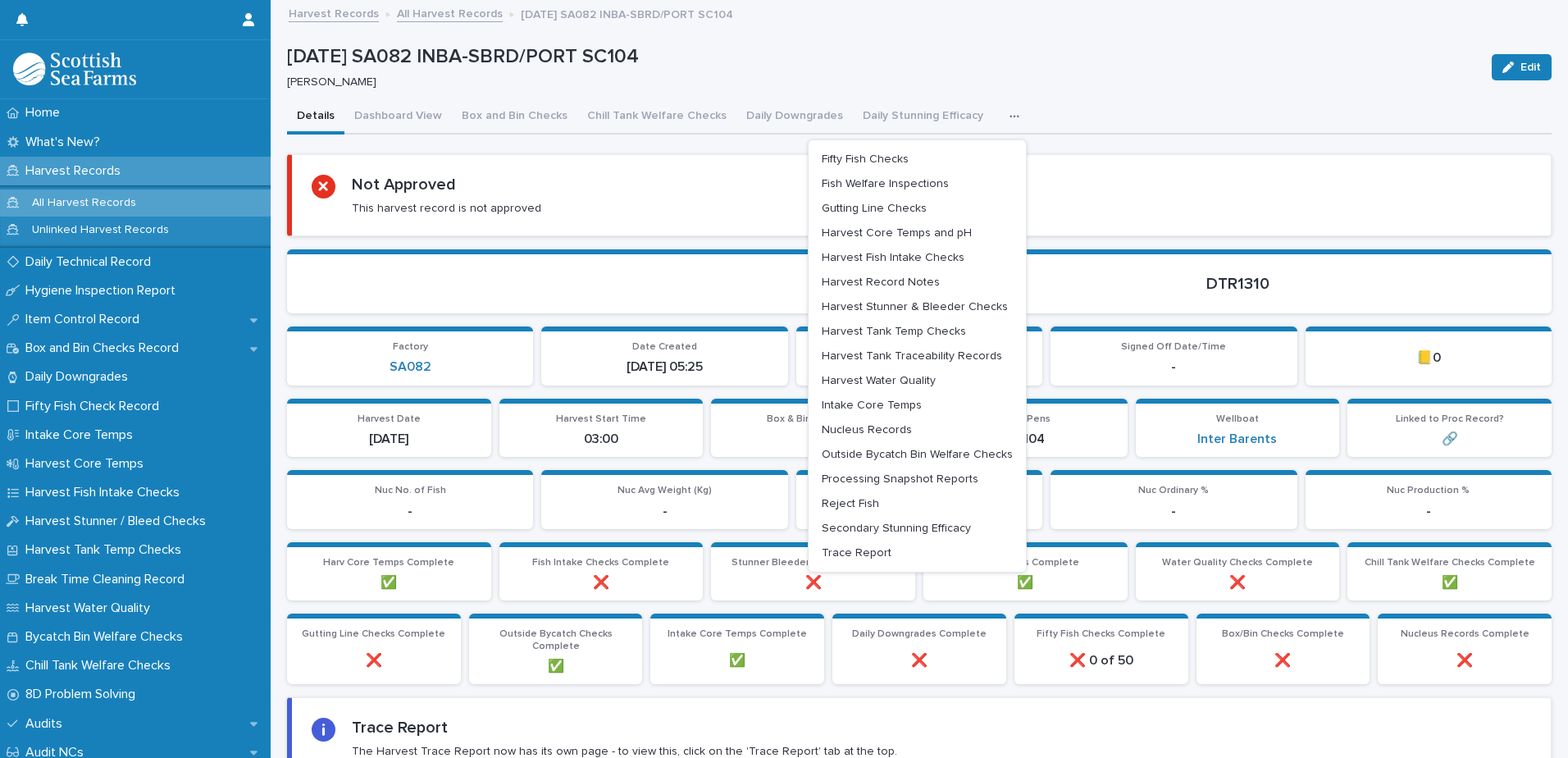
click at [1009, 113] on icon "button" at bounding box center [1014, 116] width 10 height 12
click at [1000, 101] on button "button" at bounding box center [1017, 116] width 36 height 33
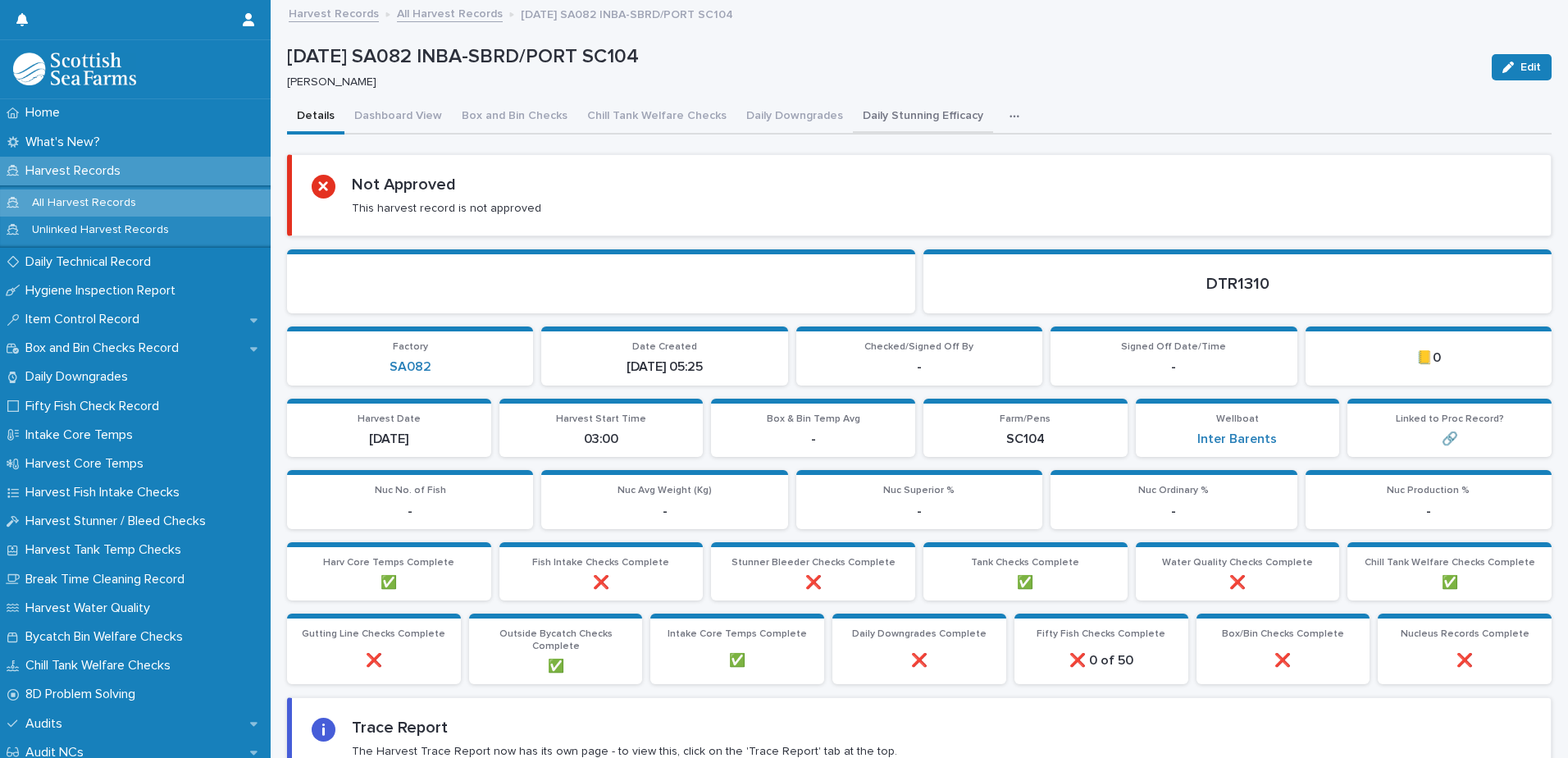
click at [929, 125] on button "Daily Stunning Efficacy" at bounding box center [923, 117] width 140 height 34
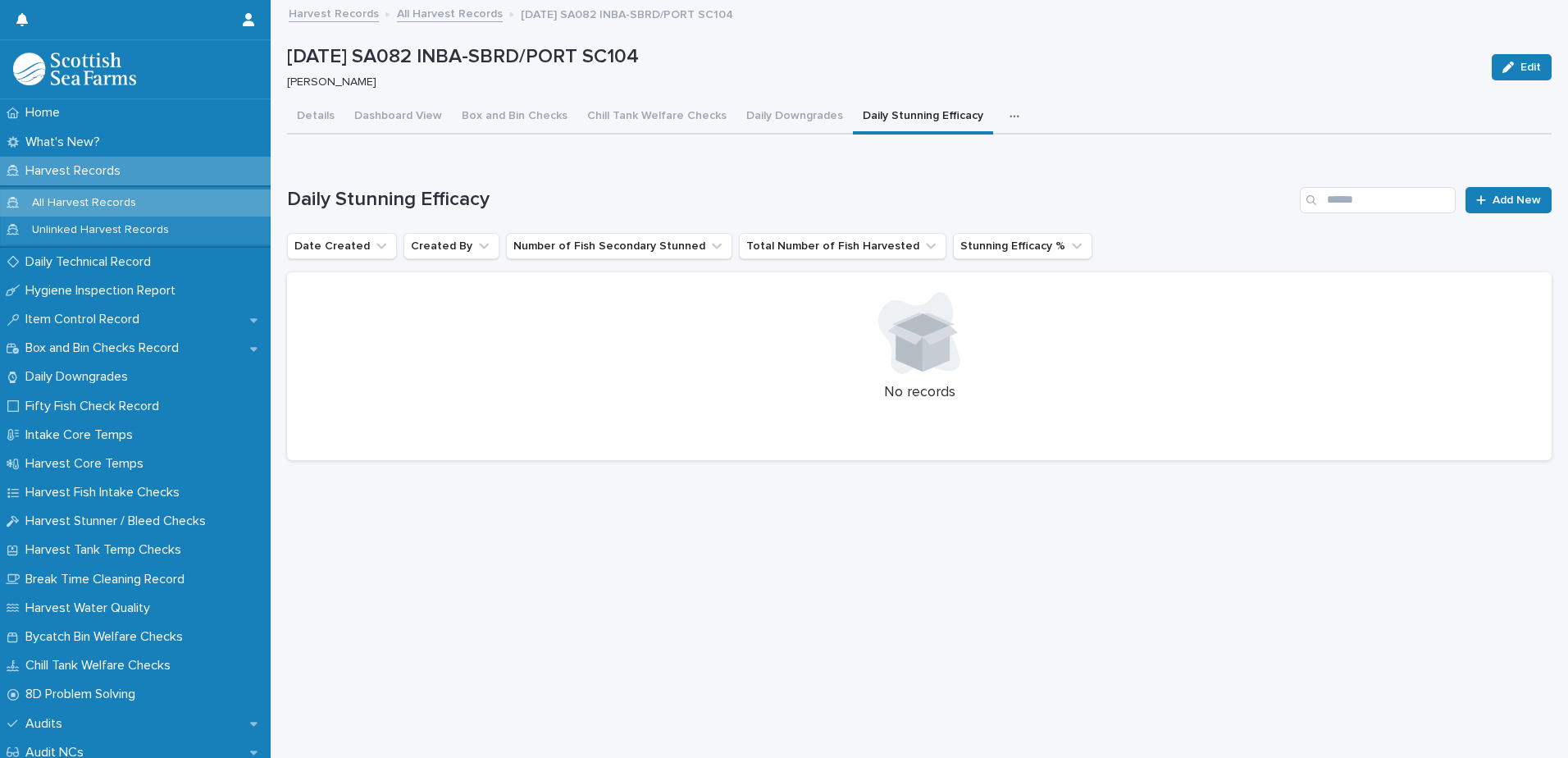
click at [1035, 72] on div "[PERSON_NAME]" at bounding box center [880, 80] width 1185 height 17
click at [121, 170] on p "Harvest Records" at bounding box center [76, 171] width 115 height 15
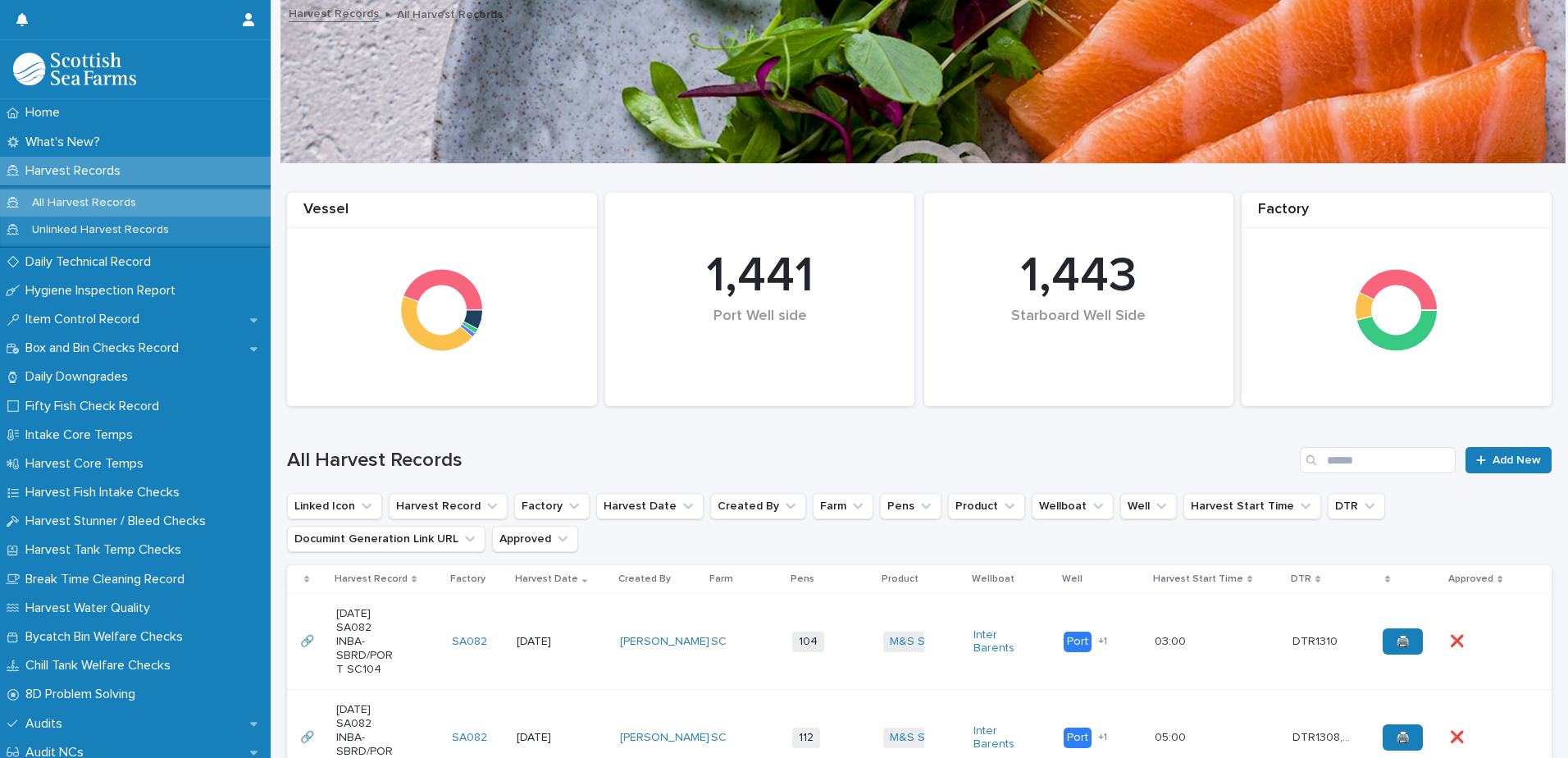
drag, startPoint x: 736, startPoint y: 437, endPoint x: 736, endPoint y: 459, distance: 22.0
click at [736, 459] on div "All Harvest Records Add New" at bounding box center [920, 454] width 1264 height 79
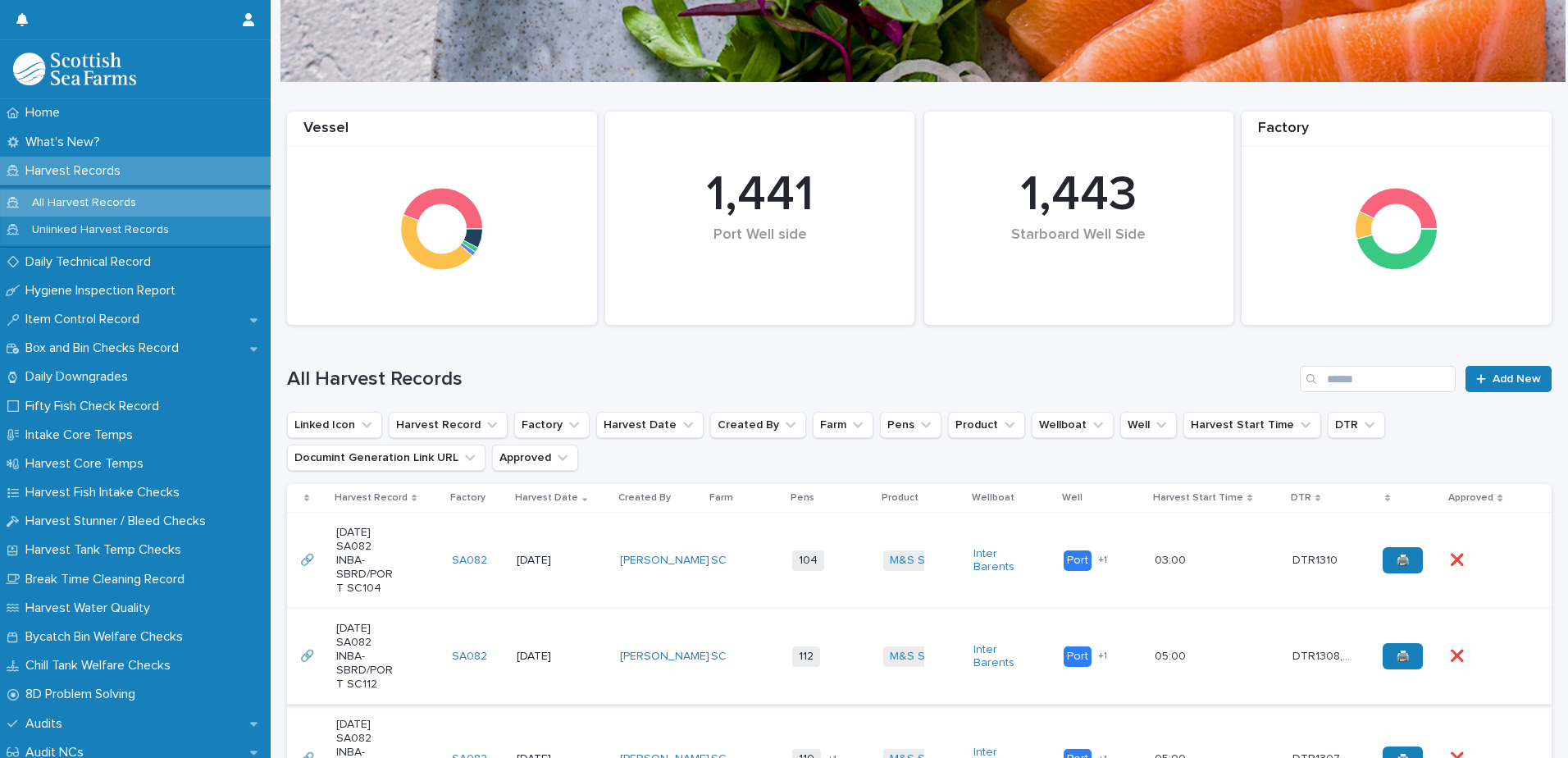
scroll to position [328, 0]
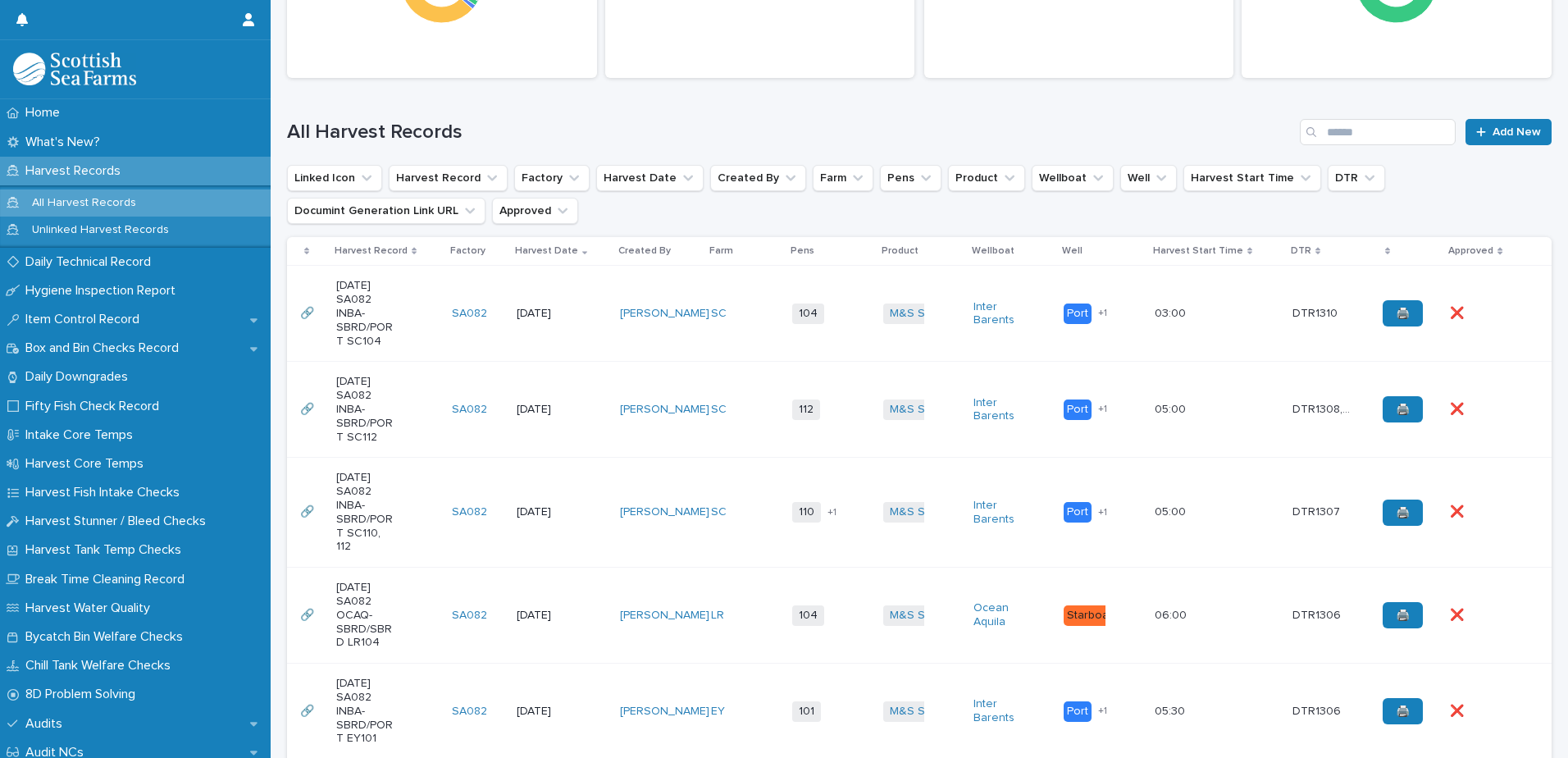
click at [708, 291] on td "SC" at bounding box center [744, 313] width 82 height 96
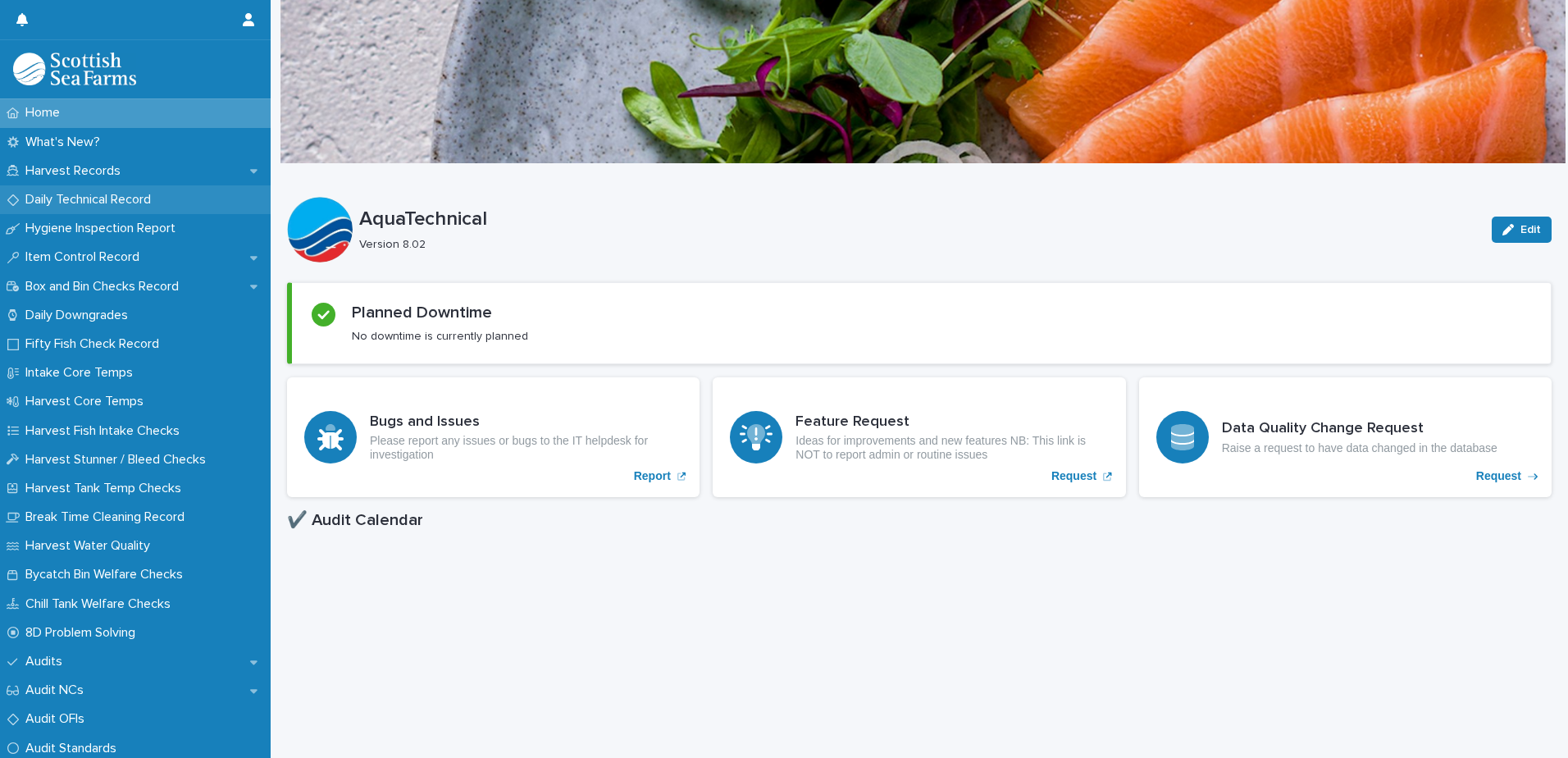
click at [131, 197] on p "Daily Technical Record" at bounding box center [92, 199] width 145 height 15
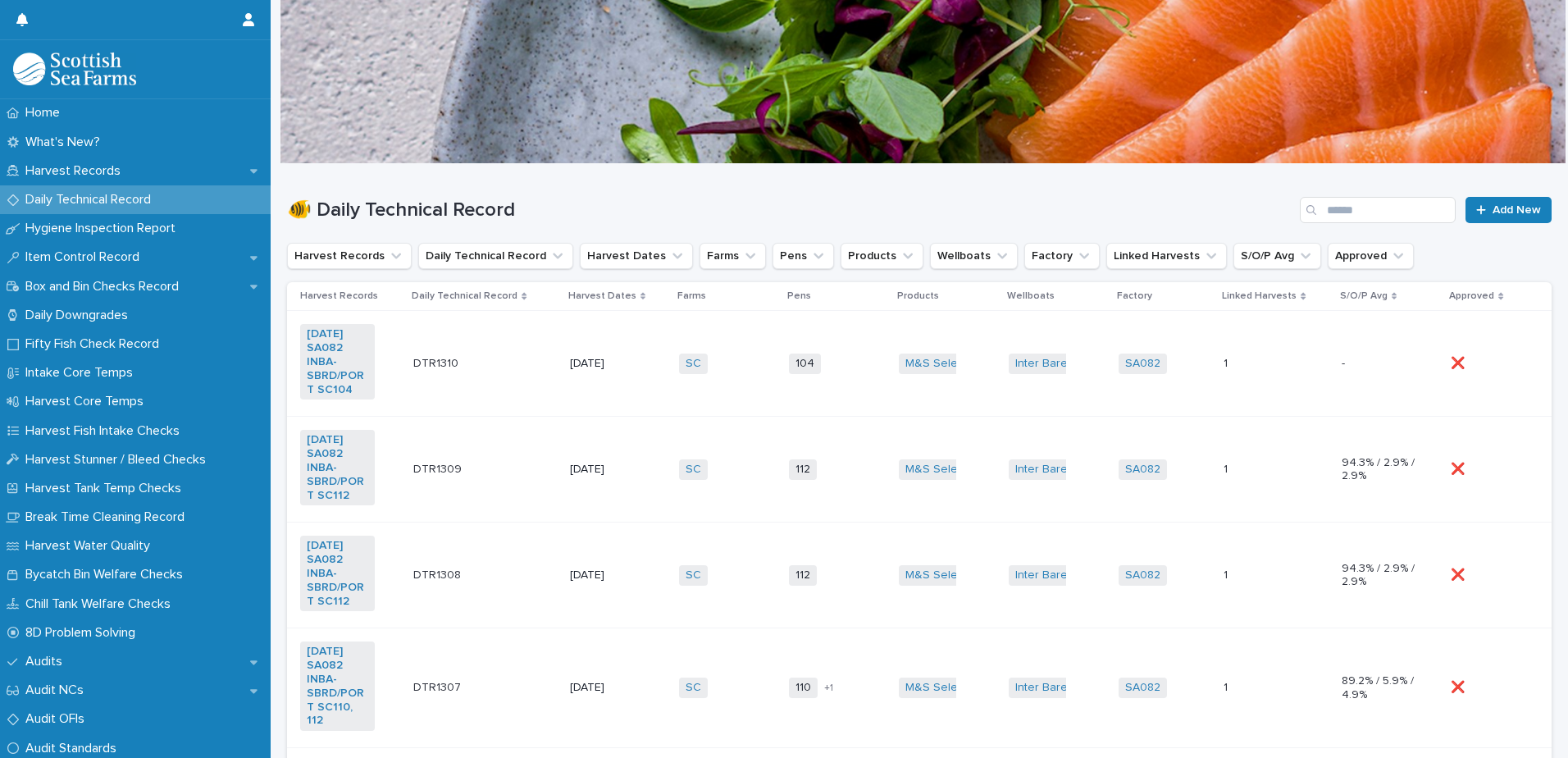
click at [643, 383] on td "[DATE]" at bounding box center [617, 364] width 109 height 106
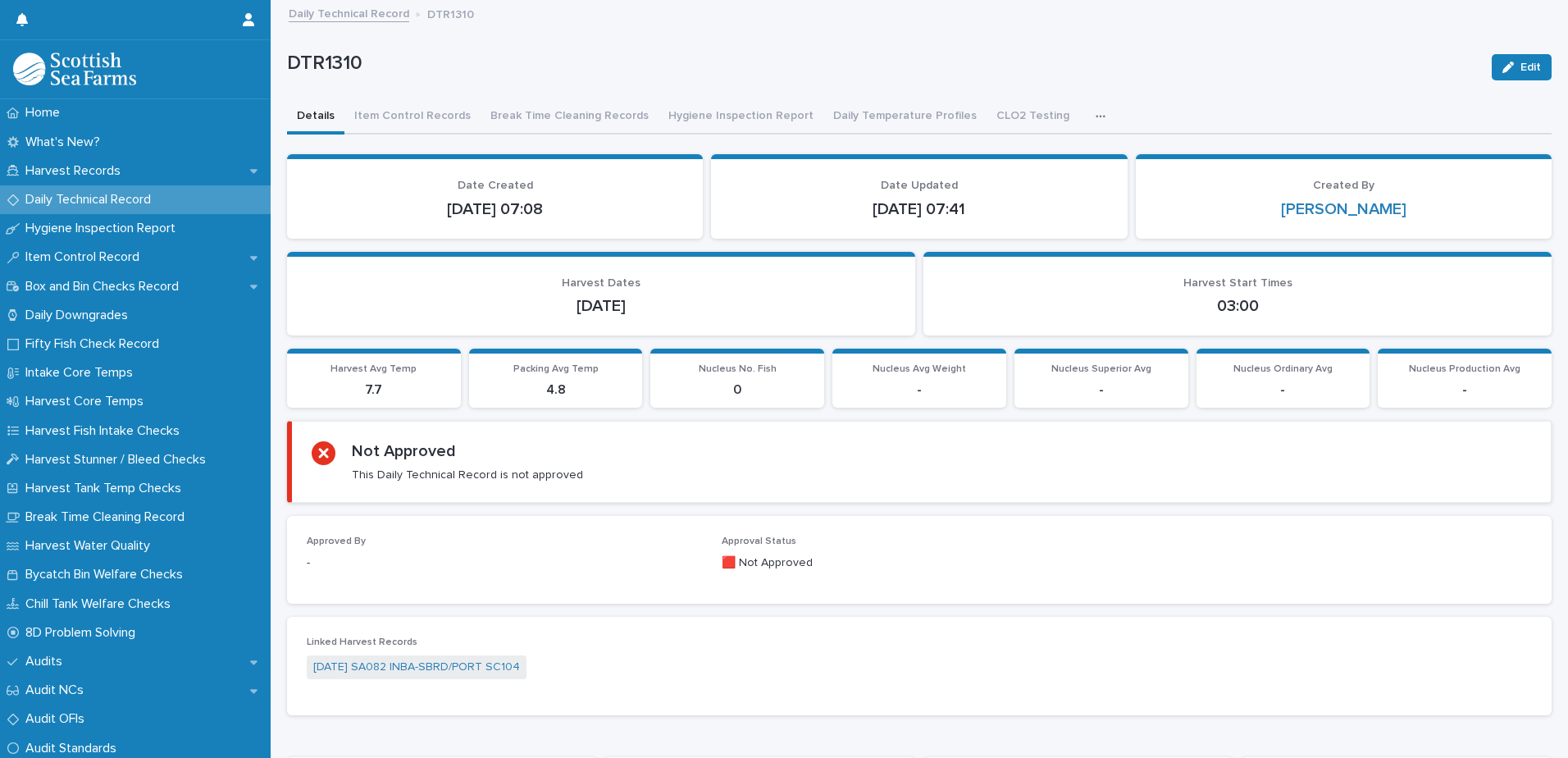
click at [1086, 111] on button "button" at bounding box center [1104, 116] width 36 height 33
click at [1086, 116] on button "button" at bounding box center [1104, 116] width 36 height 33
click at [903, 119] on button "Daily Temperature Profiles" at bounding box center [905, 117] width 163 height 34
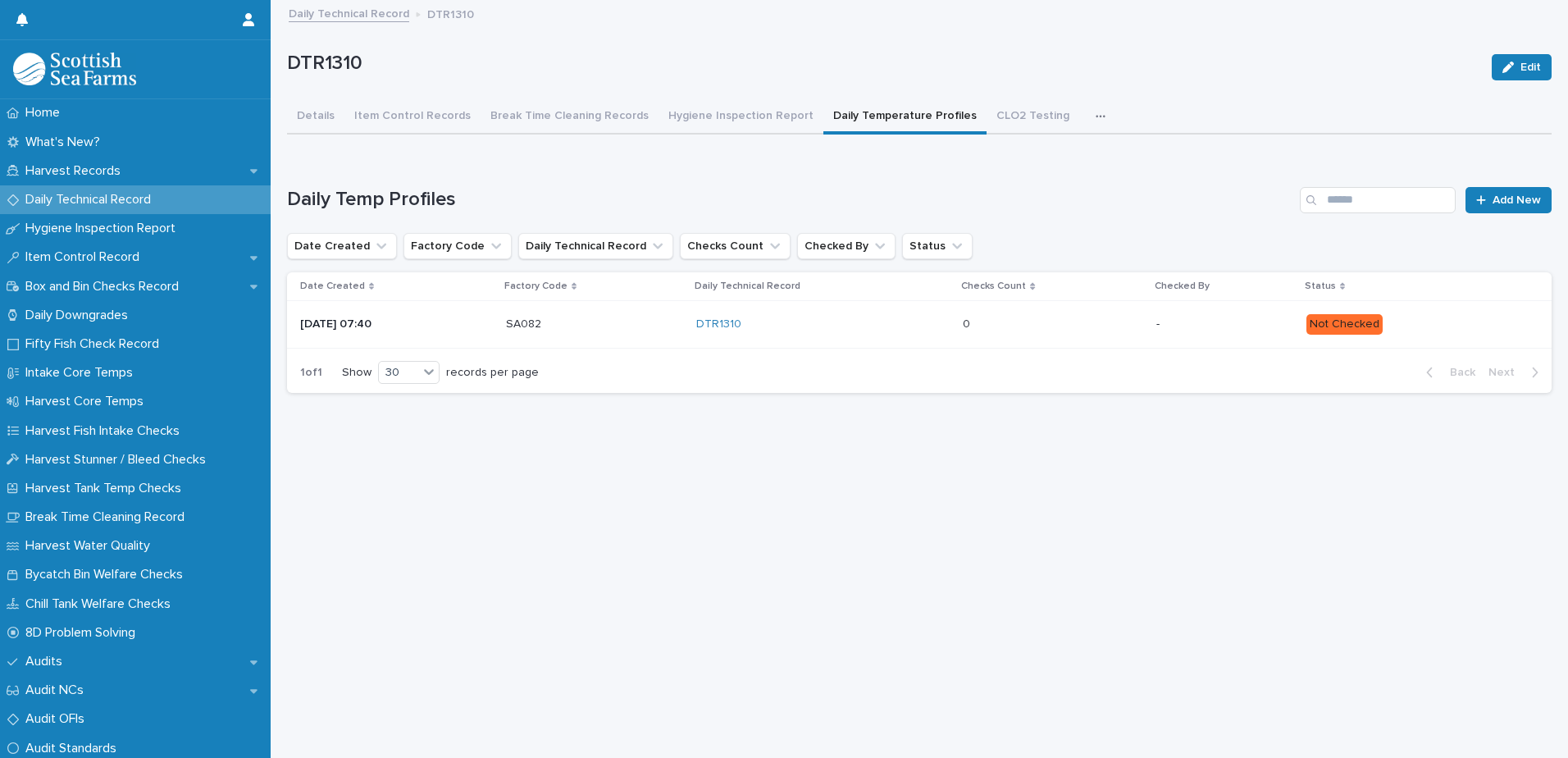
click at [894, 323] on div "DTR1310" at bounding box center [823, 324] width 254 height 14
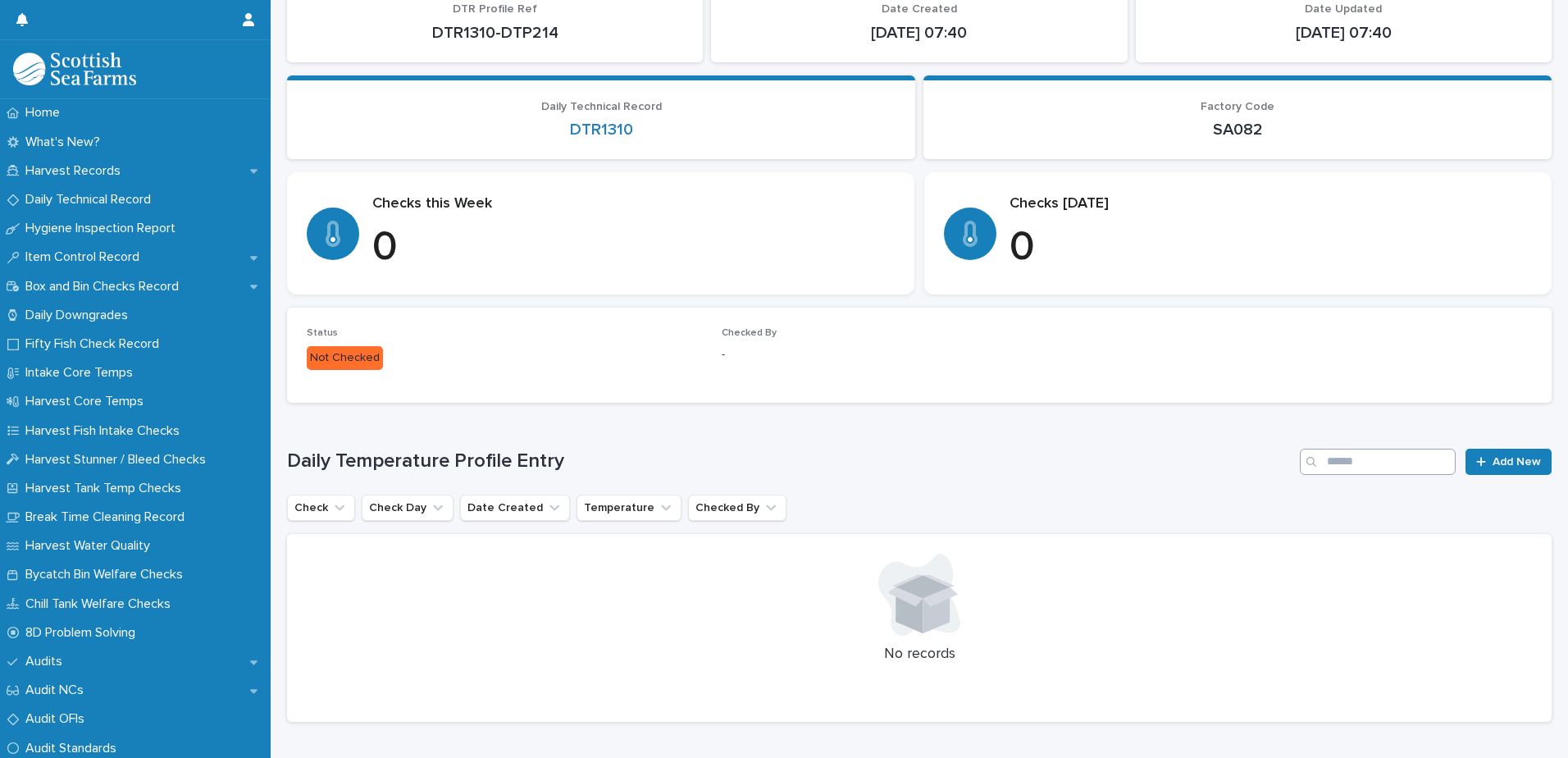
scroll to position [213, 0]
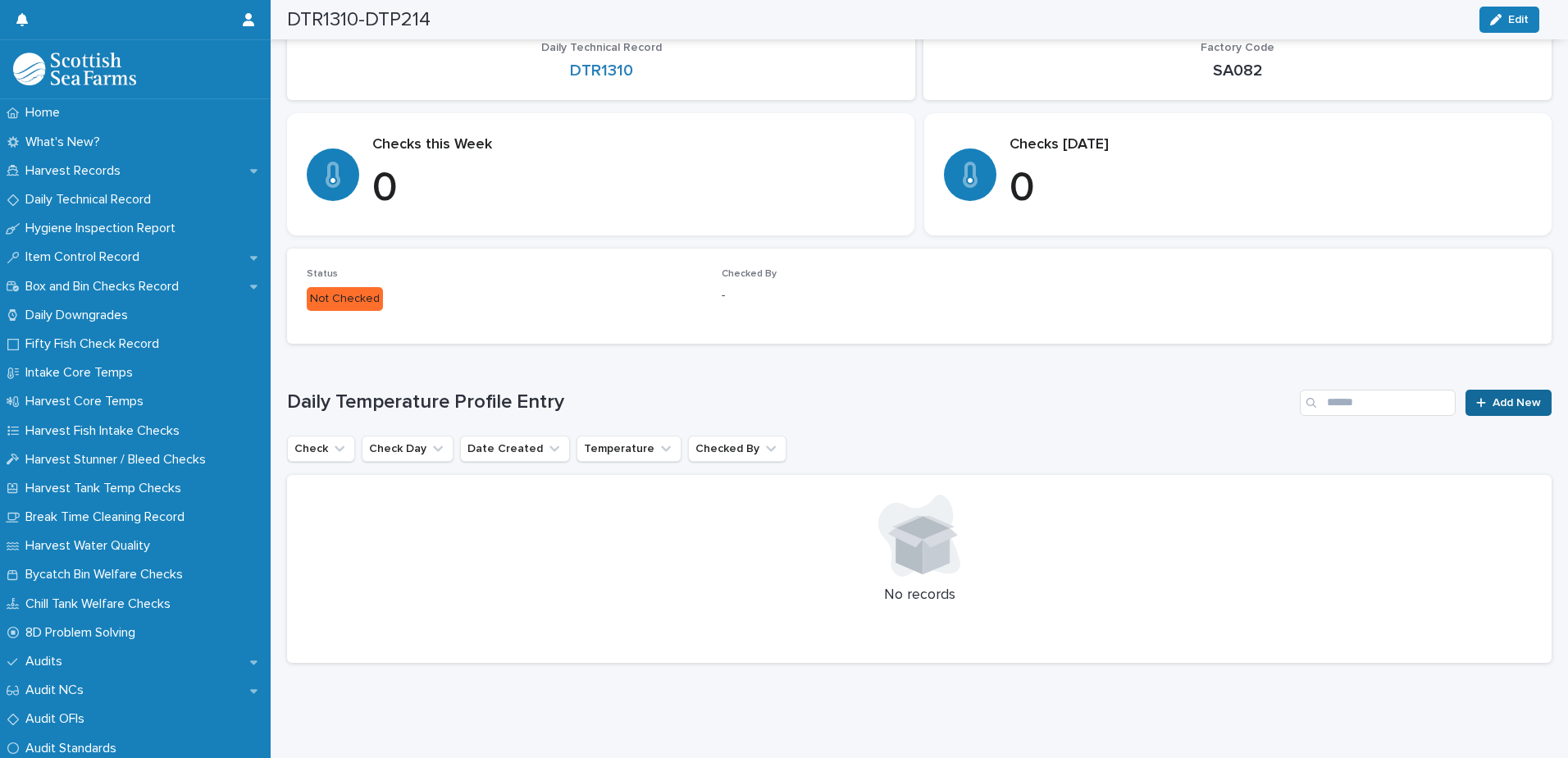
click at [1466, 390] on link "Add New" at bounding box center [1509, 402] width 86 height 26
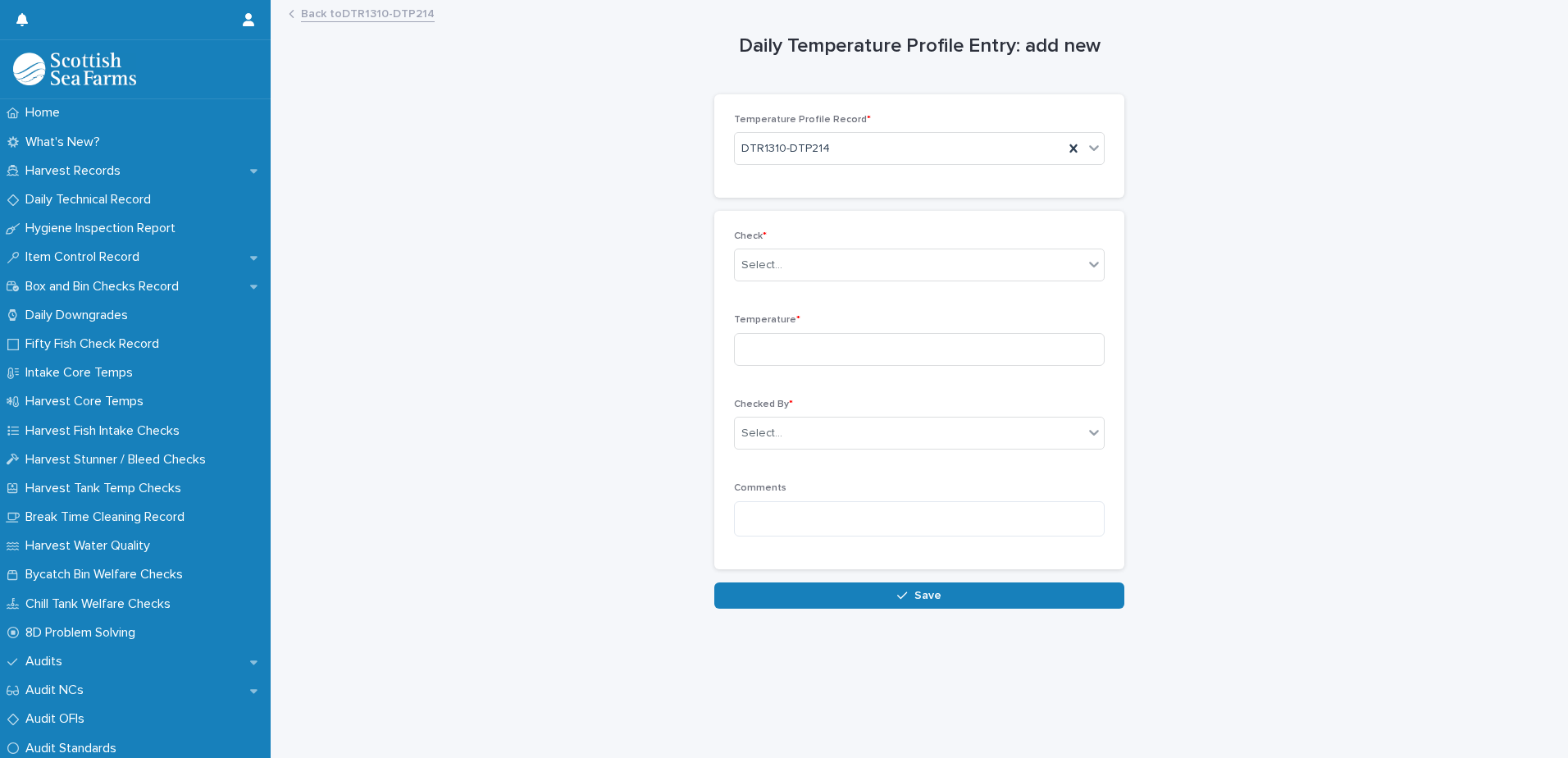
click at [876, 243] on div "Check * Select..." at bounding box center [919, 262] width 371 height 64
click at [884, 268] on div "Select..." at bounding box center [909, 265] width 348 height 27
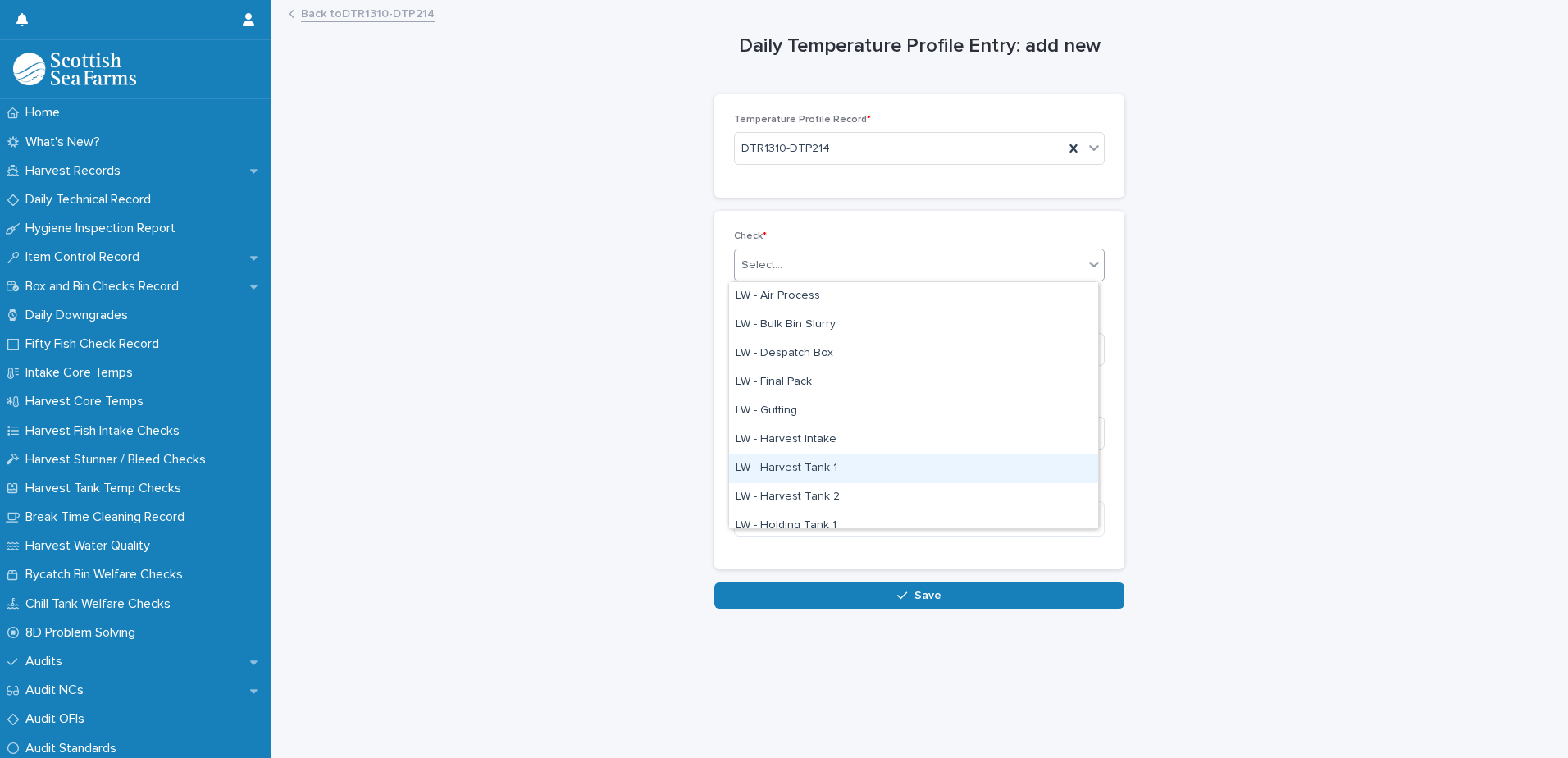
click at [832, 471] on div "LW - Harvest Tank 1" at bounding box center [913, 469] width 369 height 29
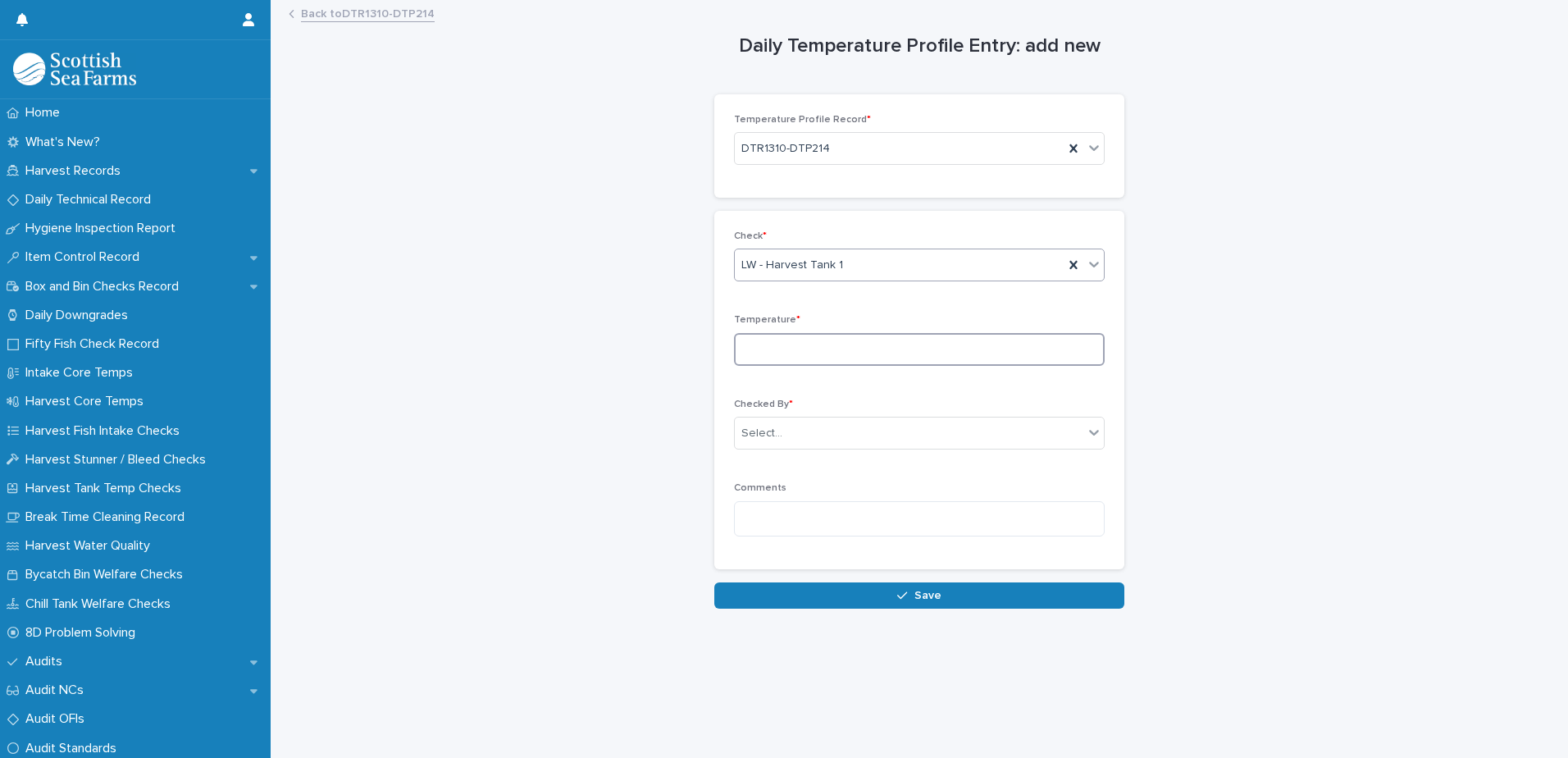
click at [836, 359] on input at bounding box center [919, 349] width 371 height 33
type input "*"
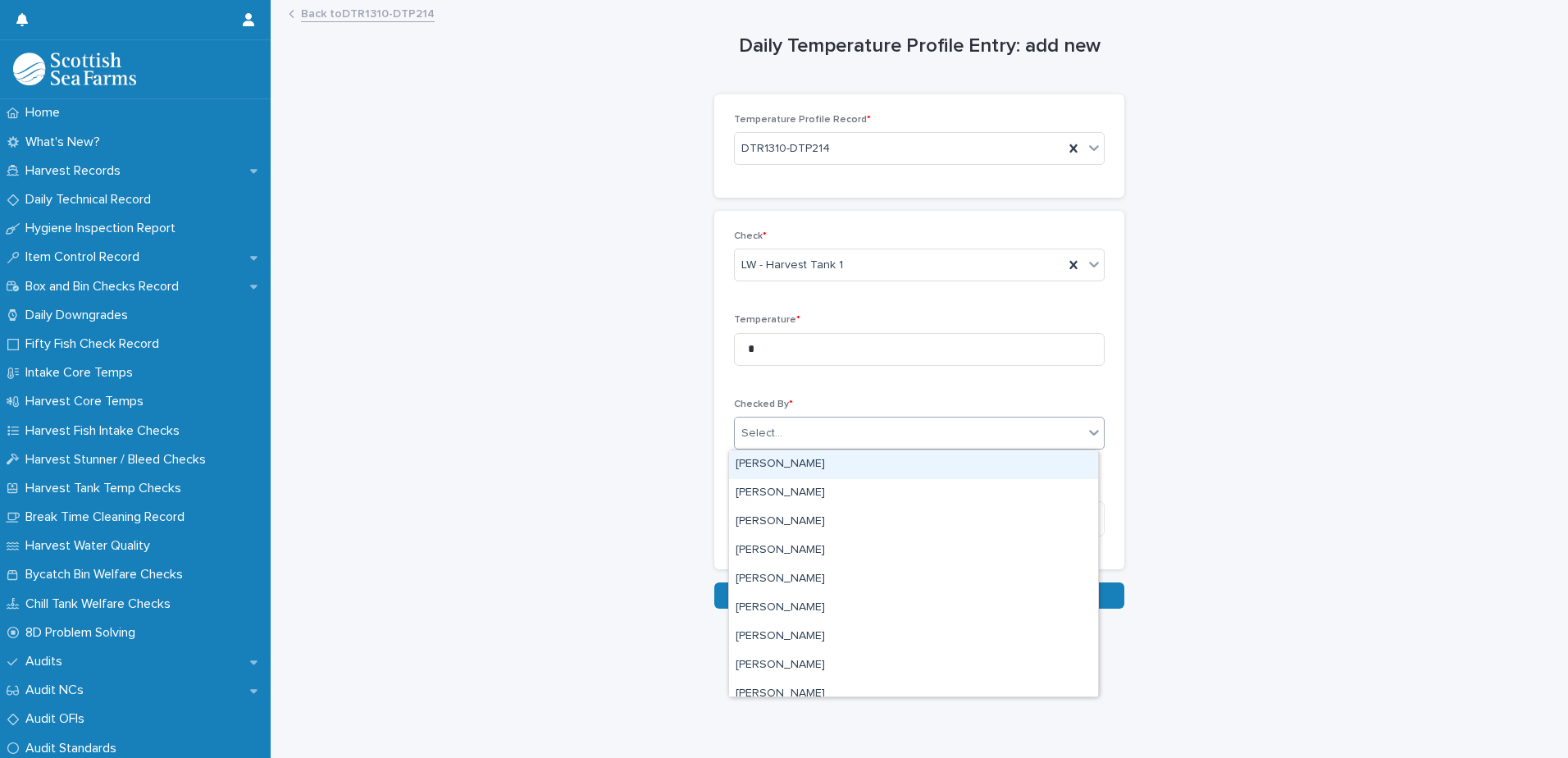
click at [1052, 432] on div "Select..." at bounding box center [909, 434] width 348 height 27
type input "***"
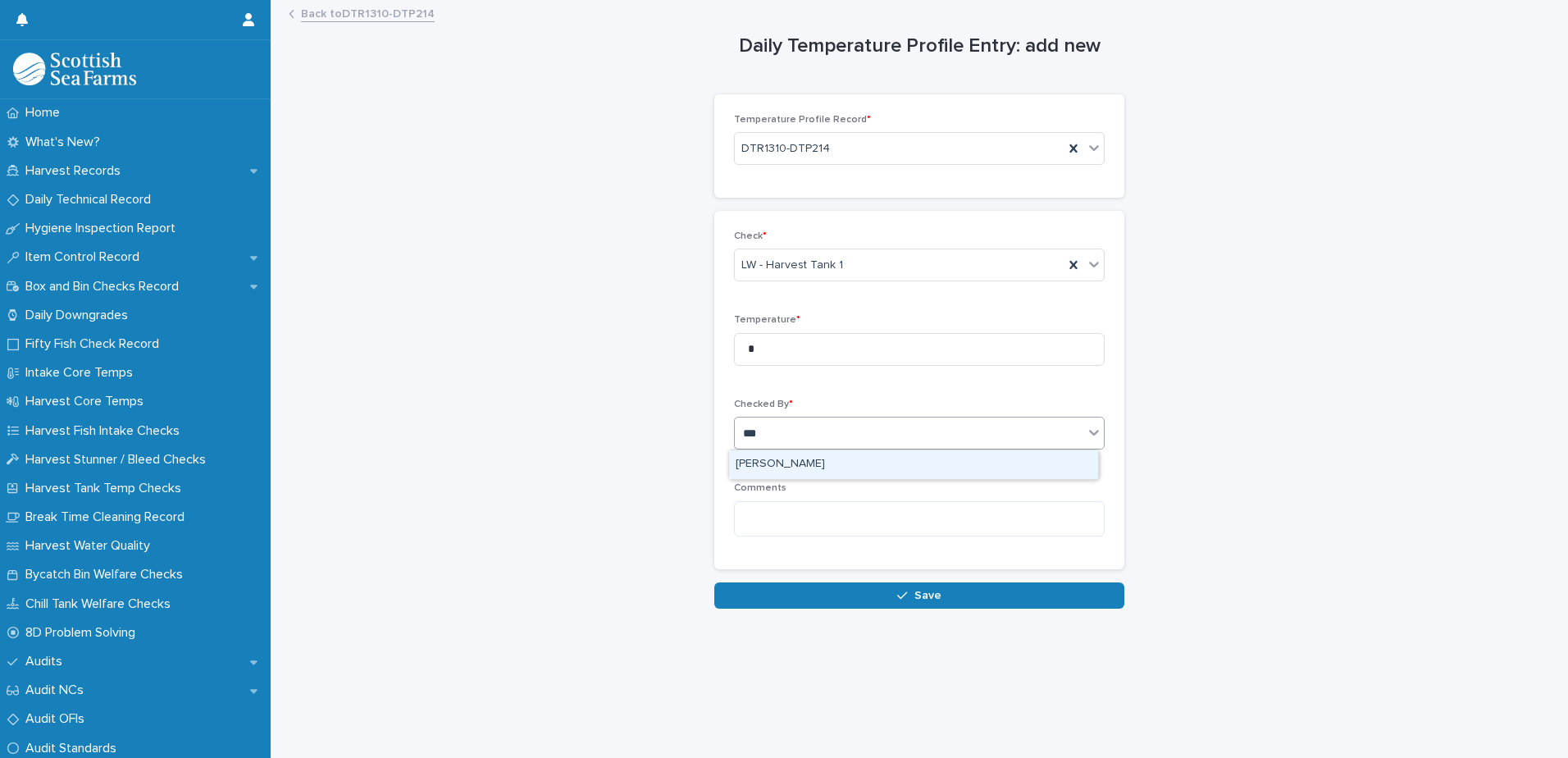
click at [1038, 472] on div "[PERSON_NAME]" at bounding box center [913, 464] width 369 height 29
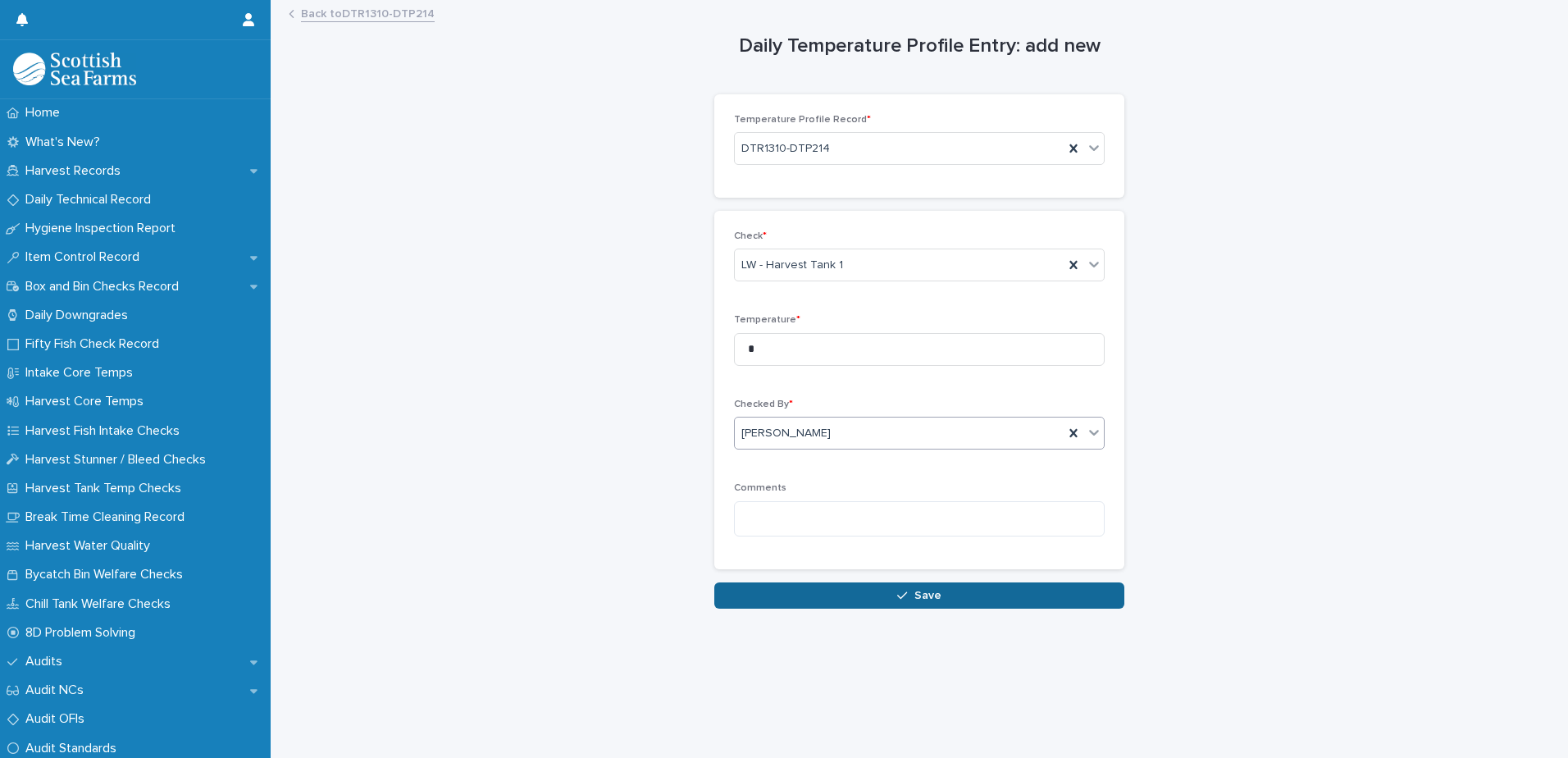
click at [991, 608] on button "Save" at bounding box center [919, 595] width 410 height 26
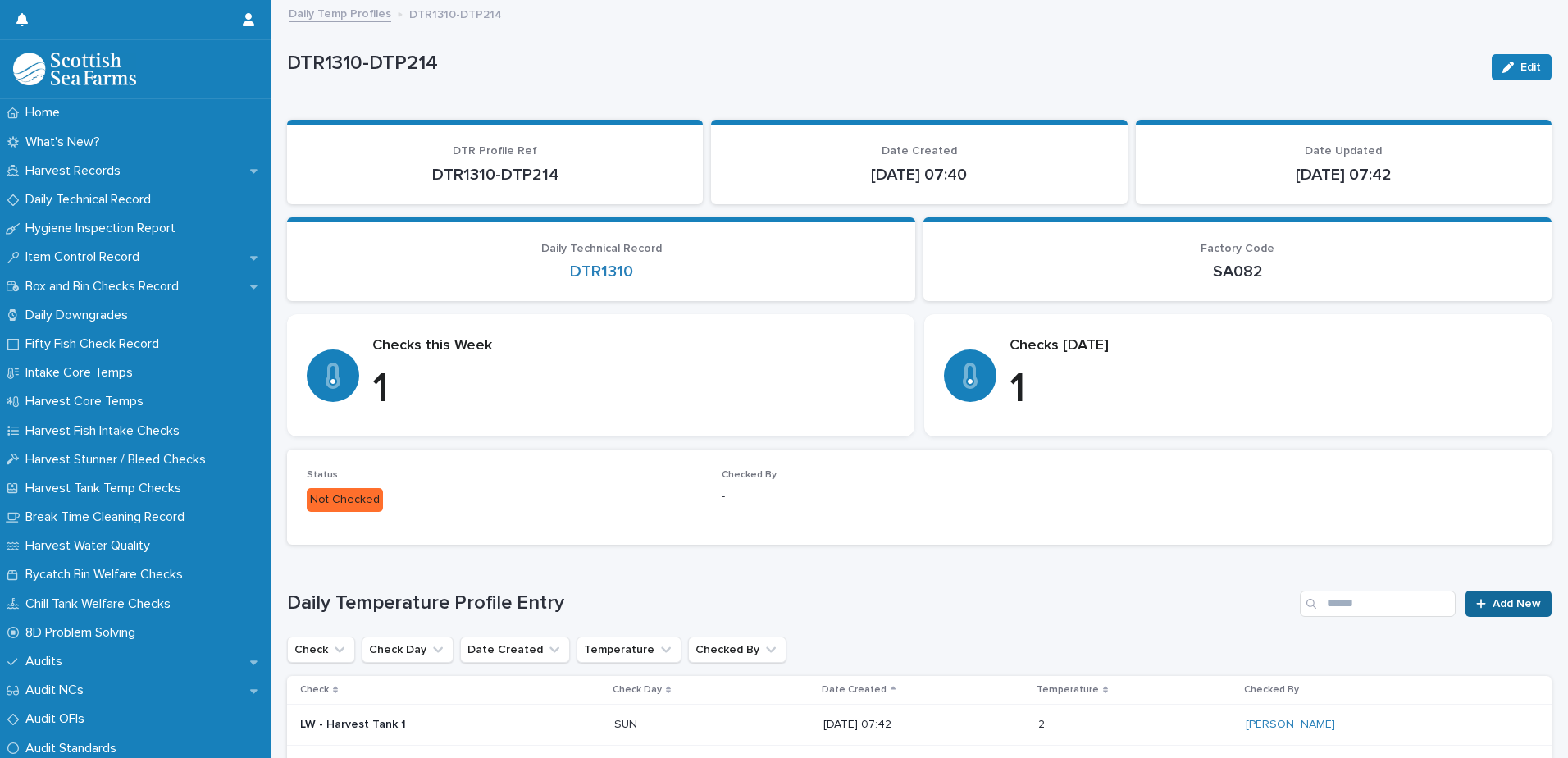
click at [1516, 608] on span "Add New" at bounding box center [1517, 604] width 48 height 12
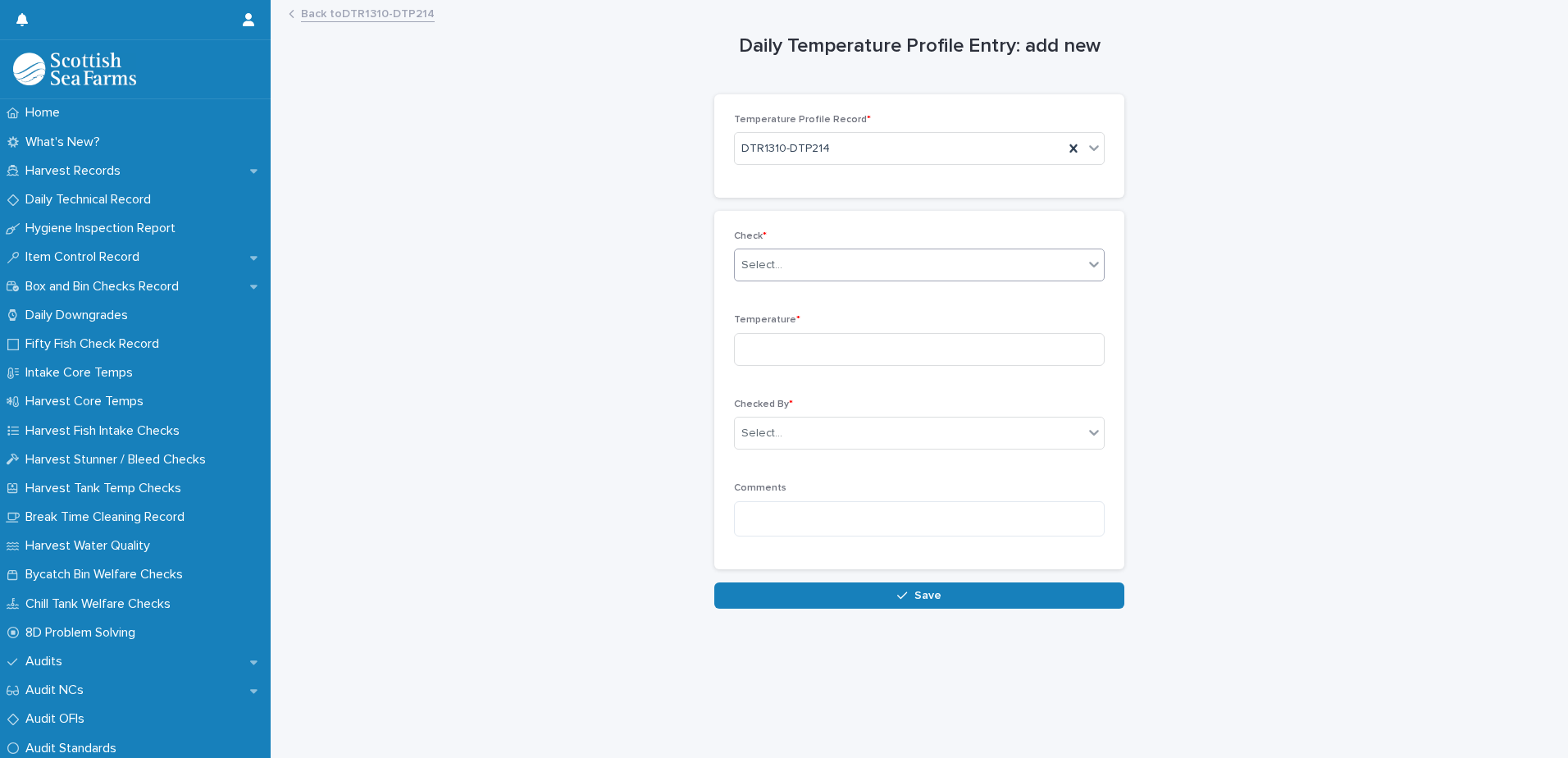
click at [802, 261] on div "Select..." at bounding box center [909, 265] width 348 height 27
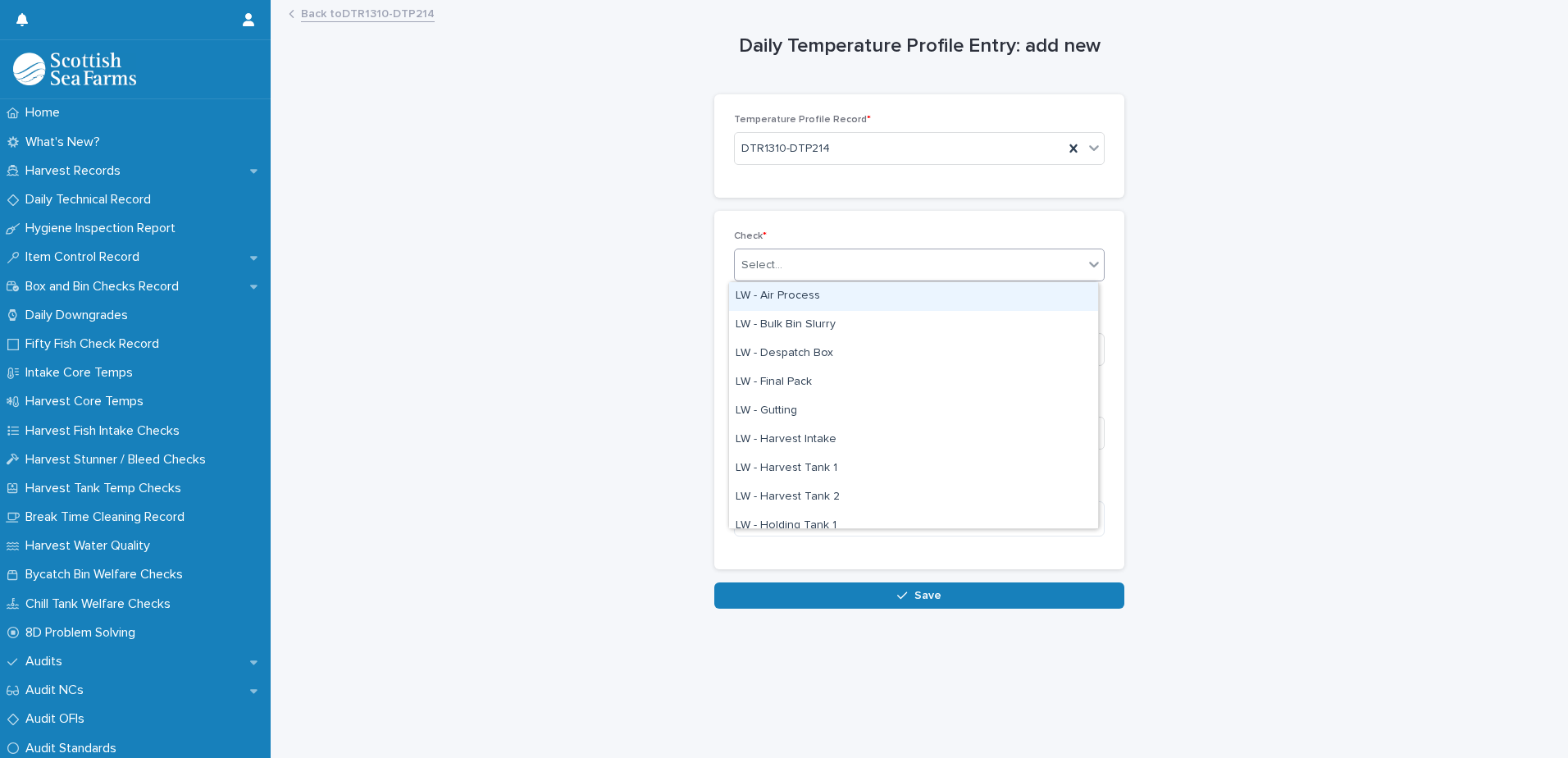
click at [805, 260] on div "Select..." at bounding box center [909, 265] width 348 height 27
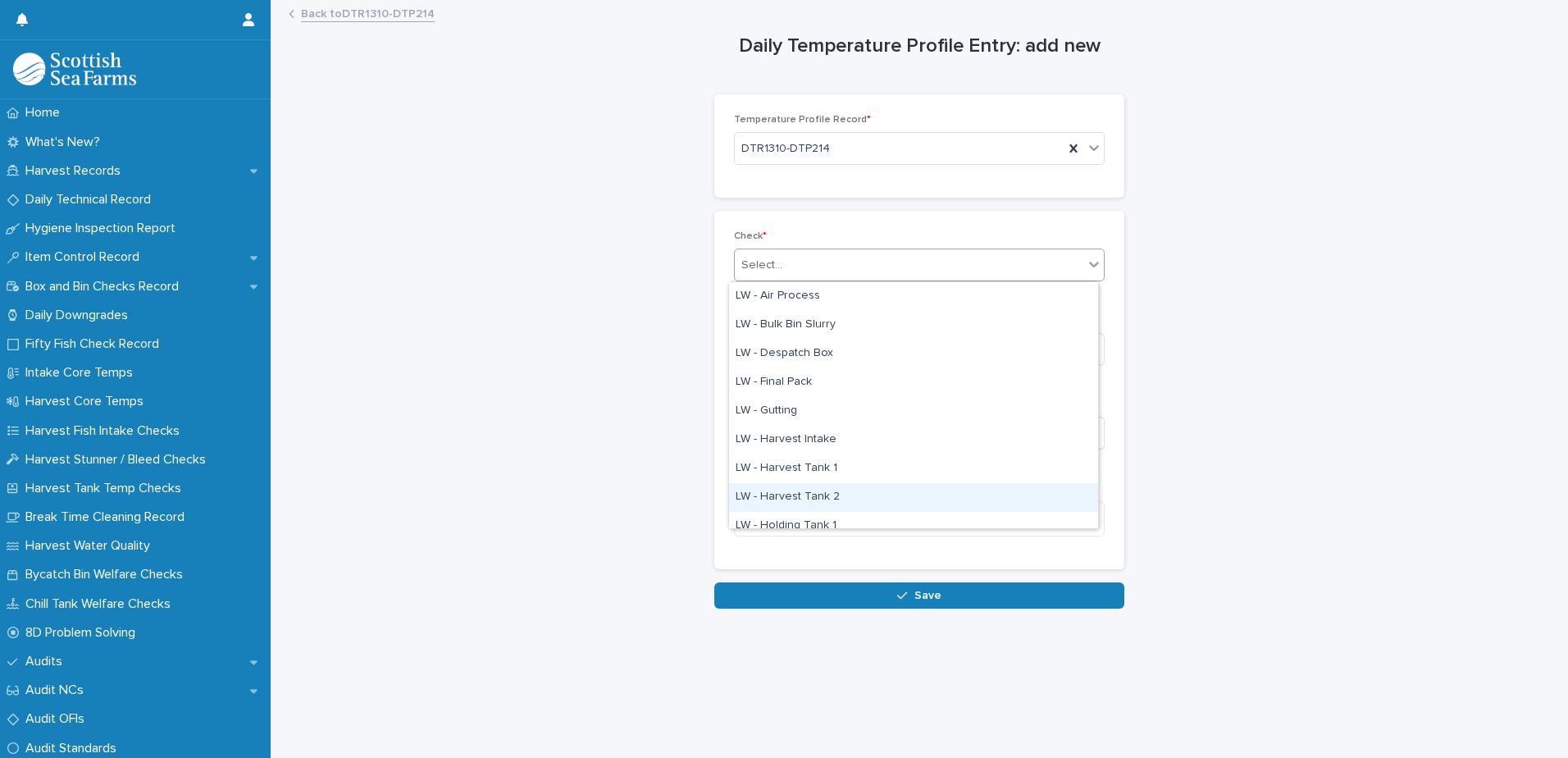
click at [827, 489] on div "LW - Harvest Tank 2" at bounding box center [913, 498] width 369 height 29
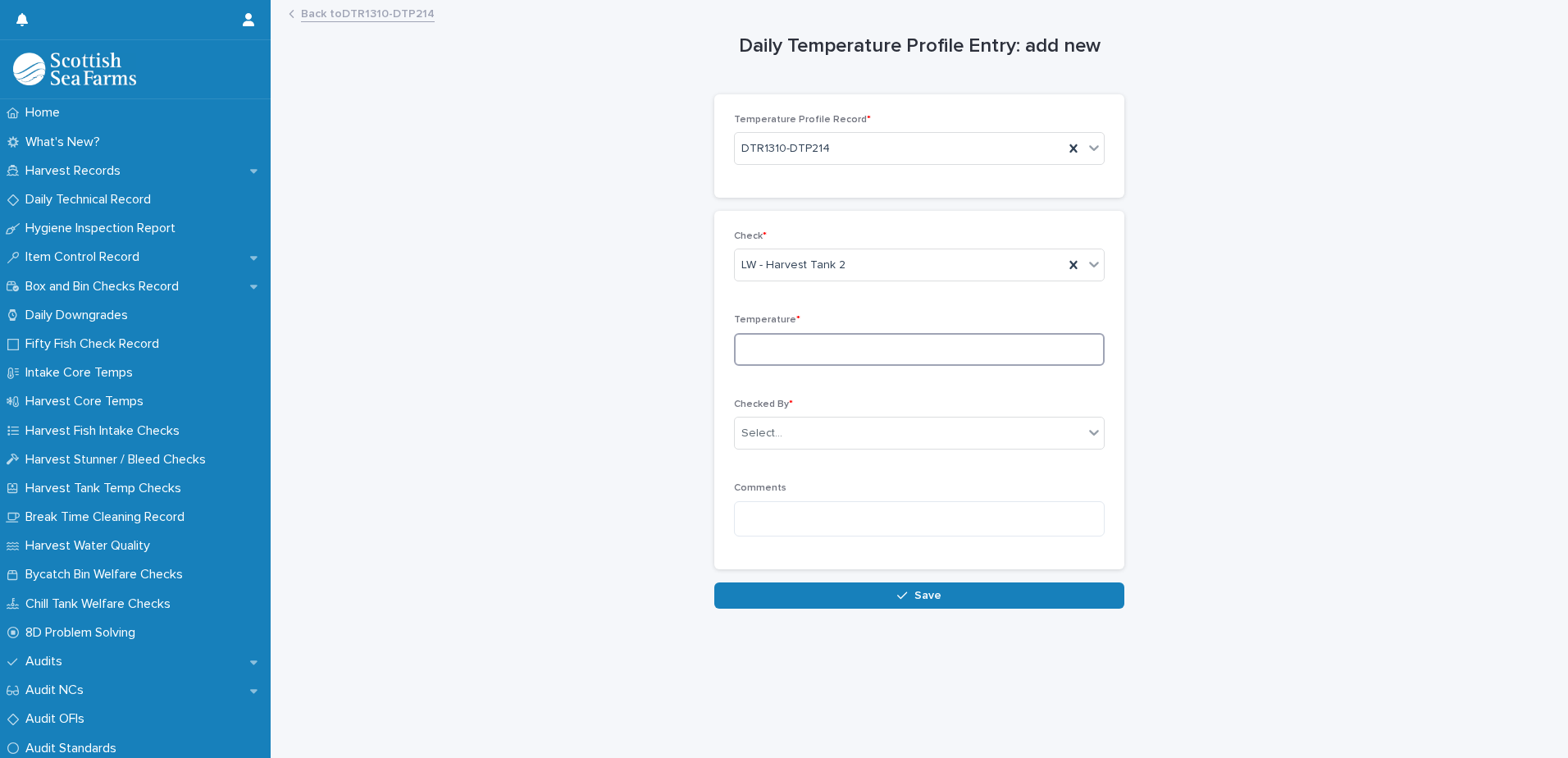
click at [836, 346] on input at bounding box center [919, 349] width 371 height 33
type input "*"
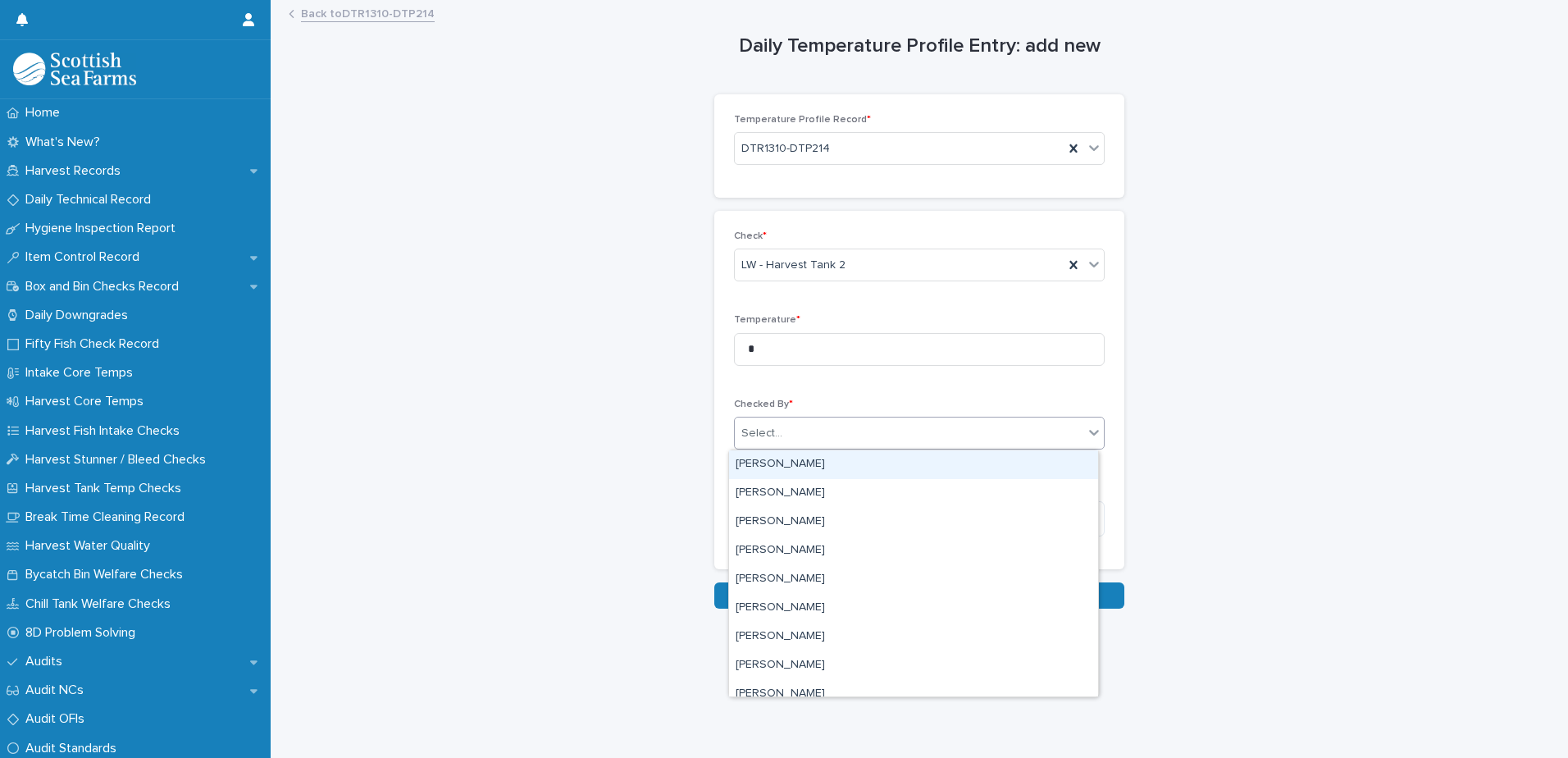
click at [847, 420] on div "Select..." at bounding box center [909, 434] width 348 height 27
click at [846, 420] on div "Select..." at bounding box center [909, 434] width 348 height 27
type input "***"
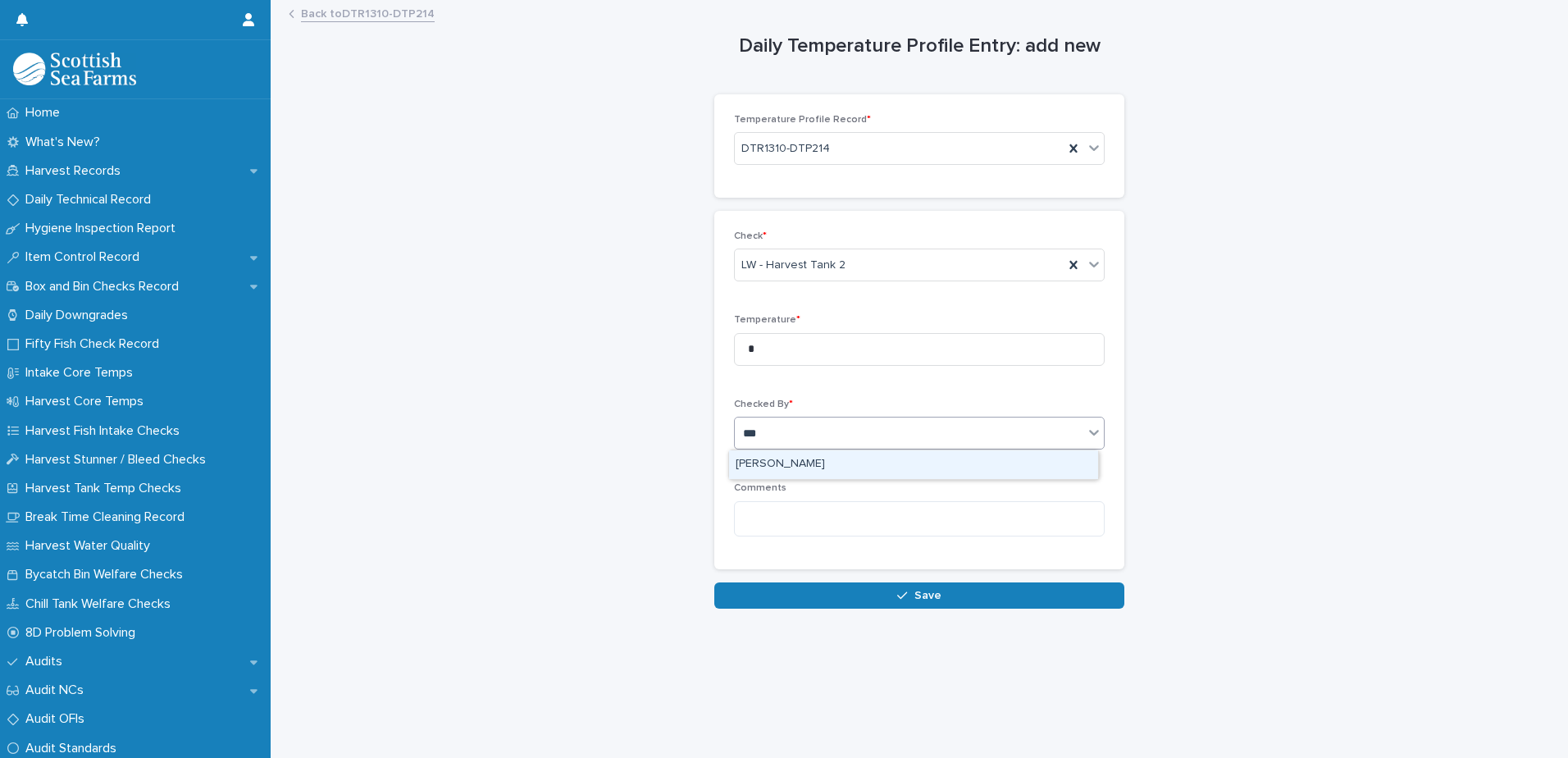
click at [846, 464] on div "[PERSON_NAME]" at bounding box center [913, 464] width 369 height 29
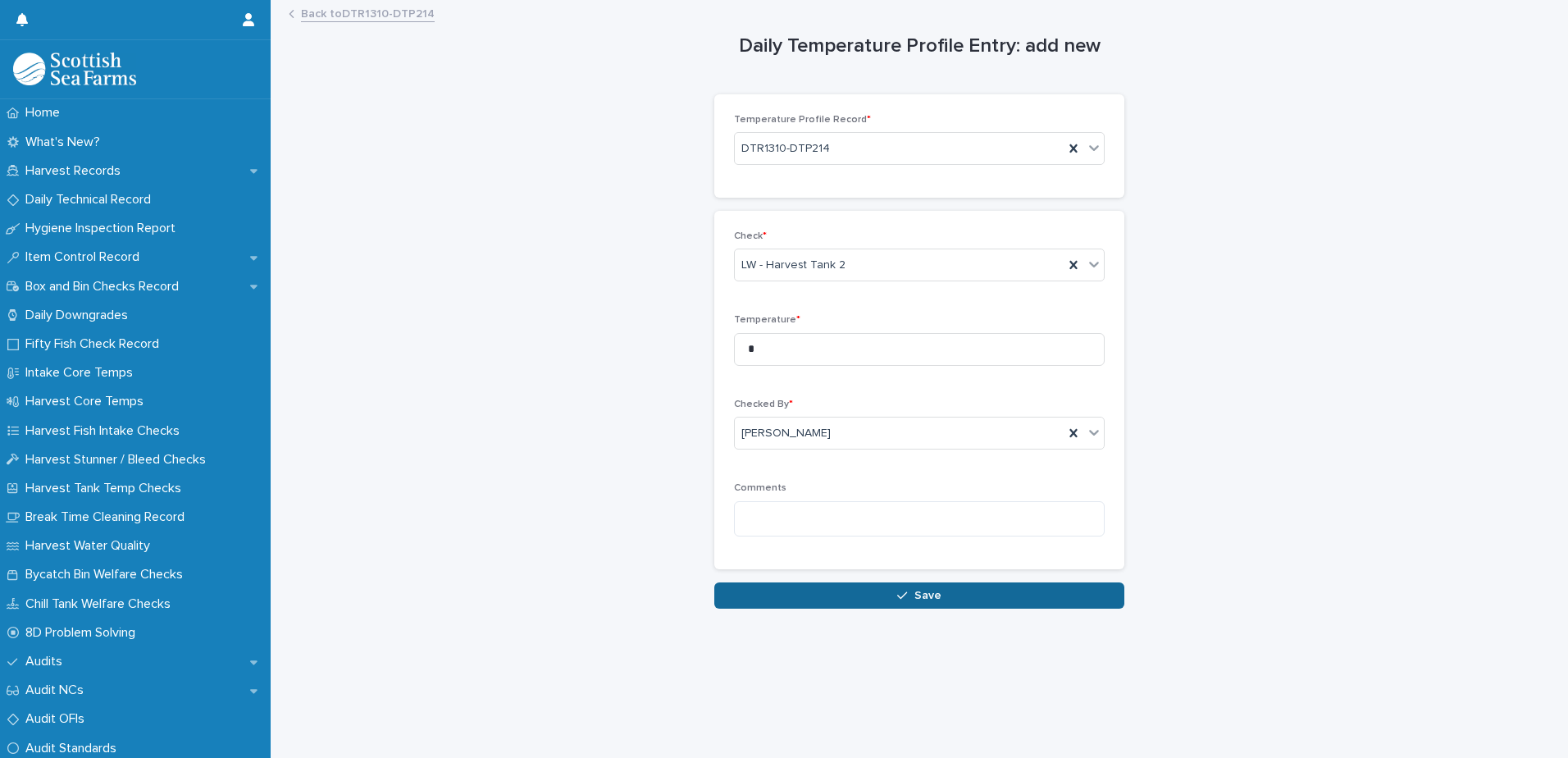
click at [936, 603] on button "Save" at bounding box center [919, 595] width 410 height 26
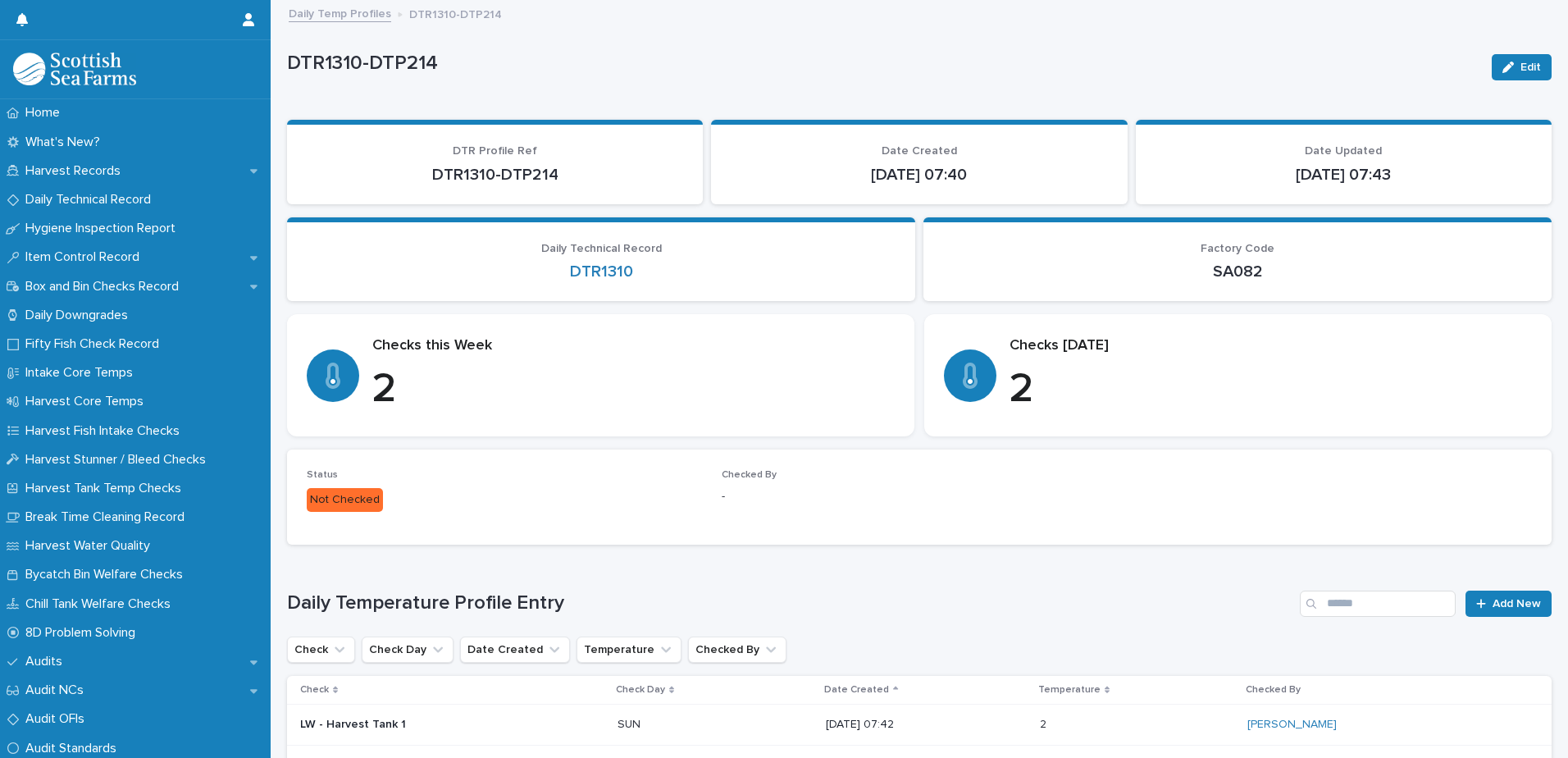
click at [338, 10] on link "Daily Temp Profiles" at bounding box center [339, 13] width 102 height 19
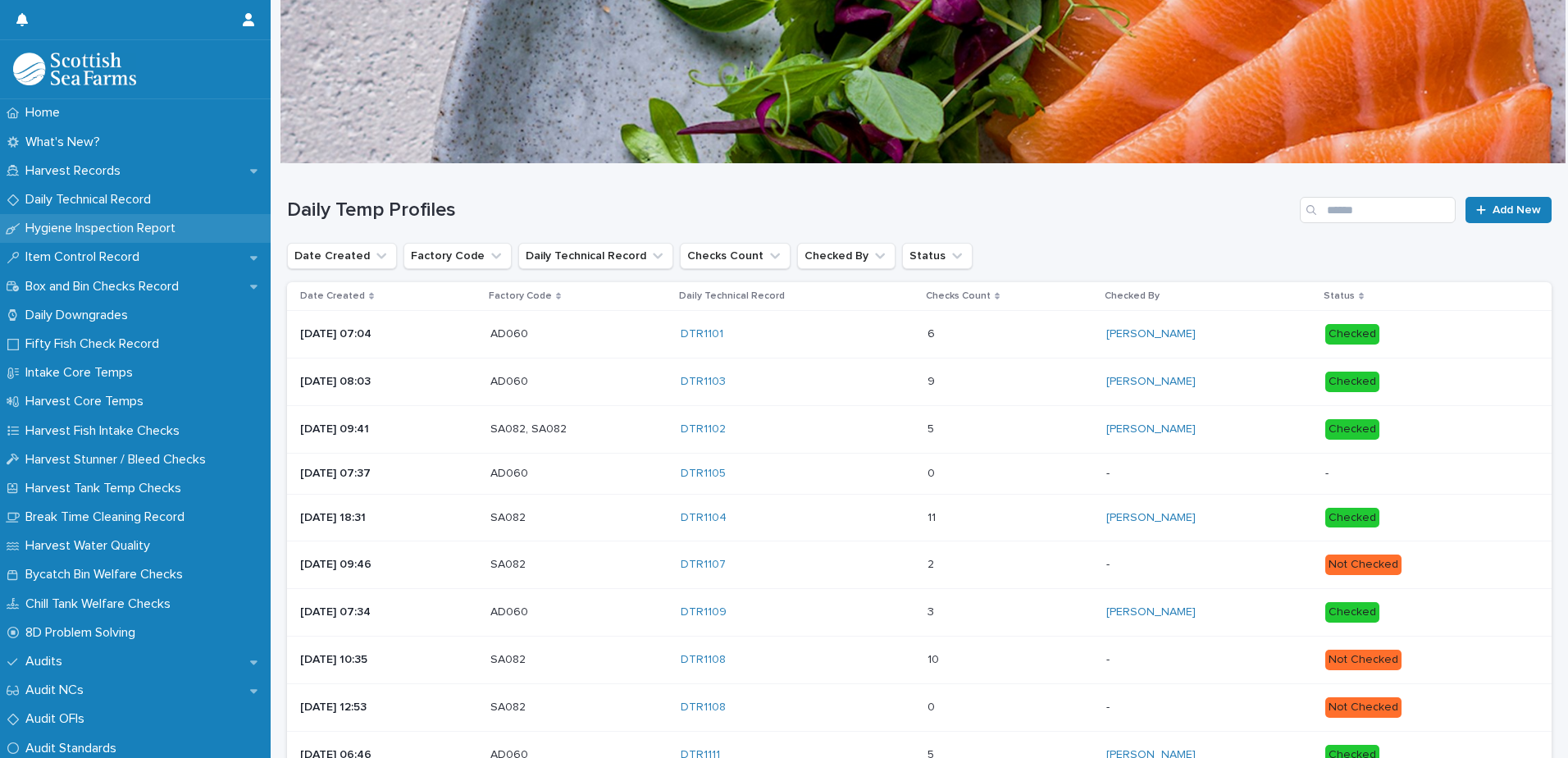
click at [156, 236] on p "Hygiene Inspection Report" at bounding box center [103, 228] width 170 height 15
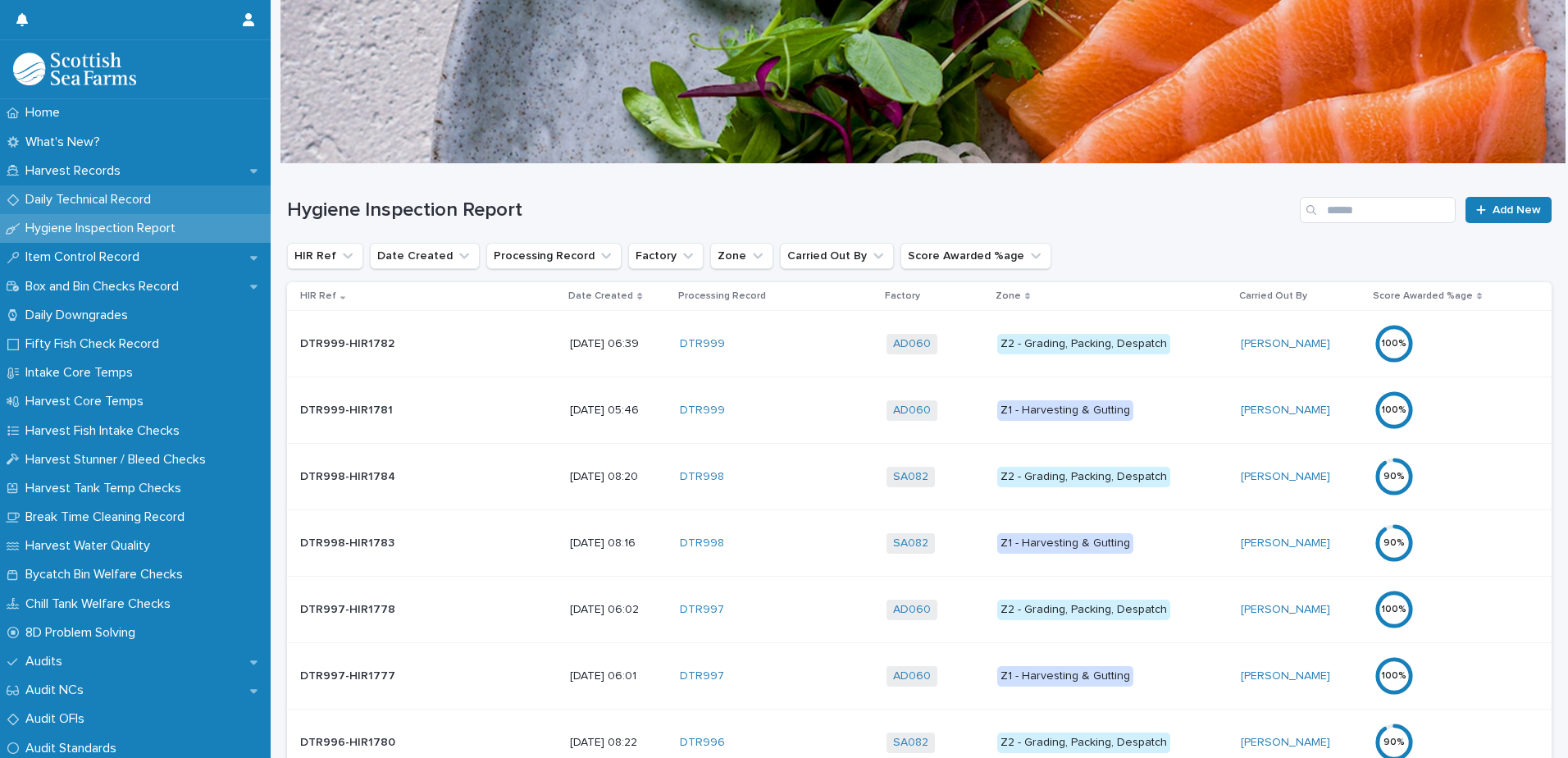
click at [117, 198] on p "Daily Technical Record" at bounding box center [92, 199] width 145 height 15
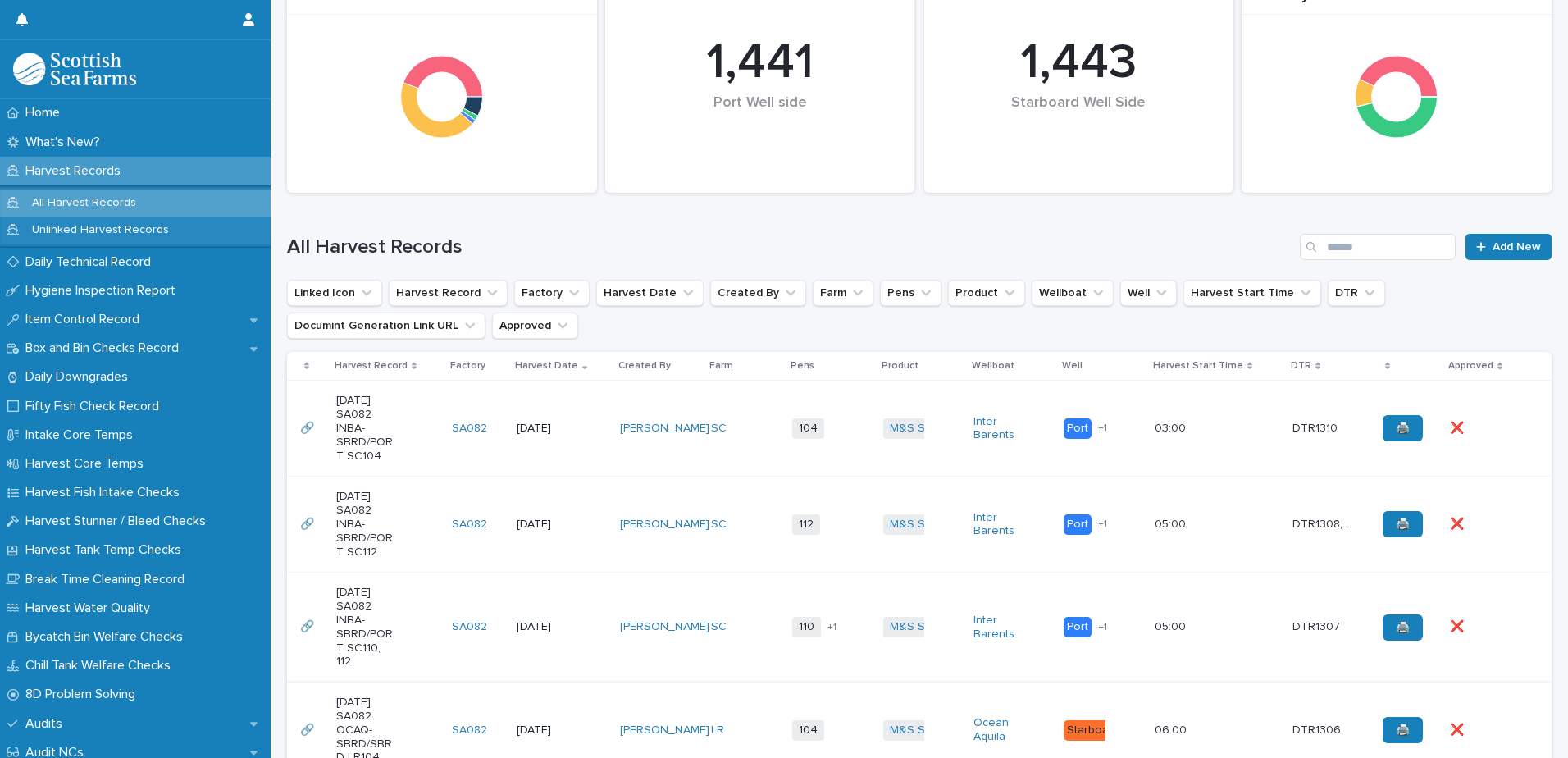
scroll to position [410, 0]
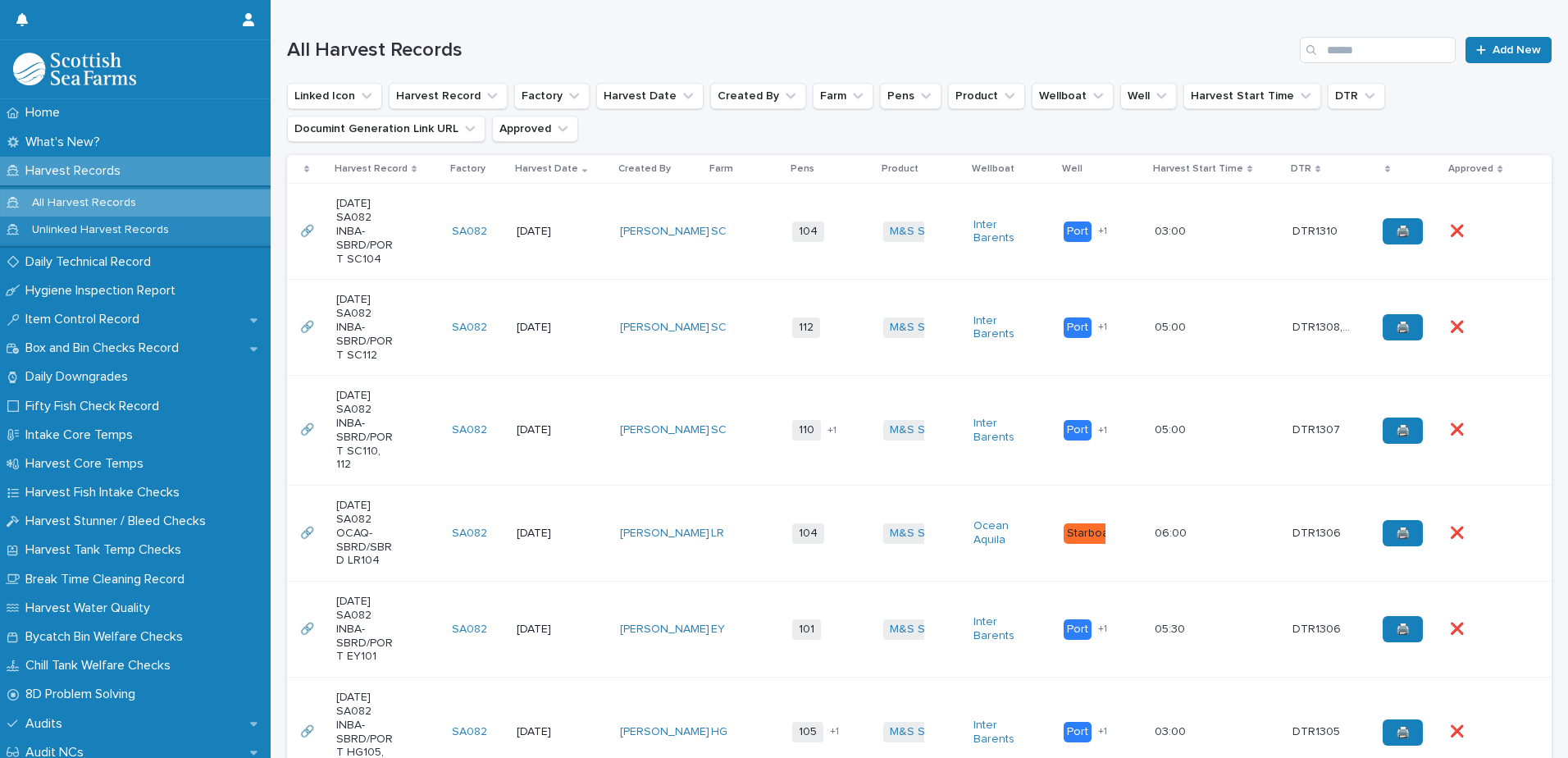
click at [771, 272] on td "SC" at bounding box center [744, 232] width 82 height 96
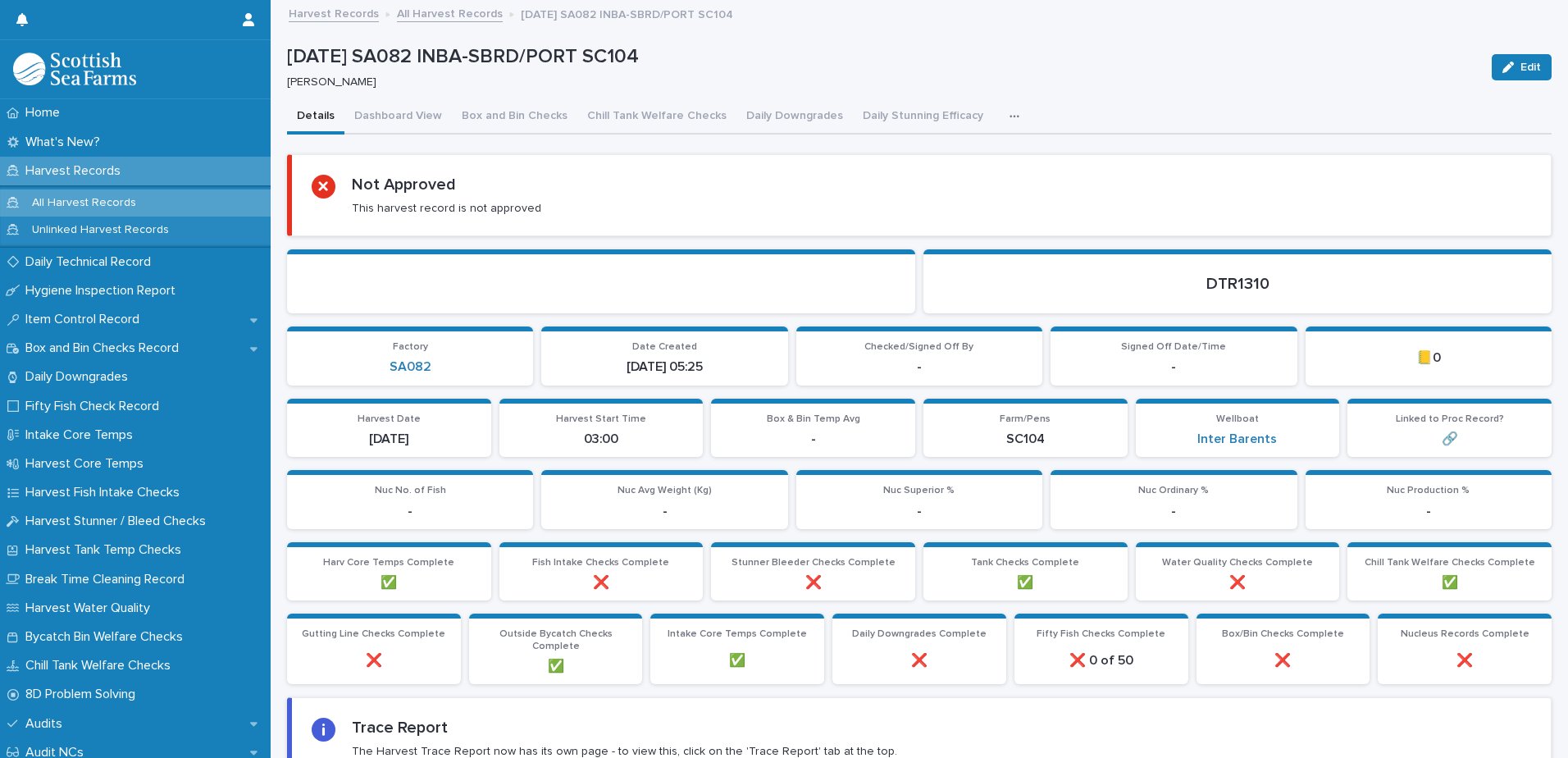
click at [1009, 115] on icon "button" at bounding box center [1014, 116] width 10 height 12
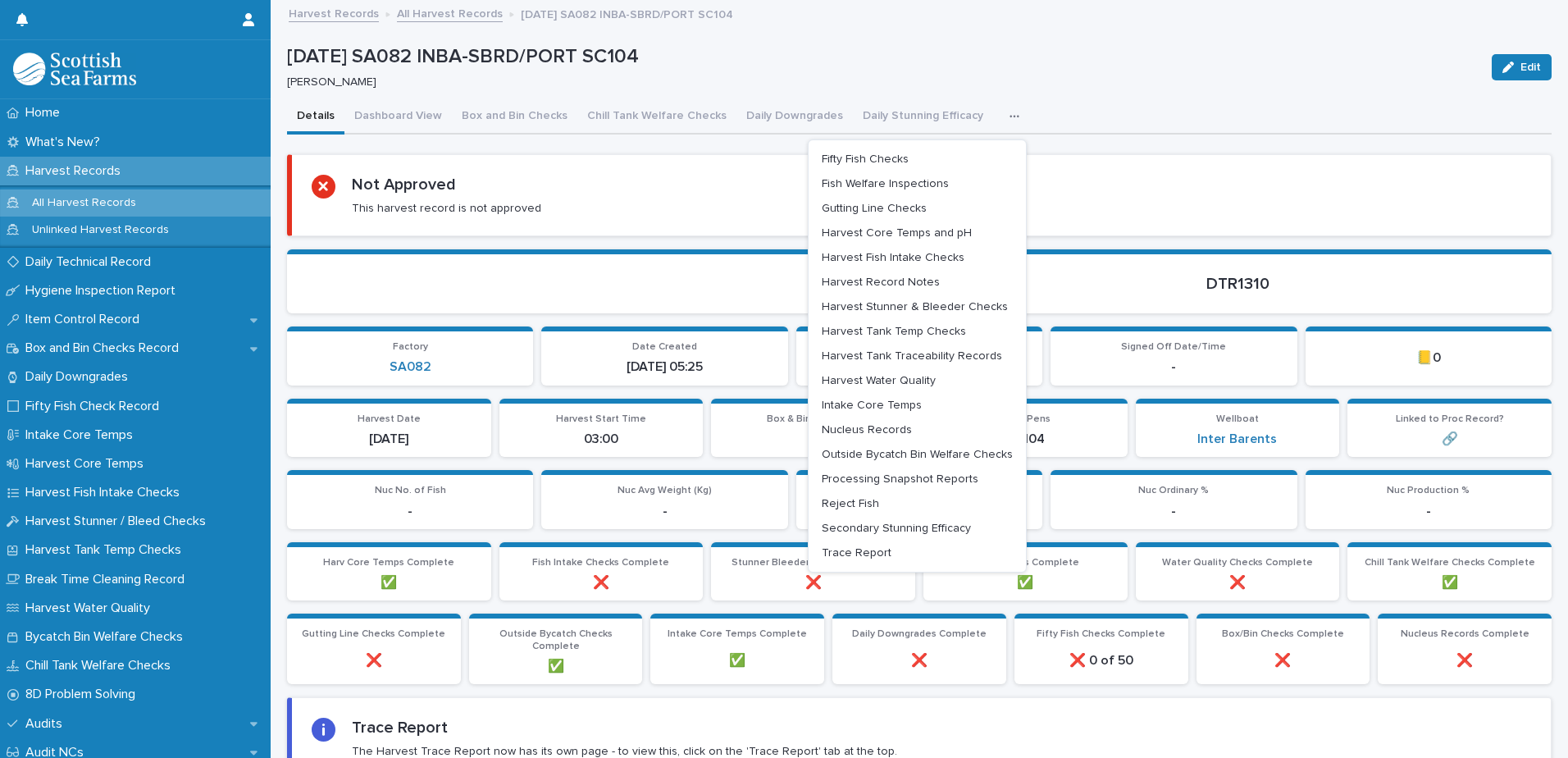
click at [1000, 110] on button "button" at bounding box center [1017, 116] width 36 height 33
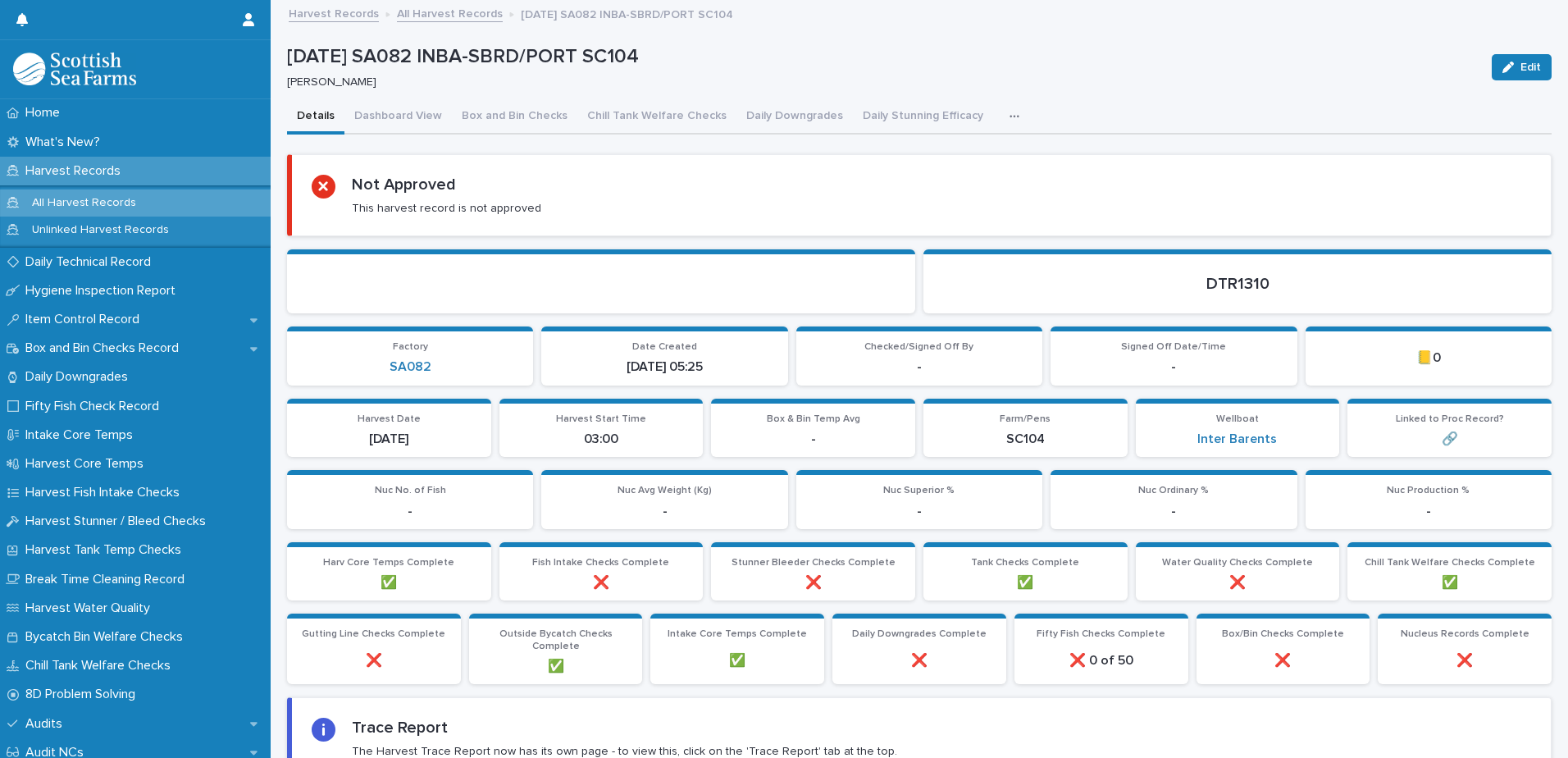
click at [1000, 110] on button "button" at bounding box center [1017, 116] width 36 height 33
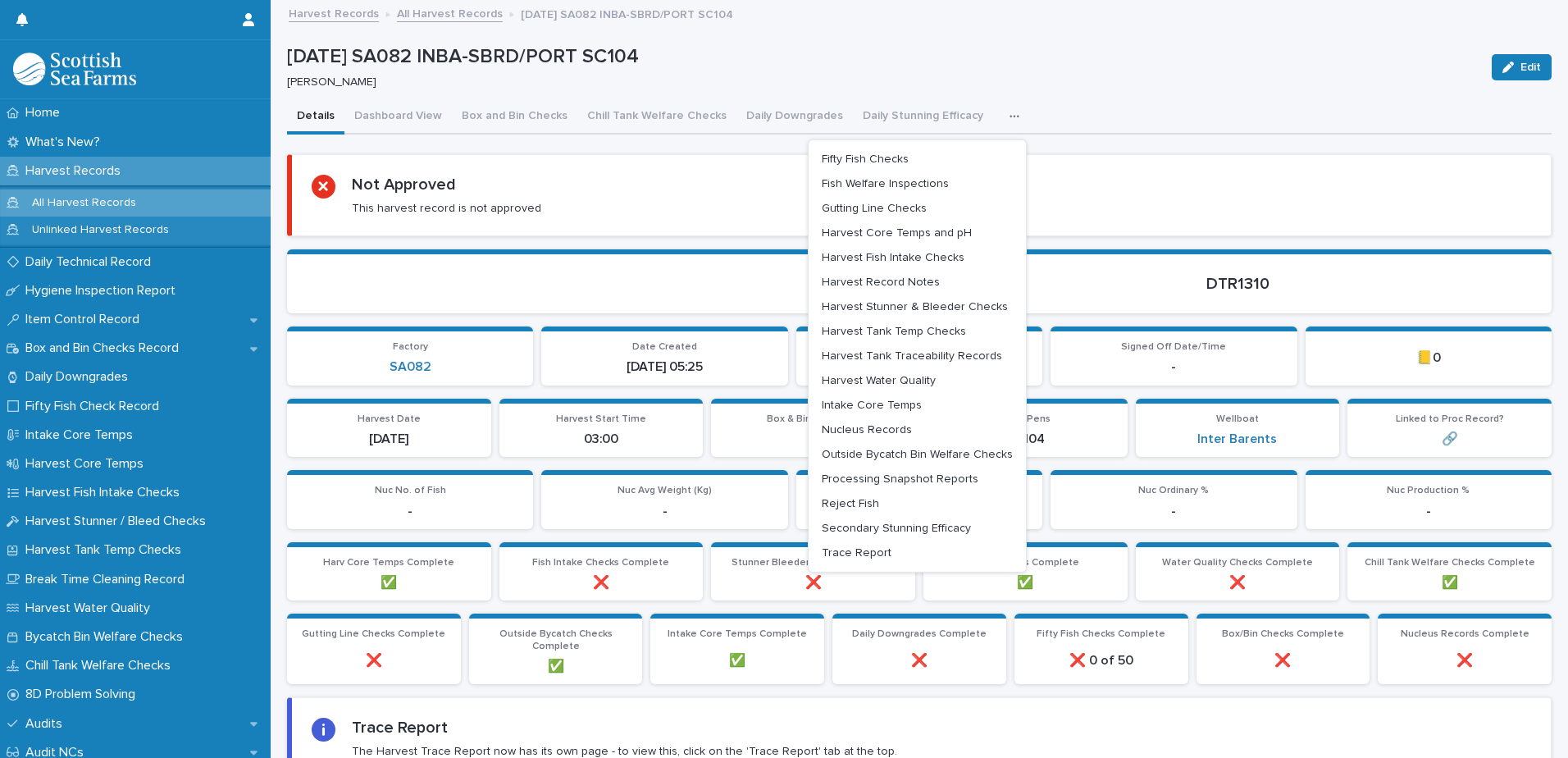
click at [1000, 110] on button "button" at bounding box center [1017, 116] width 36 height 33
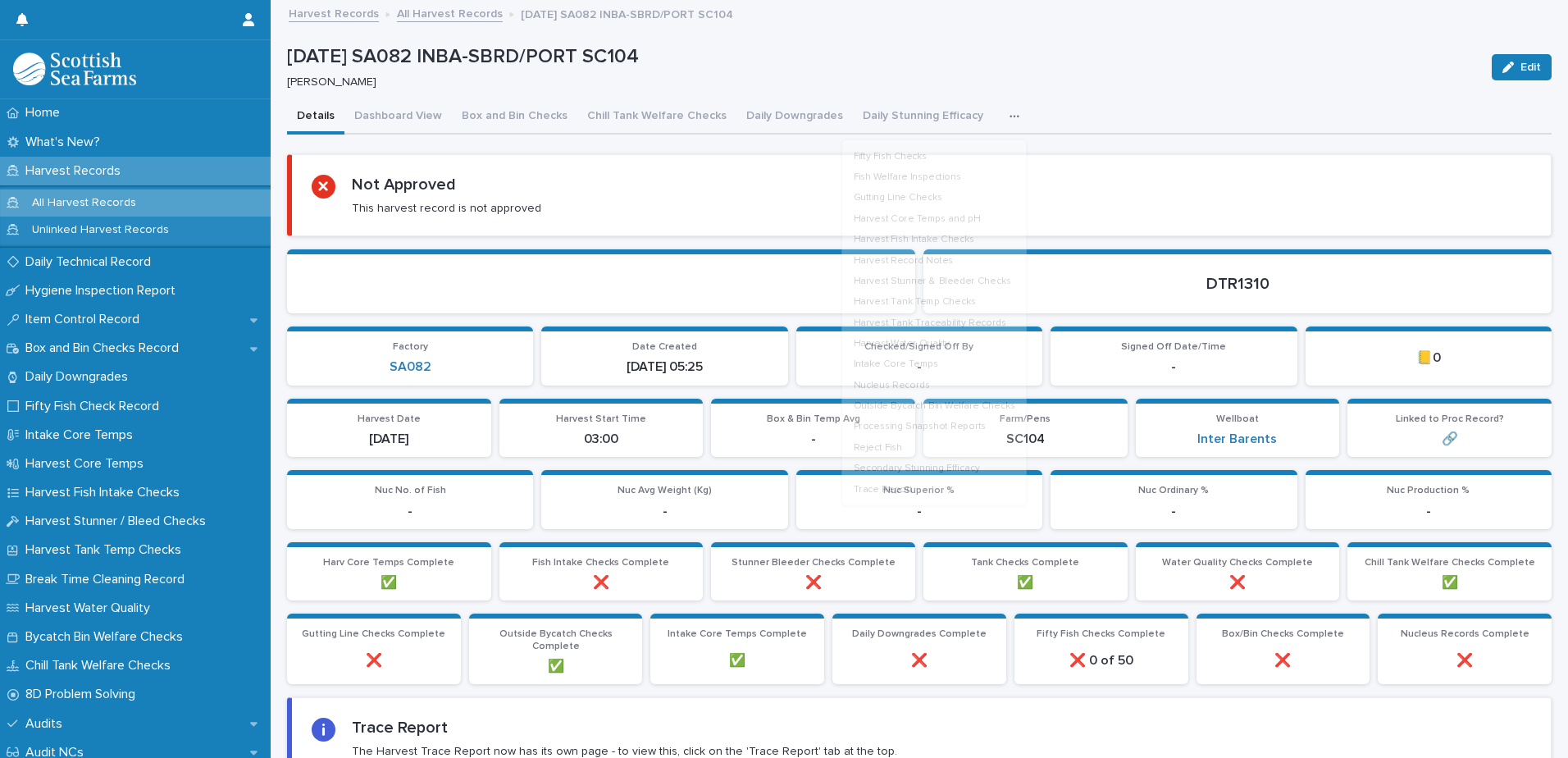
click at [1000, 110] on button "button" at bounding box center [1017, 116] width 36 height 33
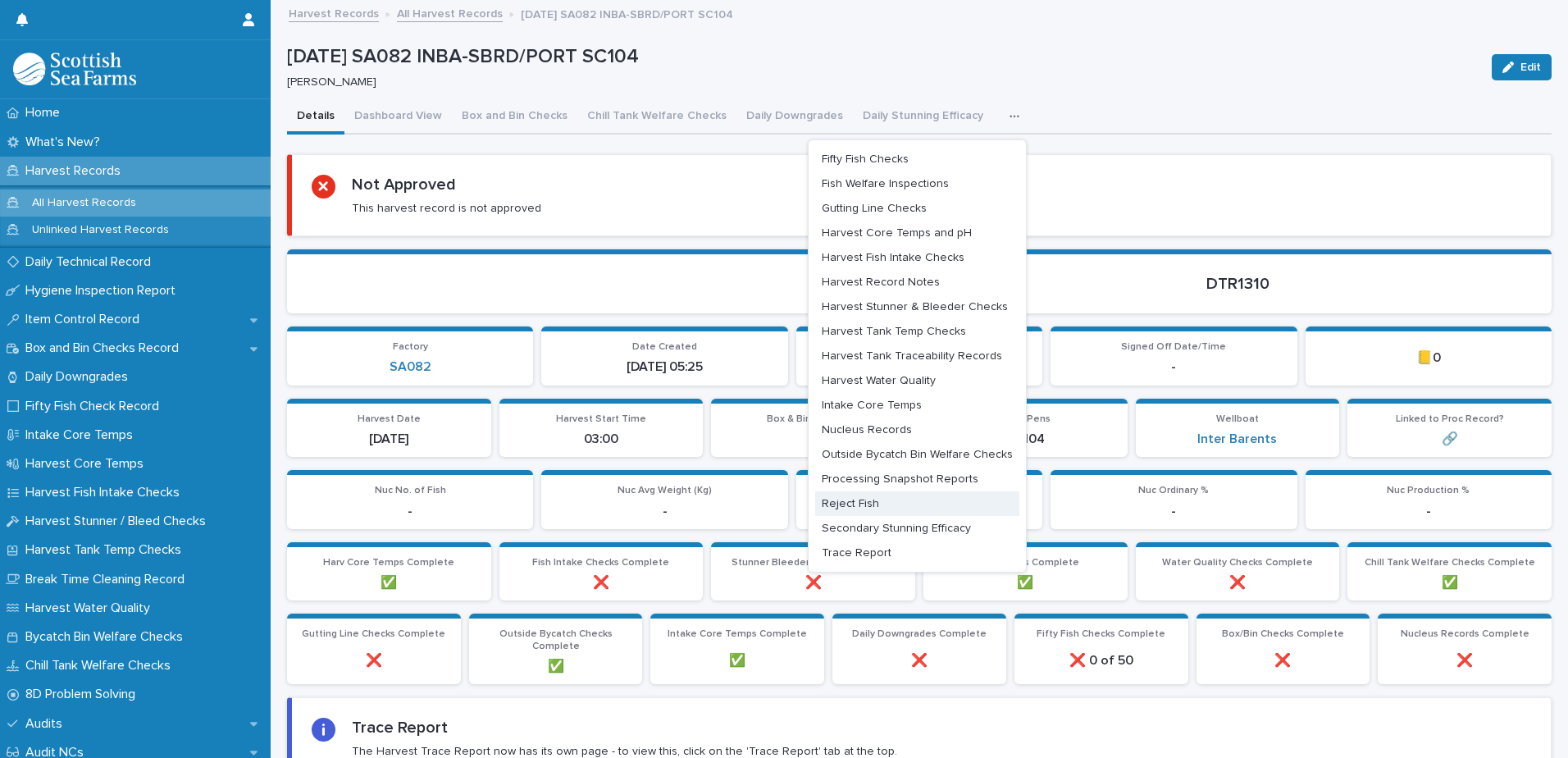
click at [887, 503] on button "Reject Fish" at bounding box center [917, 503] width 204 height 24
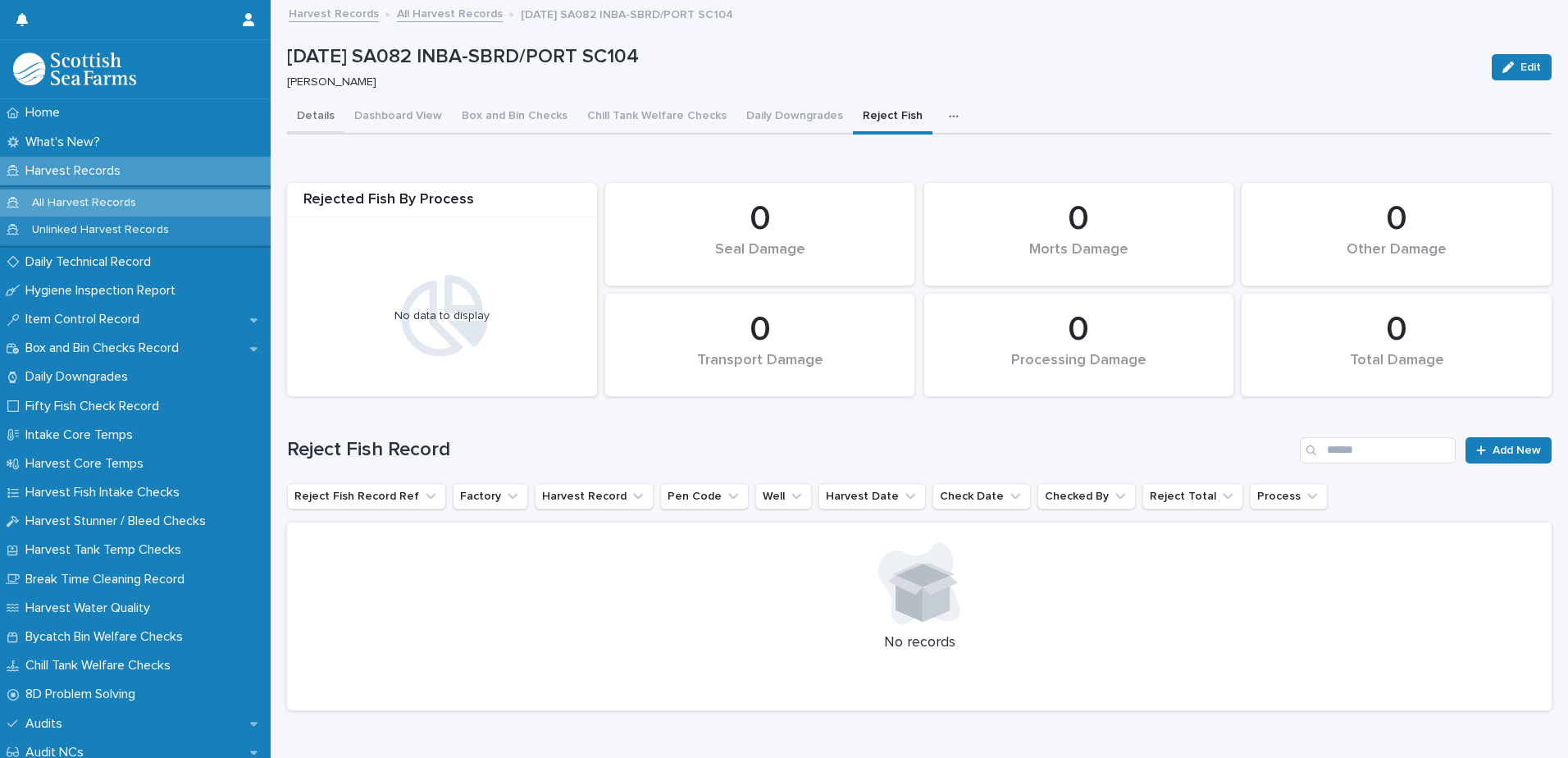
click at [313, 109] on button "Details" at bounding box center [316, 117] width 57 height 34
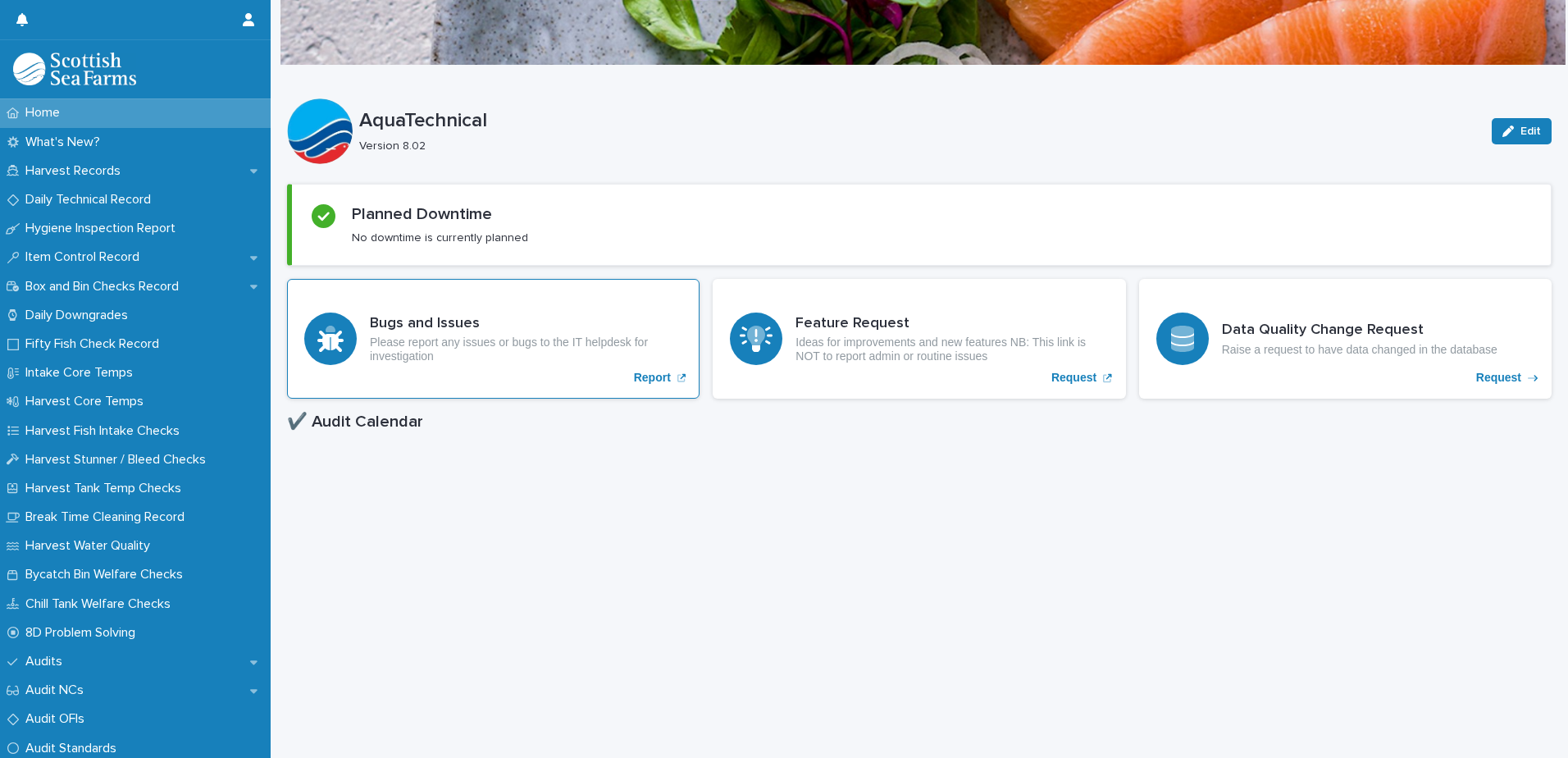
scroll to position [246, 0]
